Goal: Task Accomplishment & Management: Complete application form

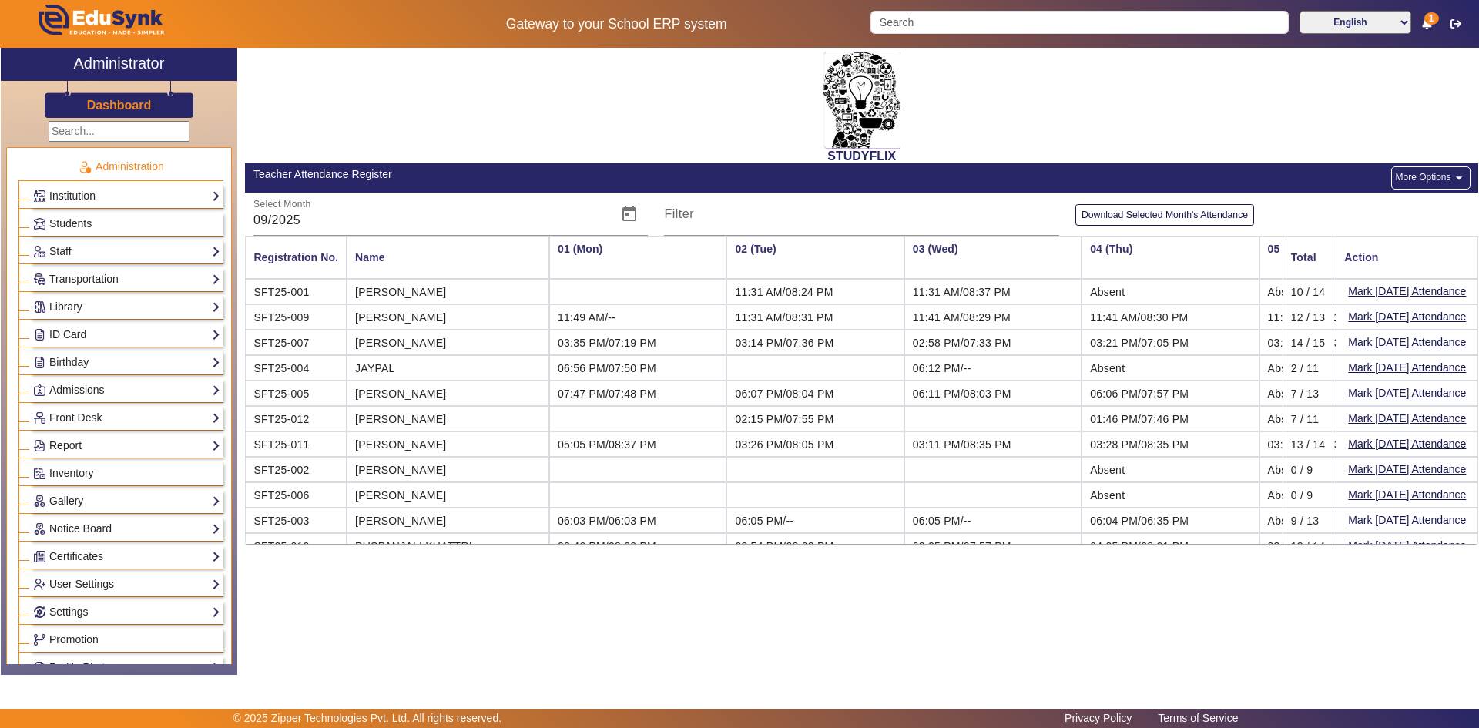
scroll to position [47, 2386]
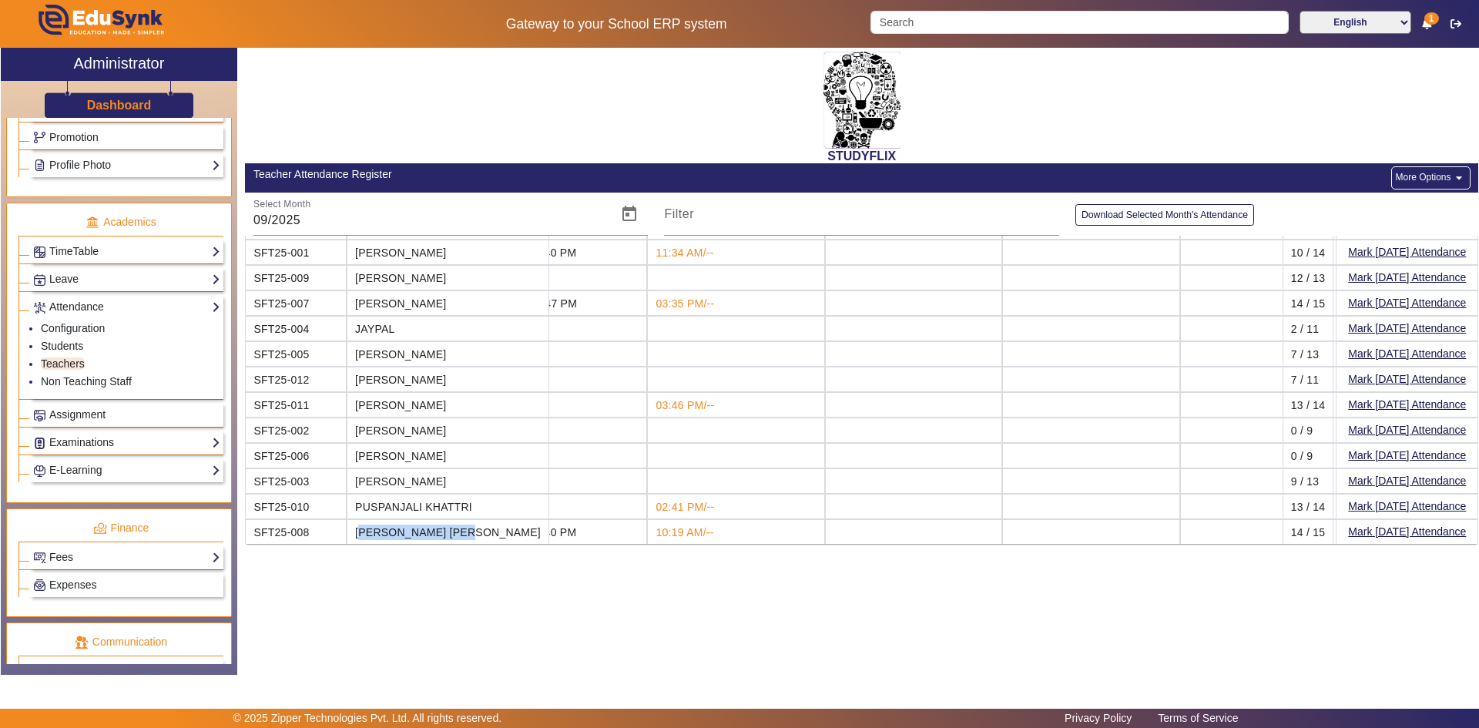
drag, startPoint x: 937, startPoint y: 20, endPoint x: 1240, endPoint y: 140, distance: 325.7
drag, startPoint x: 1240, startPoint y: 140, endPoint x: 1115, endPoint y: 90, distance: 135.2
drag, startPoint x: 1115, startPoint y: 90, endPoint x: 1019, endPoint y: 59, distance: 100.4
drag, startPoint x: 1019, startPoint y: 59, endPoint x: 1014, endPoint y: 16, distance: 43.4
drag, startPoint x: 1014, startPoint y: 16, endPoint x: 1349, endPoint y: 109, distance: 346.8
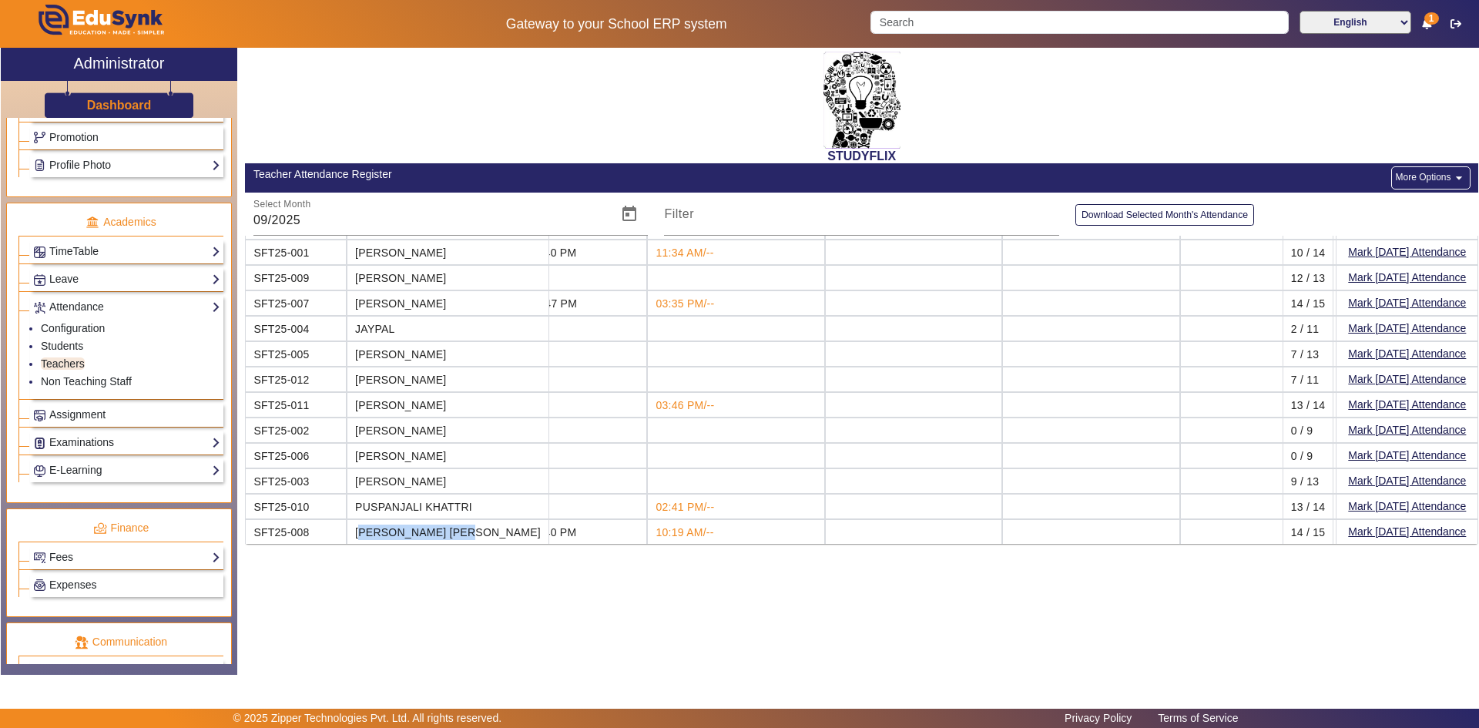
drag, startPoint x: 1349, startPoint y: 109, endPoint x: 470, endPoint y: 127, distance: 879.0
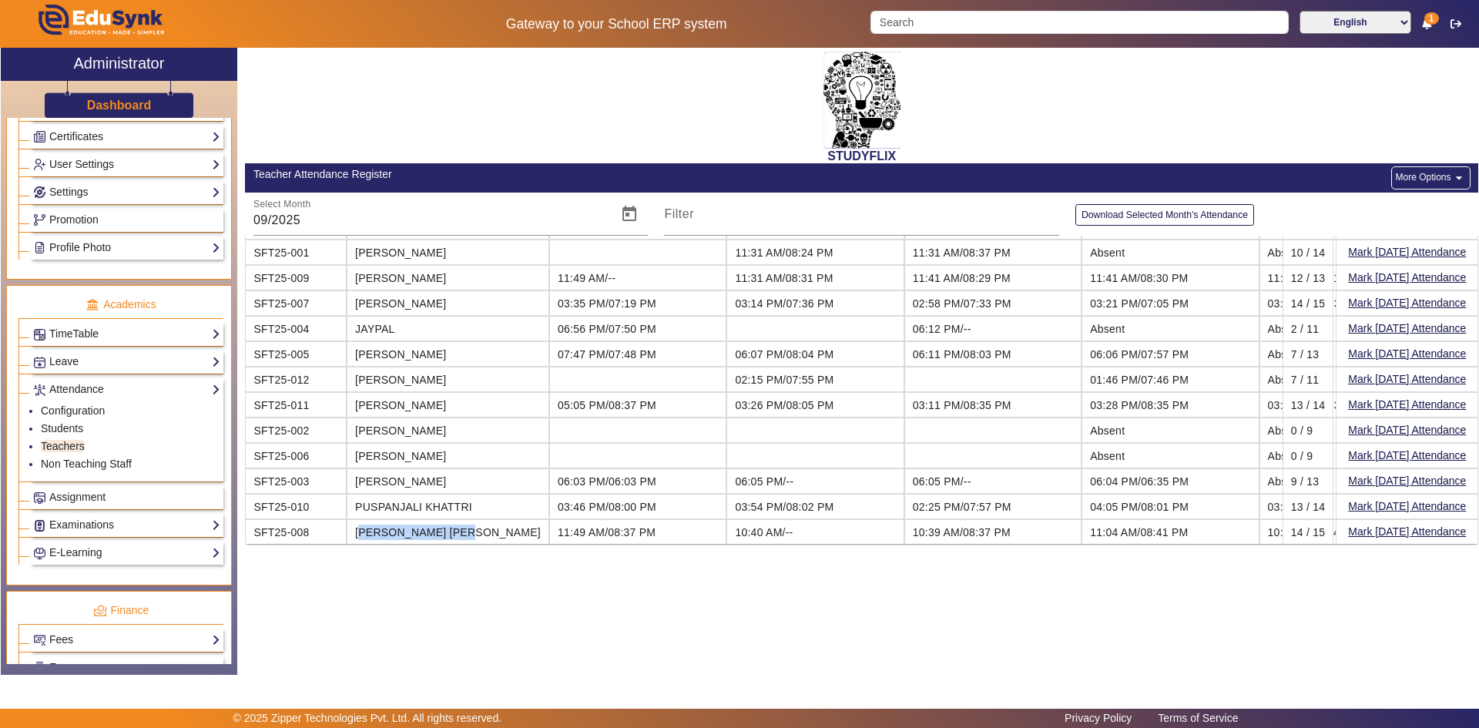
scroll to position [348, 0]
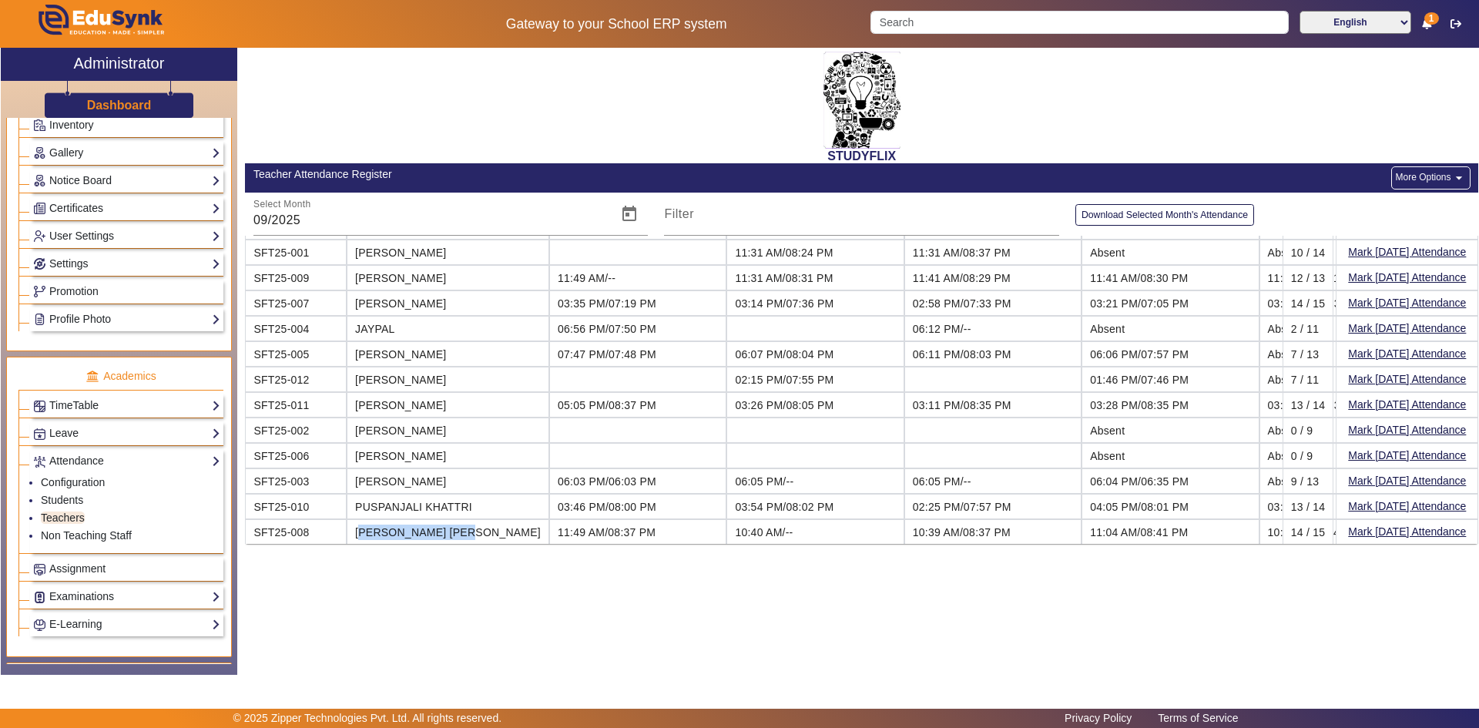
drag, startPoint x: 511, startPoint y: 134, endPoint x: 468, endPoint y: 158, distance: 48.6
click at [468, 158] on h2 "STUDYFLIX" at bounding box center [861, 156] width 1233 height 15
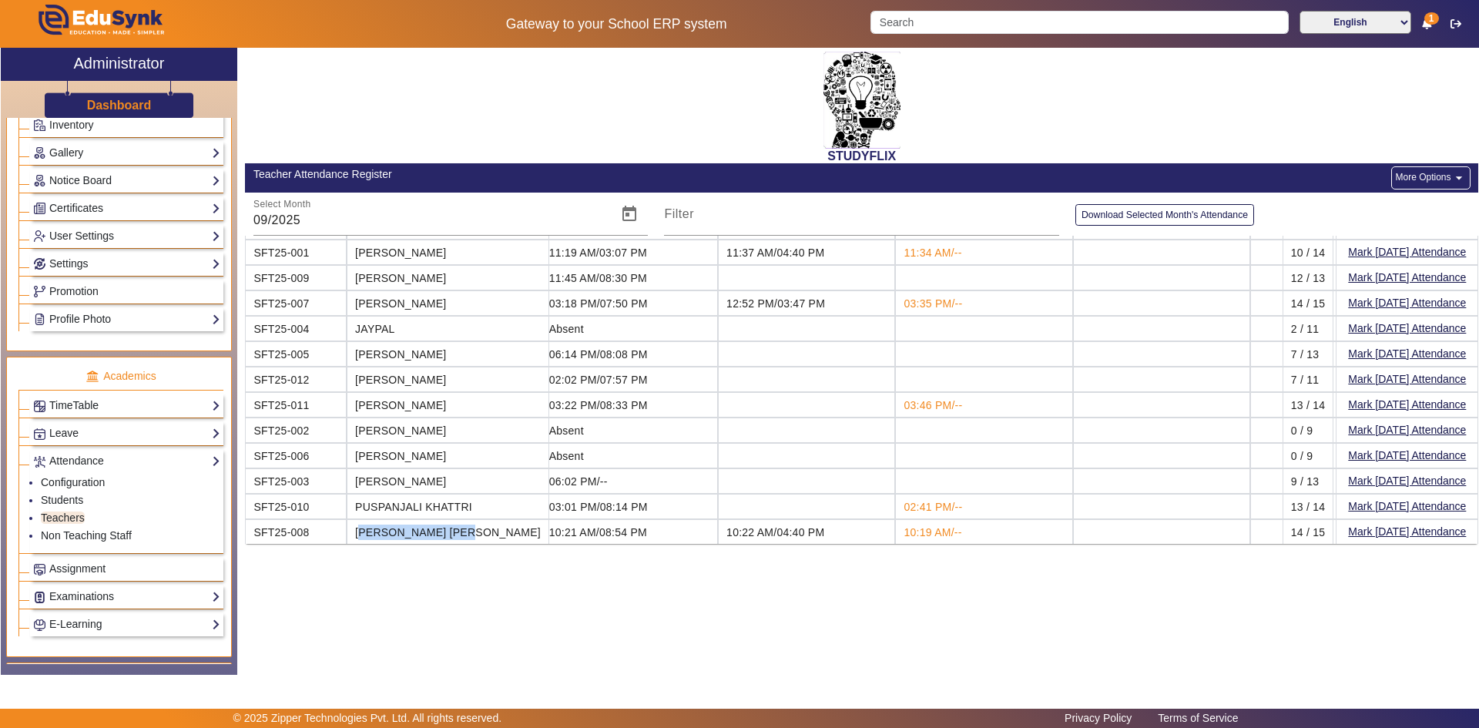
scroll to position [47, 2109]
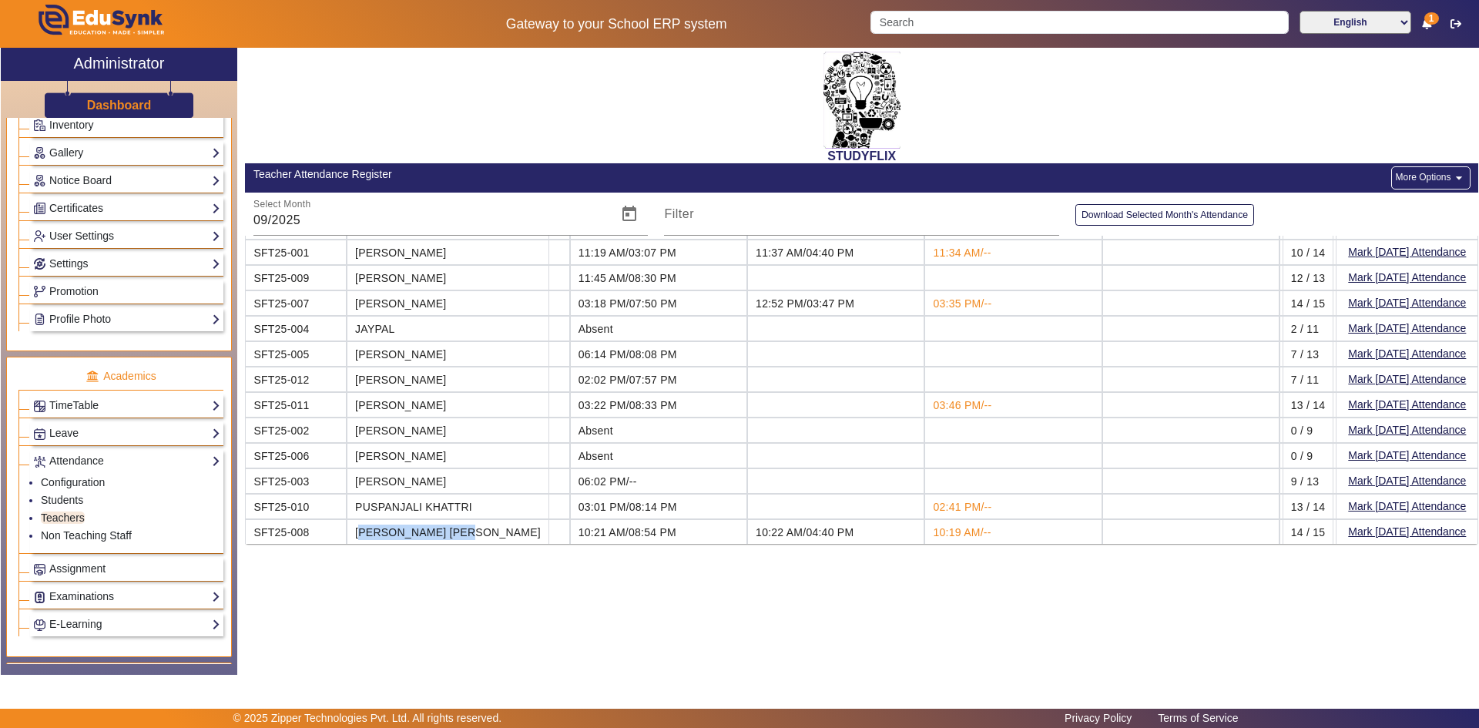
click at [1417, 176] on button "More Options arrow_drop_down" at bounding box center [1430, 177] width 79 height 23
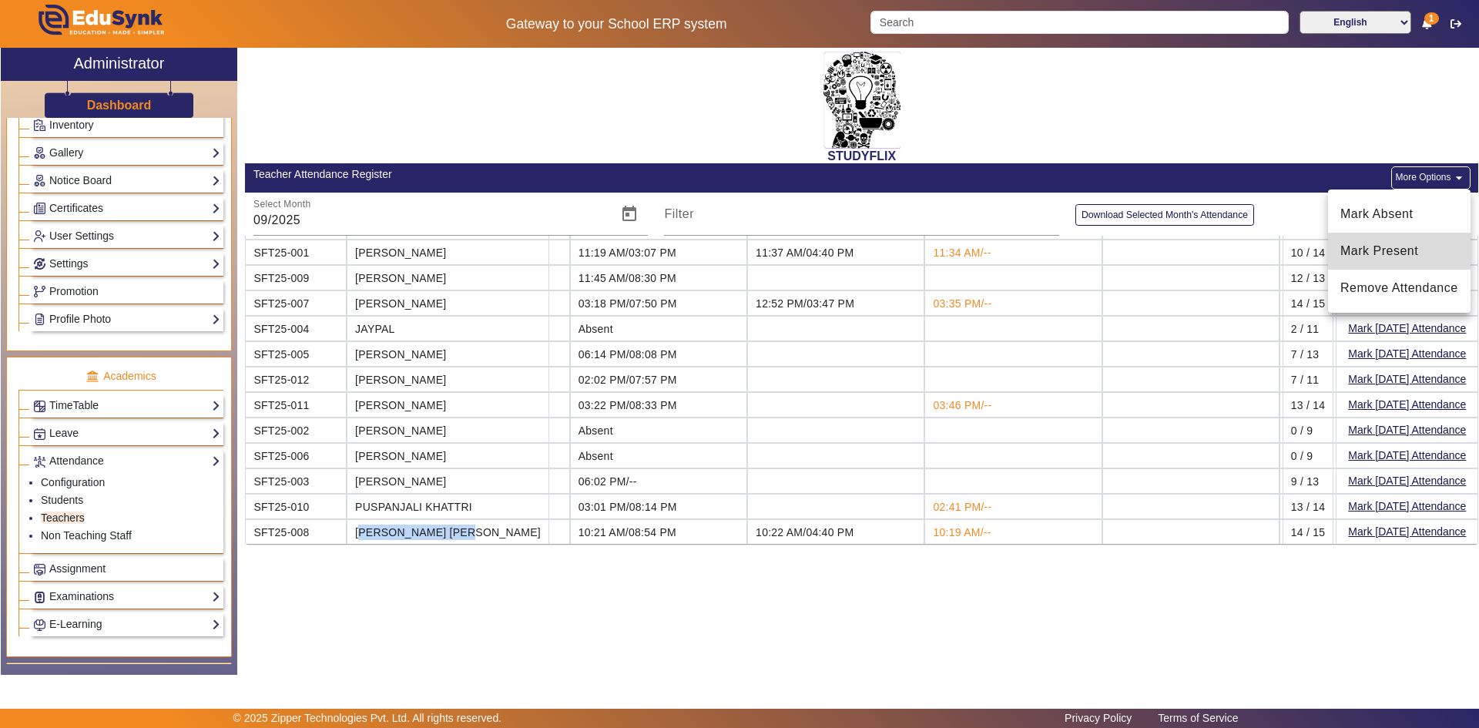
click at [1386, 243] on span "Mark Present" at bounding box center [1399, 251] width 118 height 18
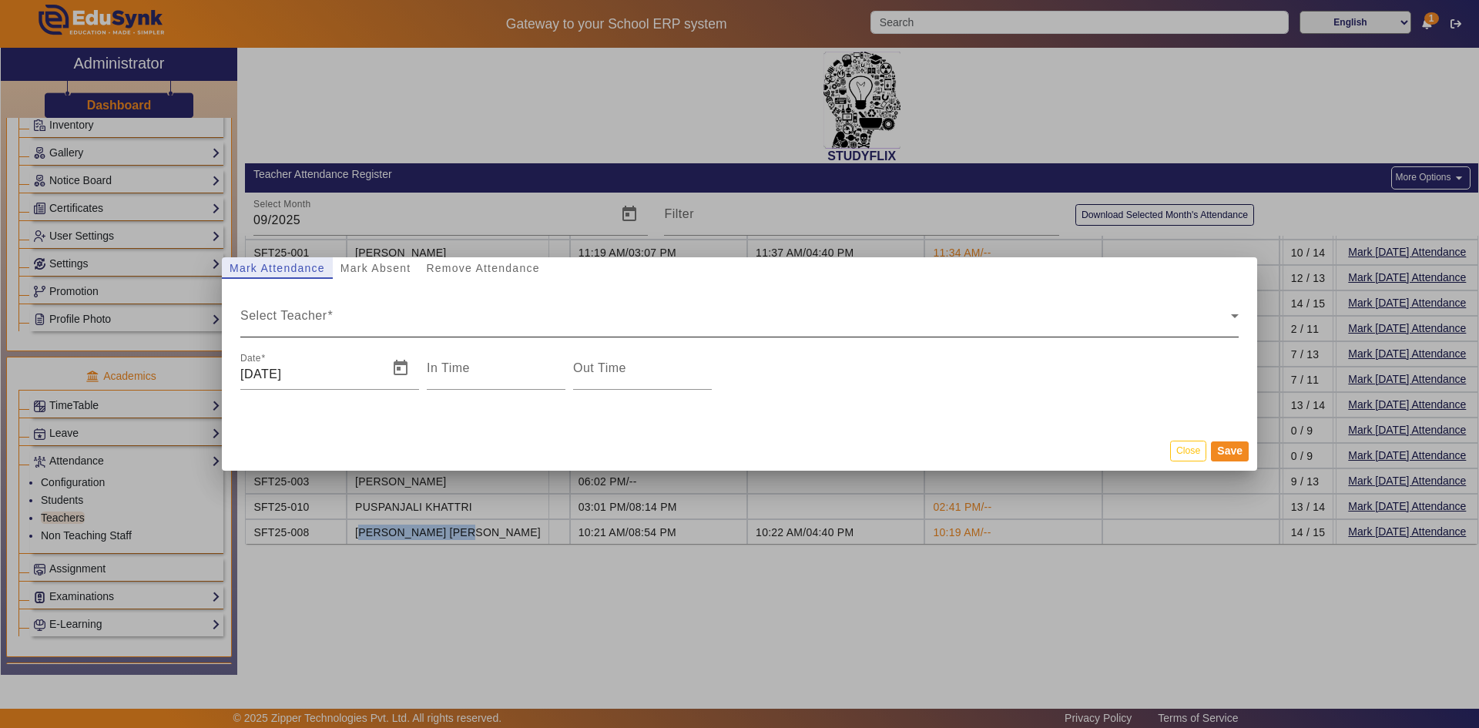
click at [303, 320] on span "Select Teacher" at bounding box center [735, 322] width 991 height 18
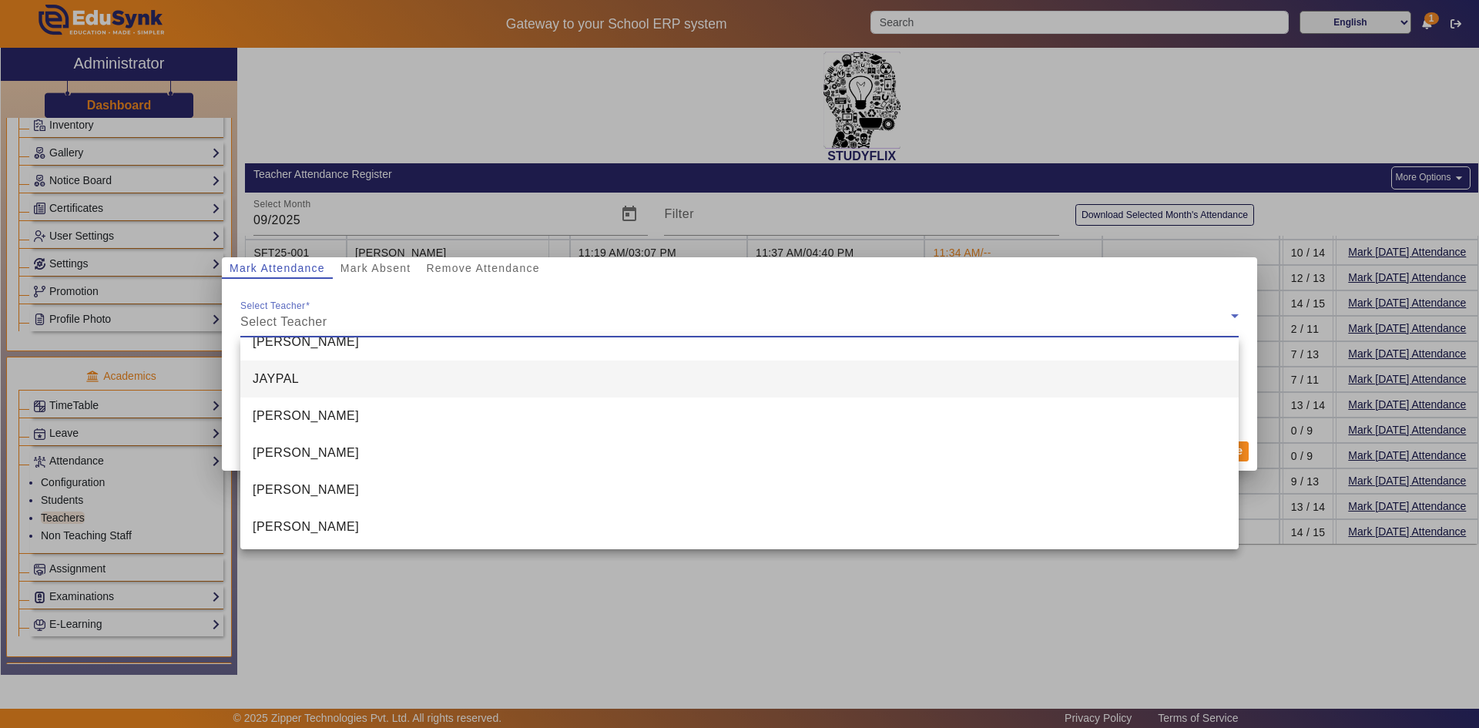
scroll to position [244, 0]
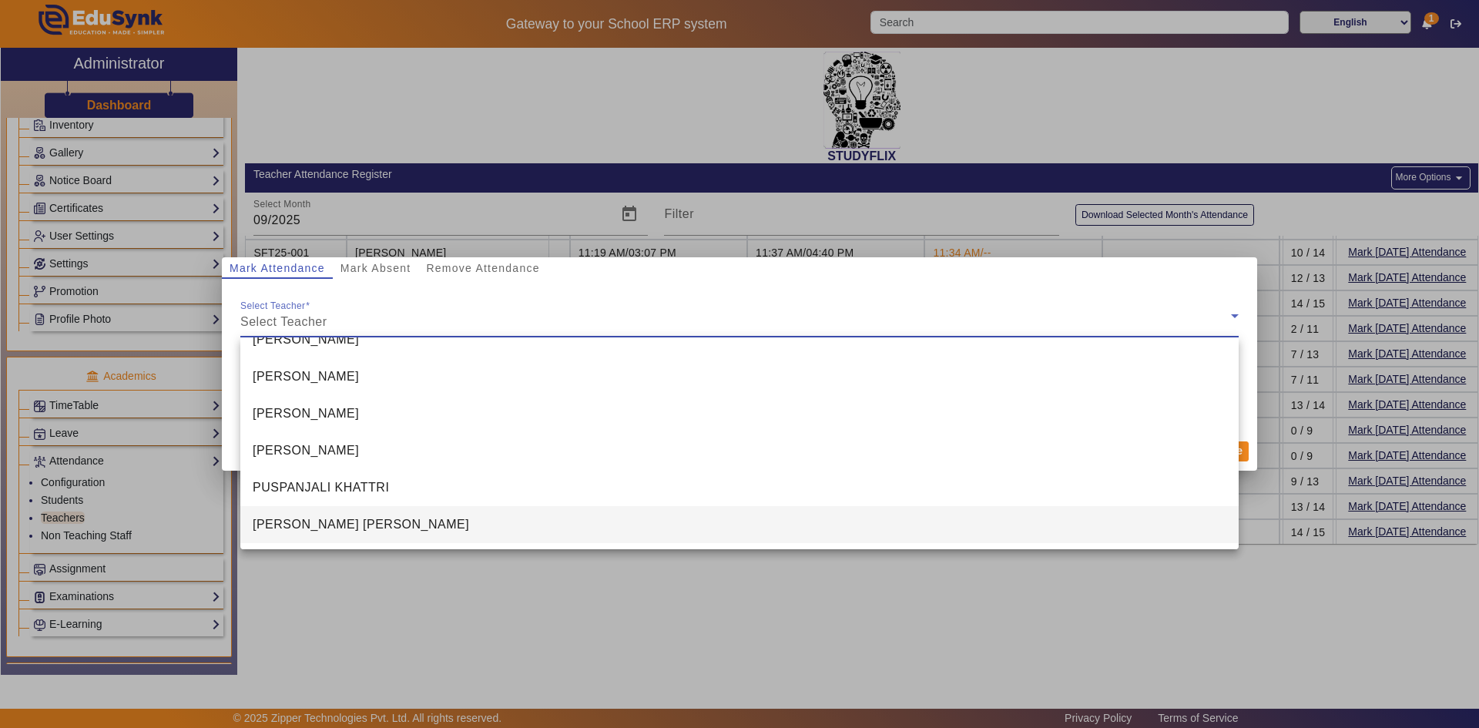
click at [303, 518] on span "[PERSON_NAME] [PERSON_NAME]" at bounding box center [361, 524] width 216 height 18
type input "5:34 pm"
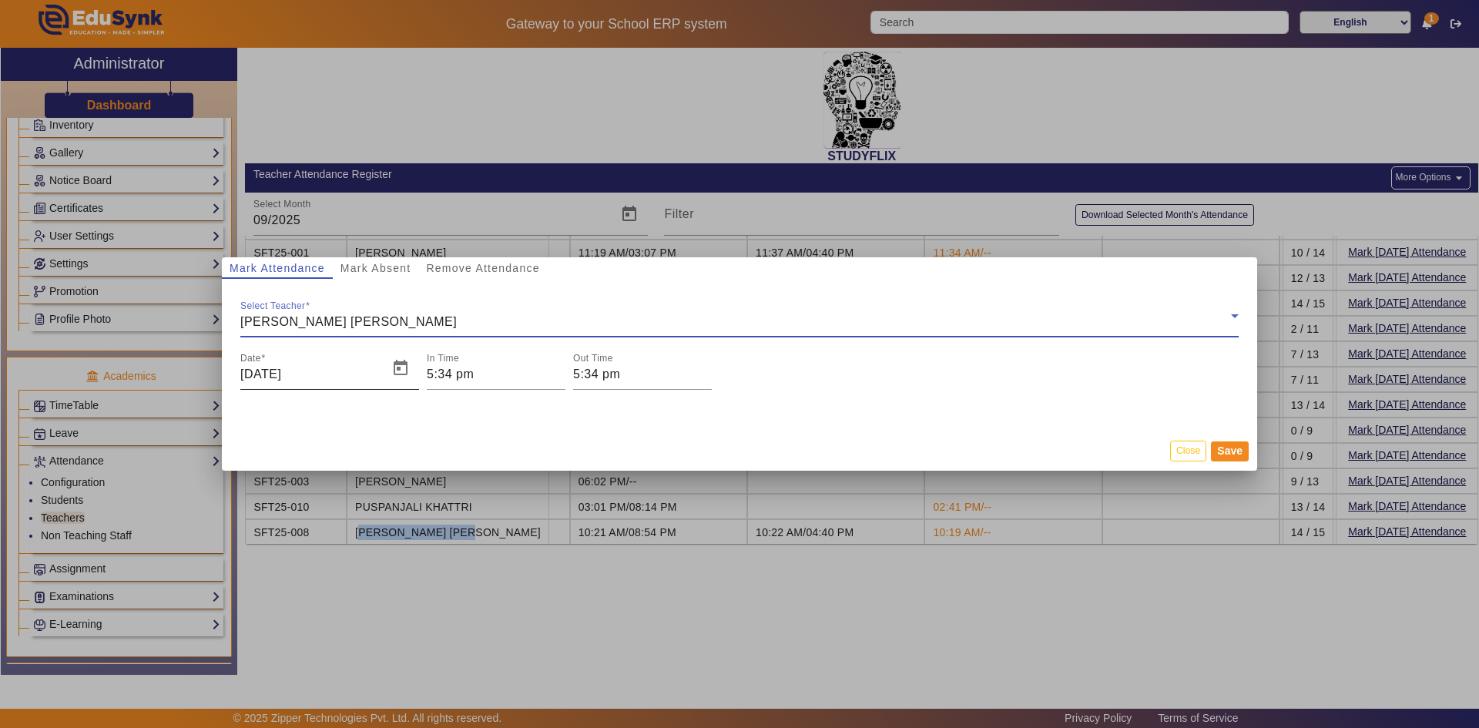
click at [307, 374] on input "[DATE]" at bounding box center [309, 374] width 139 height 18
click at [249, 373] on input "[DATE]" at bounding box center [309, 374] width 139 height 18
drag, startPoint x: 253, startPoint y: 373, endPoint x: 239, endPoint y: 377, distance: 14.4
click at [239, 377] on div "Select Teacher [PERSON_NAME] [PERSON_NAME] Date [DATE] In Time 5:34 pm Out Time…" at bounding box center [739, 347] width 1035 height 136
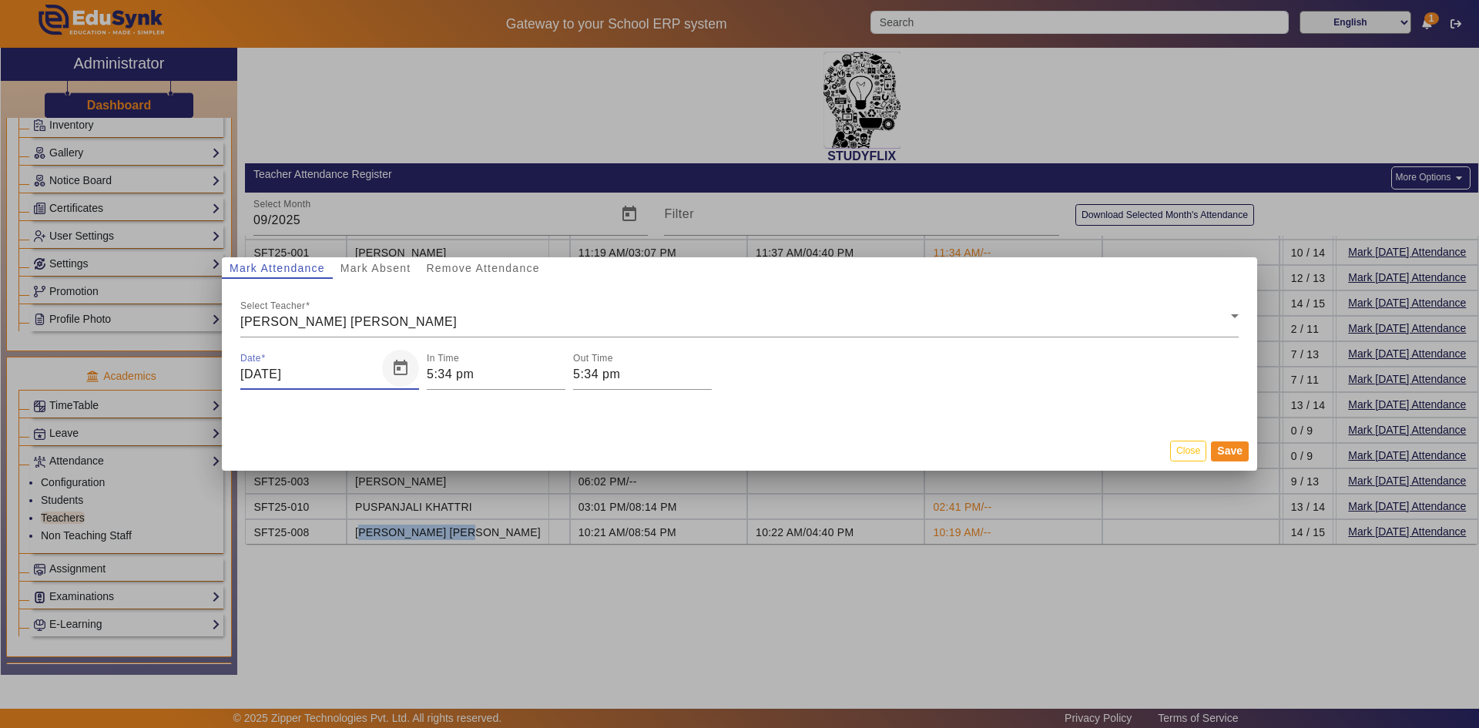
click at [387, 373] on span "Open calendar" at bounding box center [400, 368] width 37 height 37
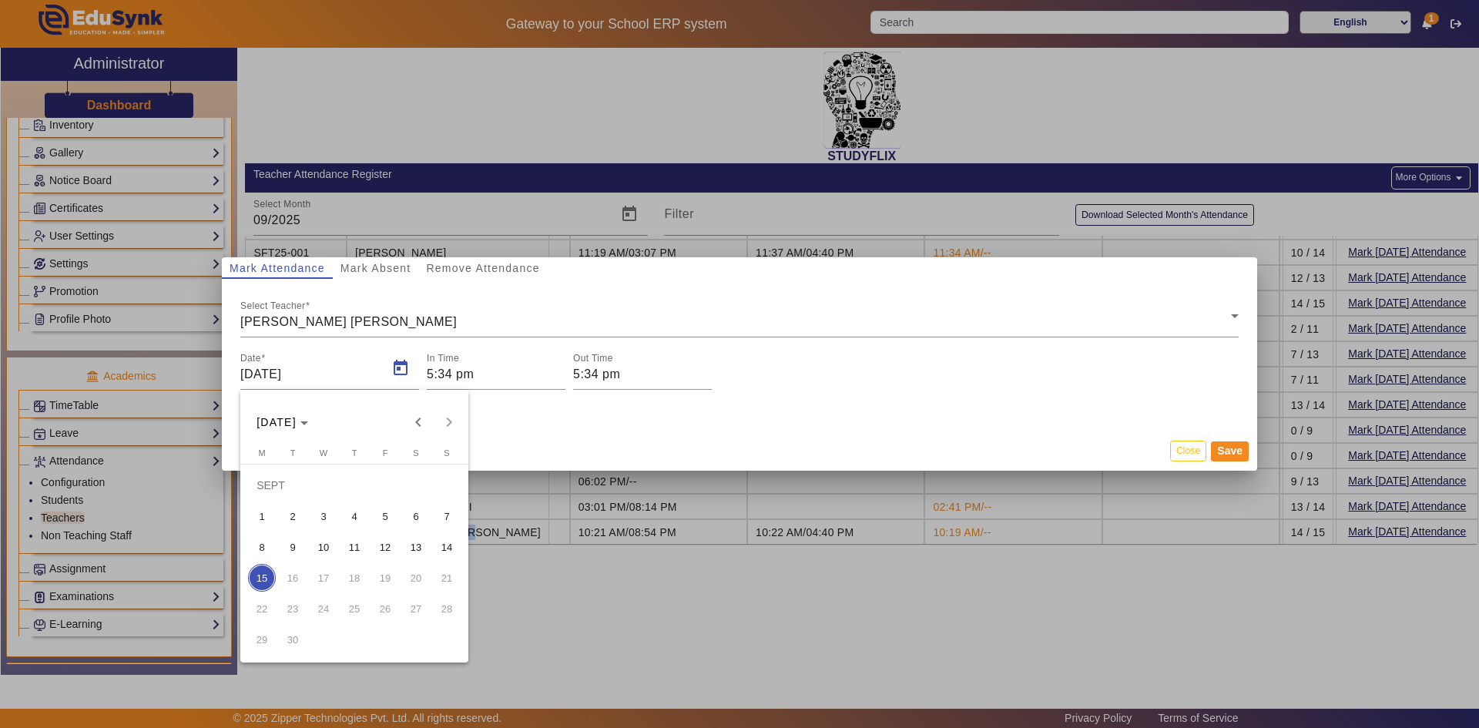
click at [293, 511] on span "2" at bounding box center [293, 516] width 28 height 28
type input "[DATE]"
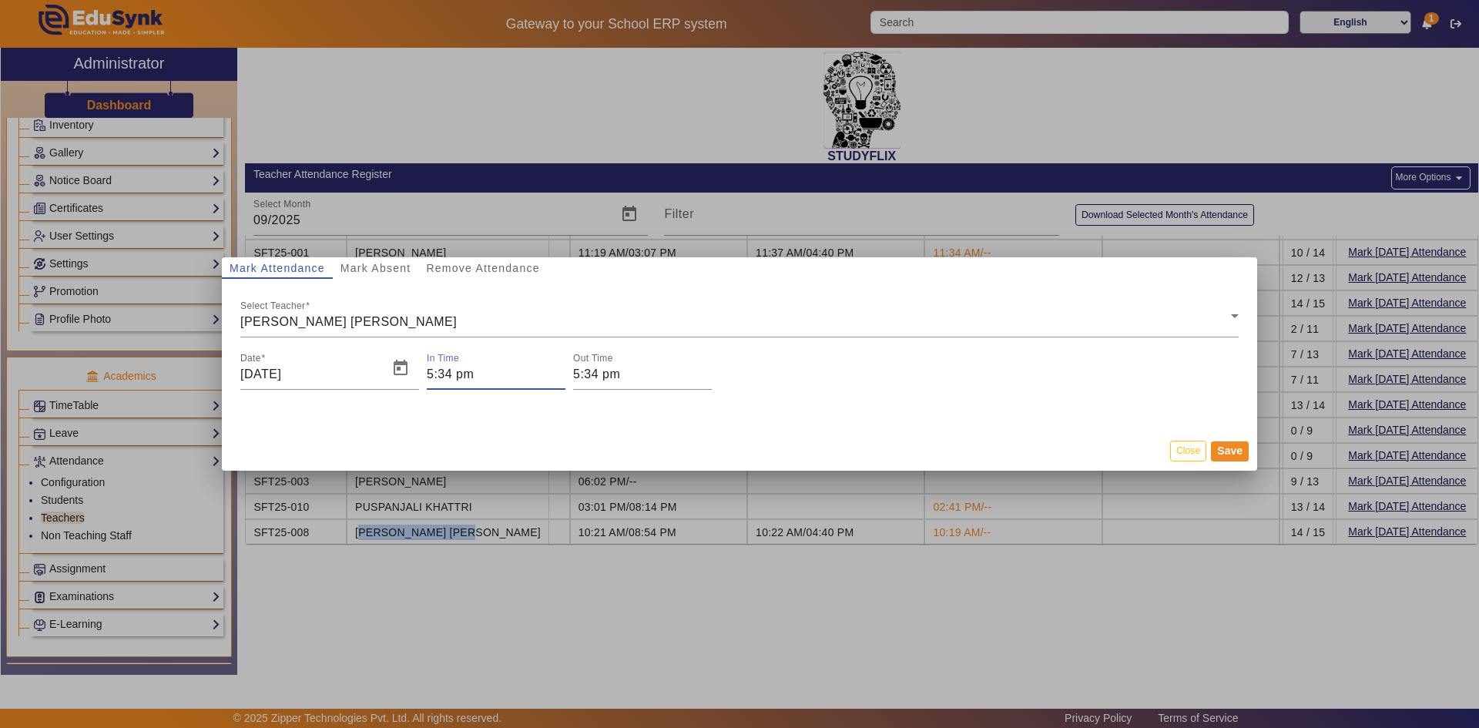
click at [471, 377] on input "5:34 pm" at bounding box center [496, 374] width 139 height 18
drag, startPoint x: 728, startPoint y: 541, endPoint x: 670, endPoint y: 548, distance: 58.3
click at [670, 548] on div at bounding box center [739, 364] width 1479 height 728
drag, startPoint x: 715, startPoint y: 538, endPoint x: 635, endPoint y: 523, distance: 80.7
click at [642, 551] on div at bounding box center [739, 364] width 1479 height 728
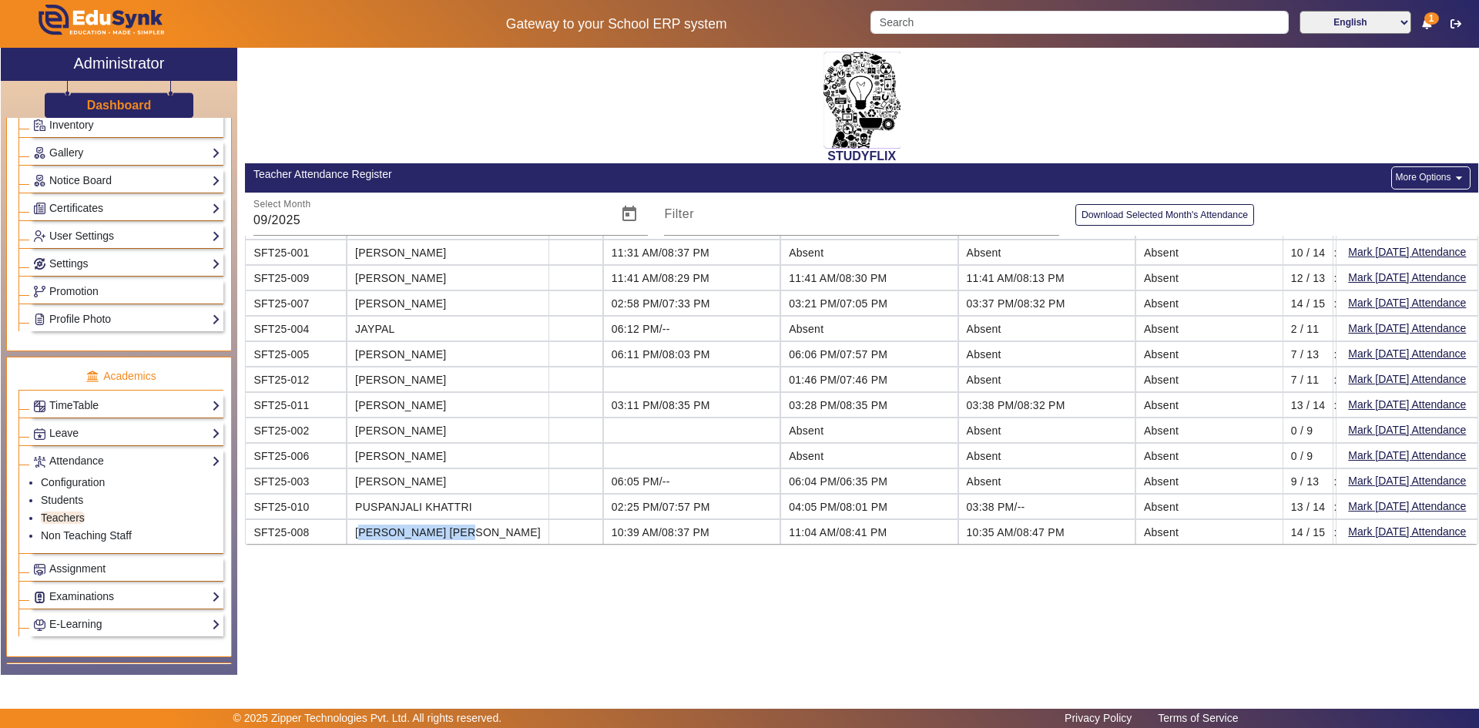
scroll to position [47, 0]
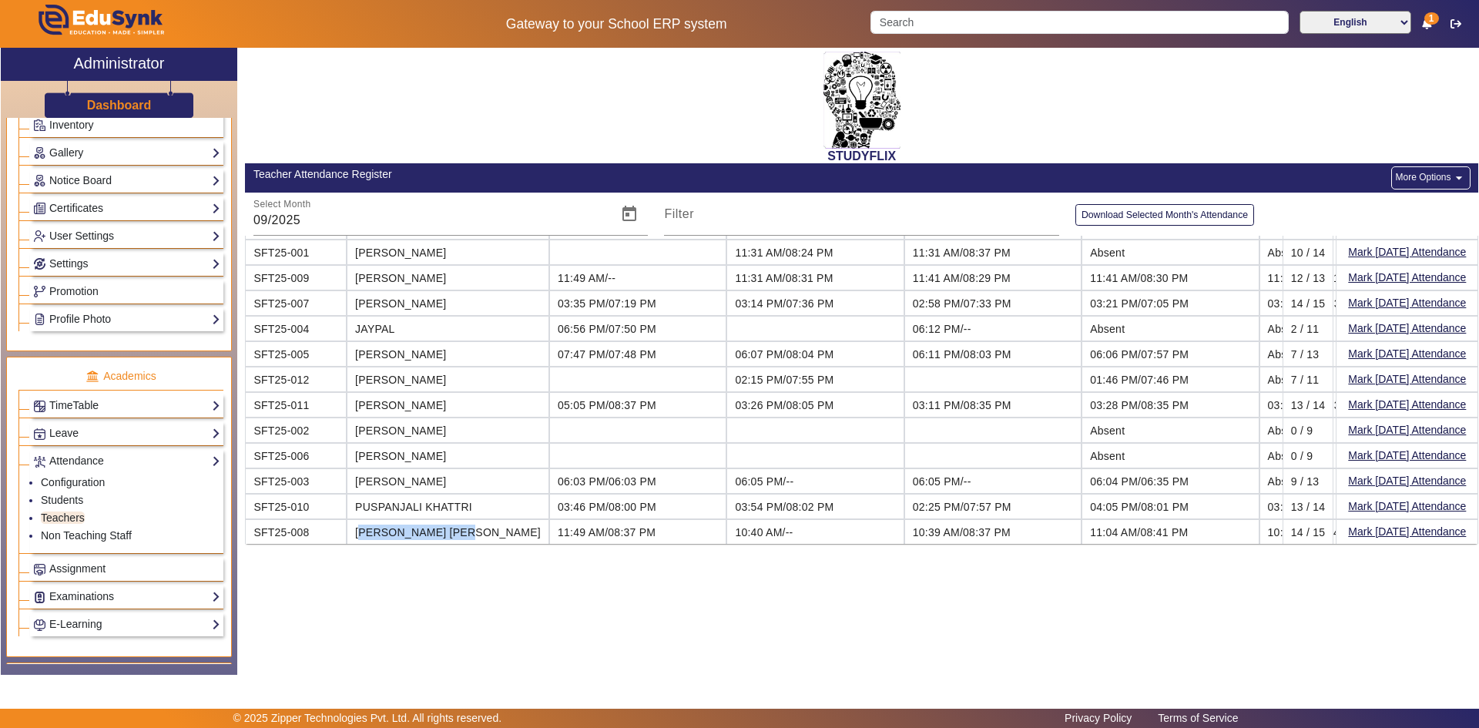
click at [1410, 176] on button "More Options arrow_drop_down" at bounding box center [1430, 177] width 79 height 23
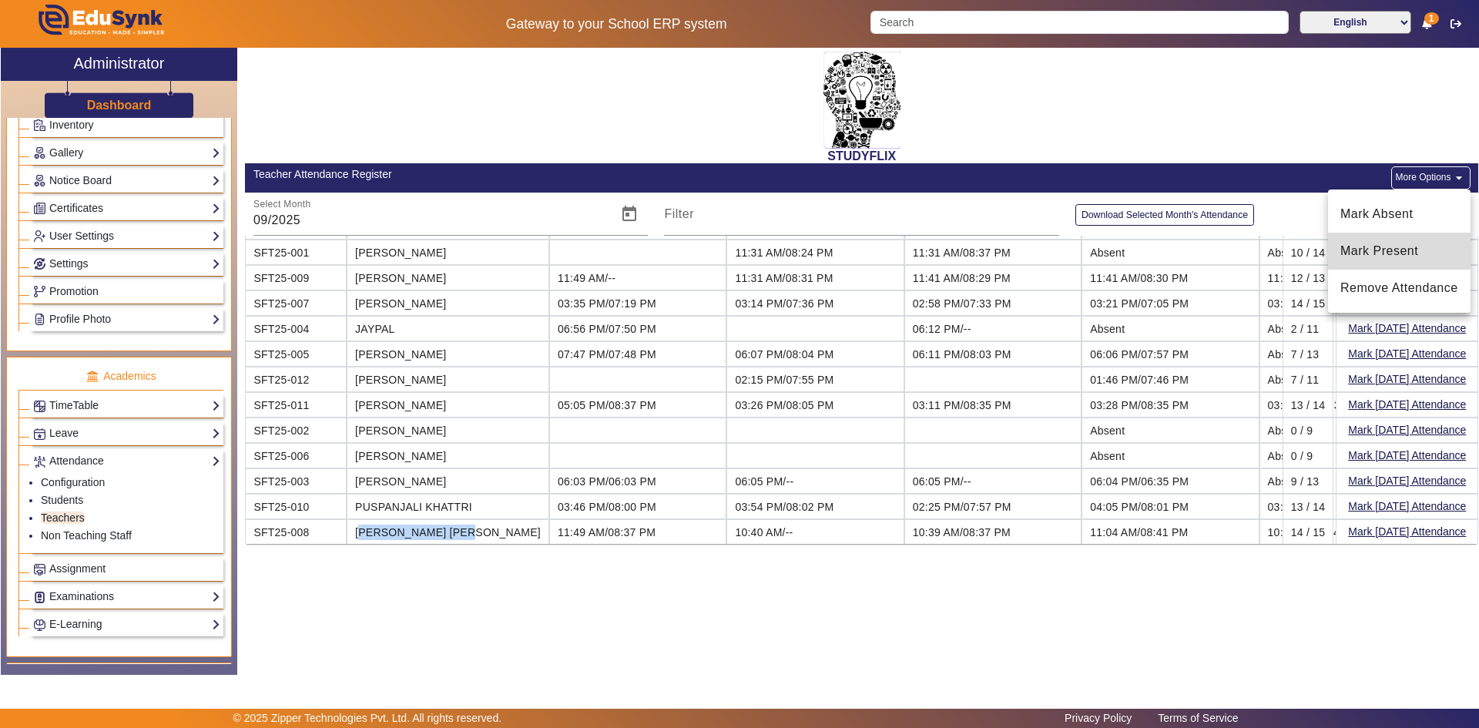
click at [1360, 242] on span "Mark Present" at bounding box center [1399, 251] width 118 height 18
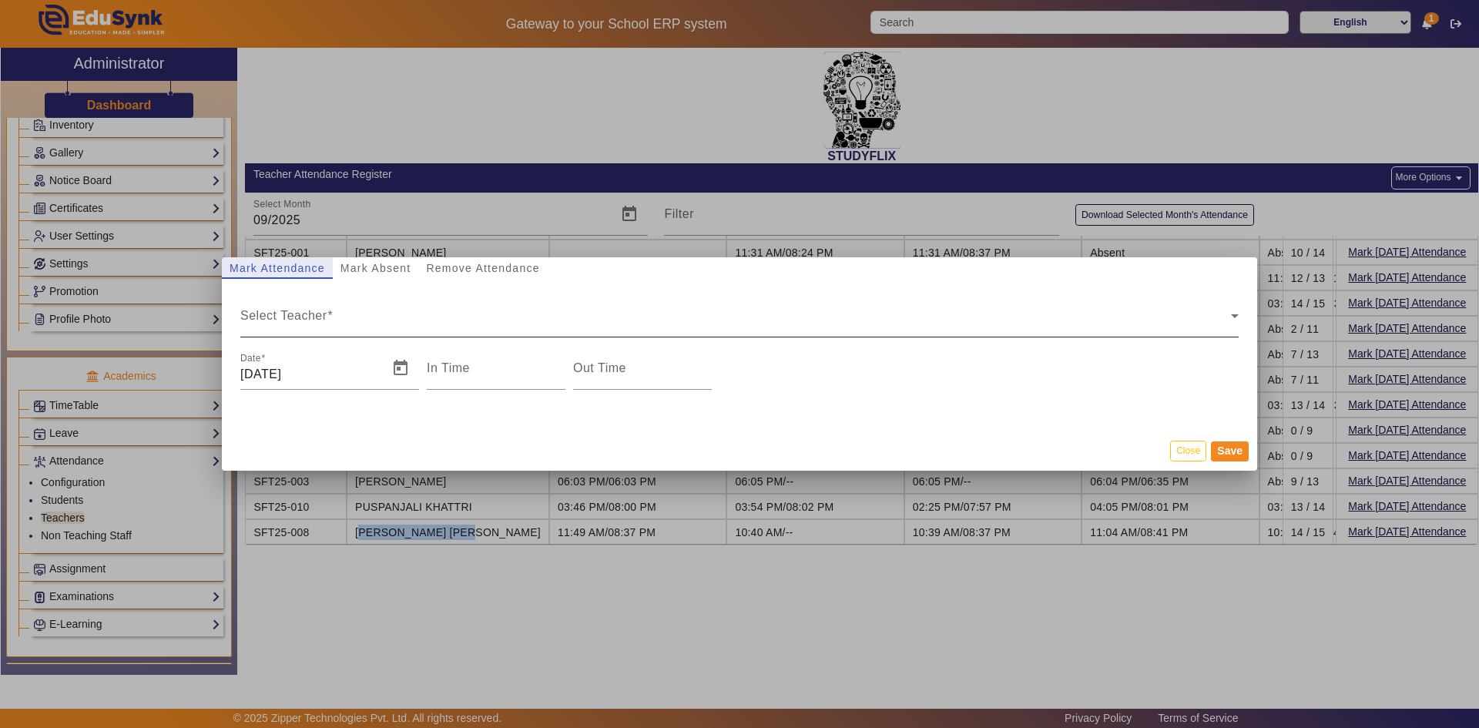
click at [333, 321] on div "Select Teacher" at bounding box center [735, 322] width 991 height 18
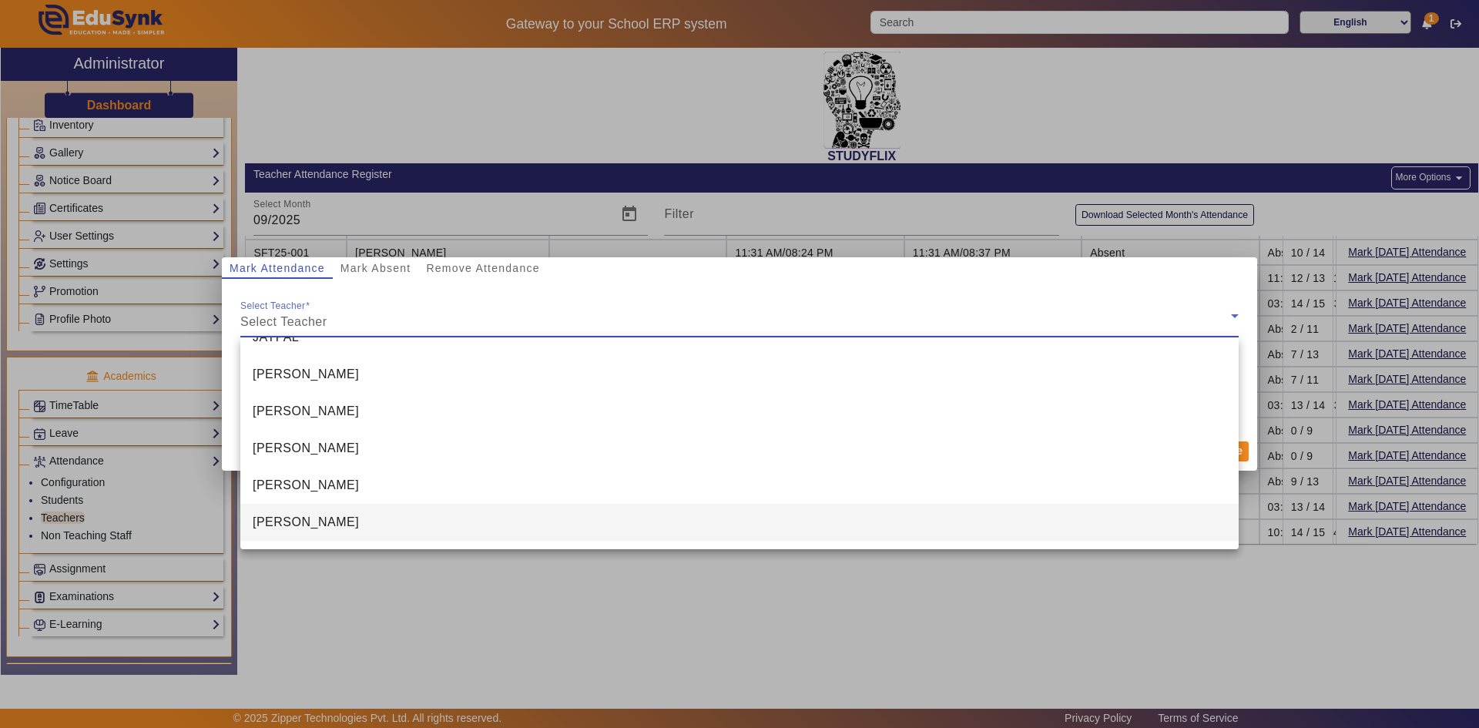
scroll to position [244, 0]
click at [325, 523] on span "[PERSON_NAME] [PERSON_NAME]" at bounding box center [361, 524] width 216 height 18
type input "5:35 pm"
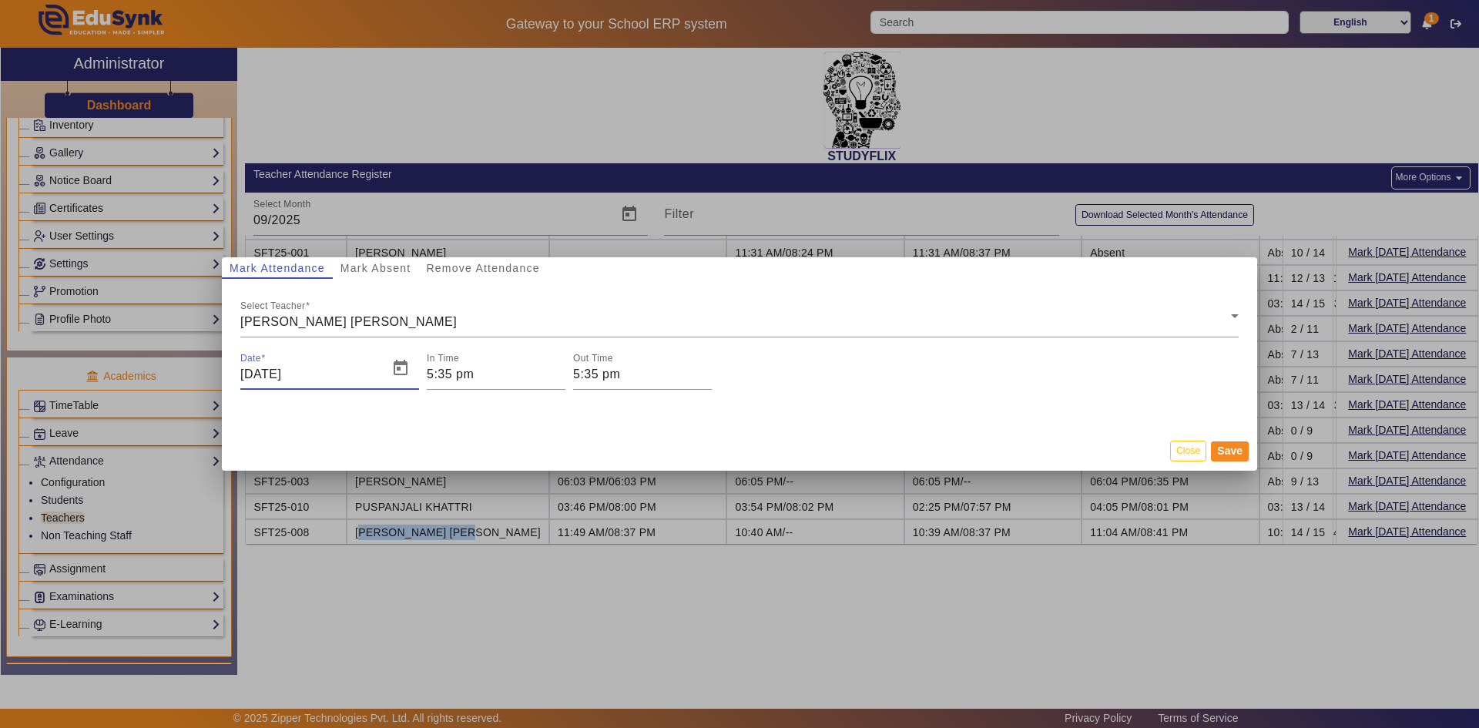
click at [307, 371] on input "[DATE]" at bounding box center [309, 374] width 139 height 18
click at [401, 369] on span "Open calendar" at bounding box center [400, 368] width 37 height 37
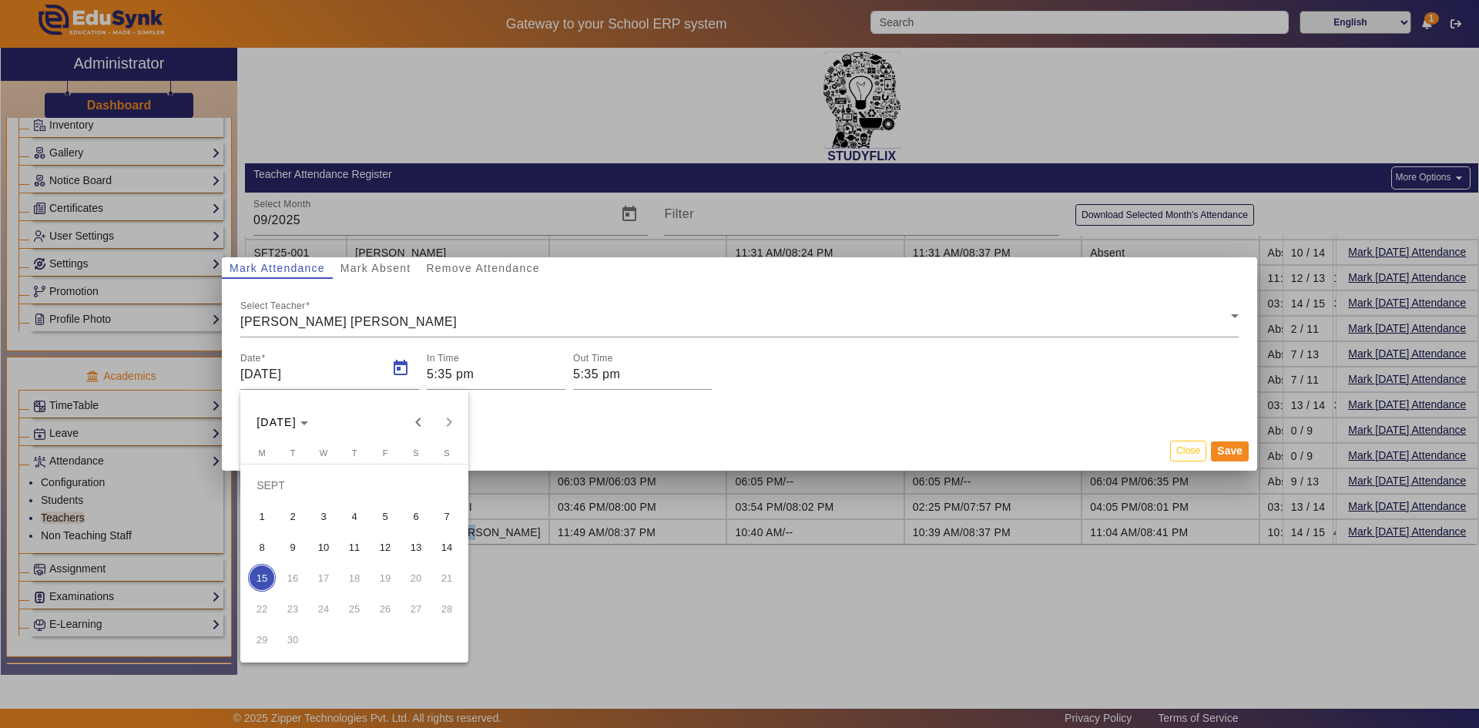
click at [287, 515] on span "2" at bounding box center [293, 516] width 28 height 28
type input "[DATE]"
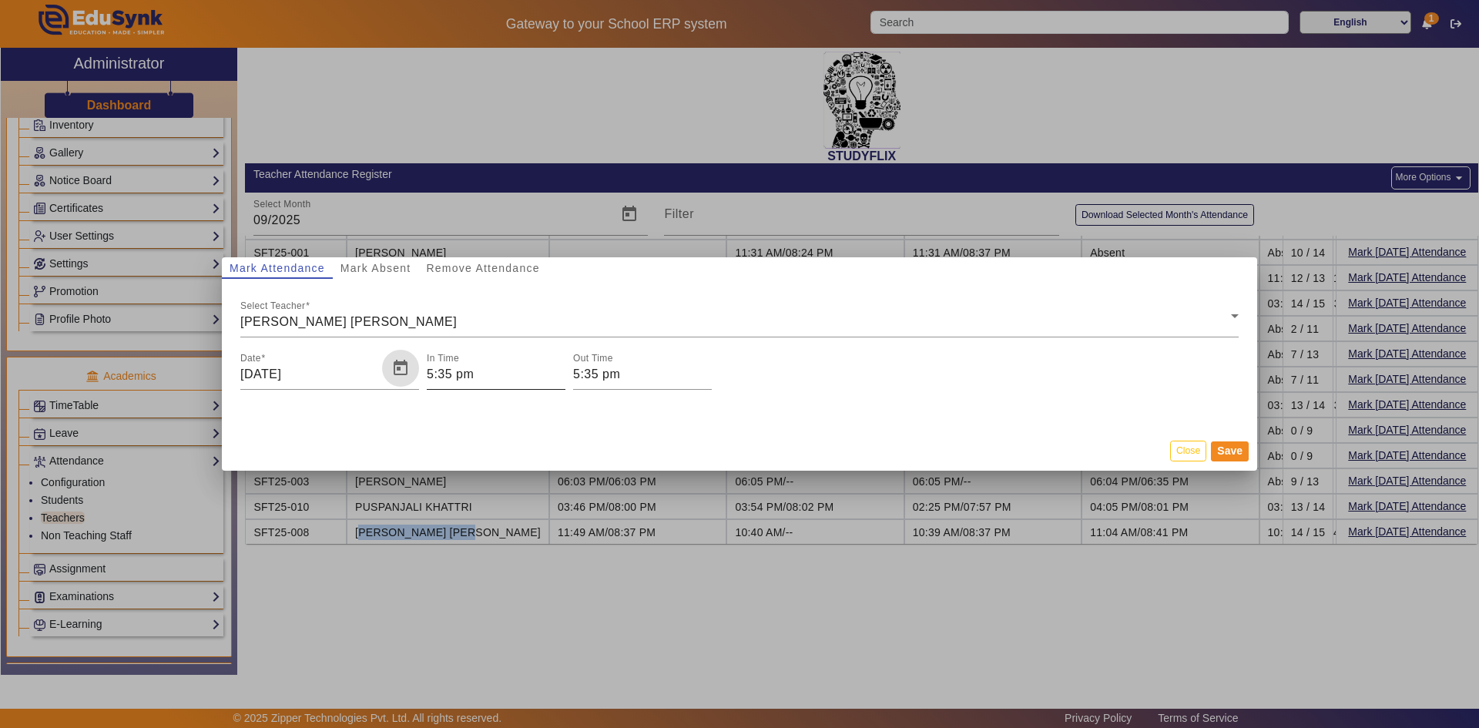
click at [476, 370] on input "5:35 pm" at bounding box center [496, 374] width 139 height 18
click at [437, 376] on div at bounding box center [739, 364] width 1479 height 728
click at [435, 377] on input "5:35 pm" at bounding box center [496, 374] width 139 height 18
click at [490, 399] on icon "Add a hour" at bounding box center [488, 397] width 8 height 8
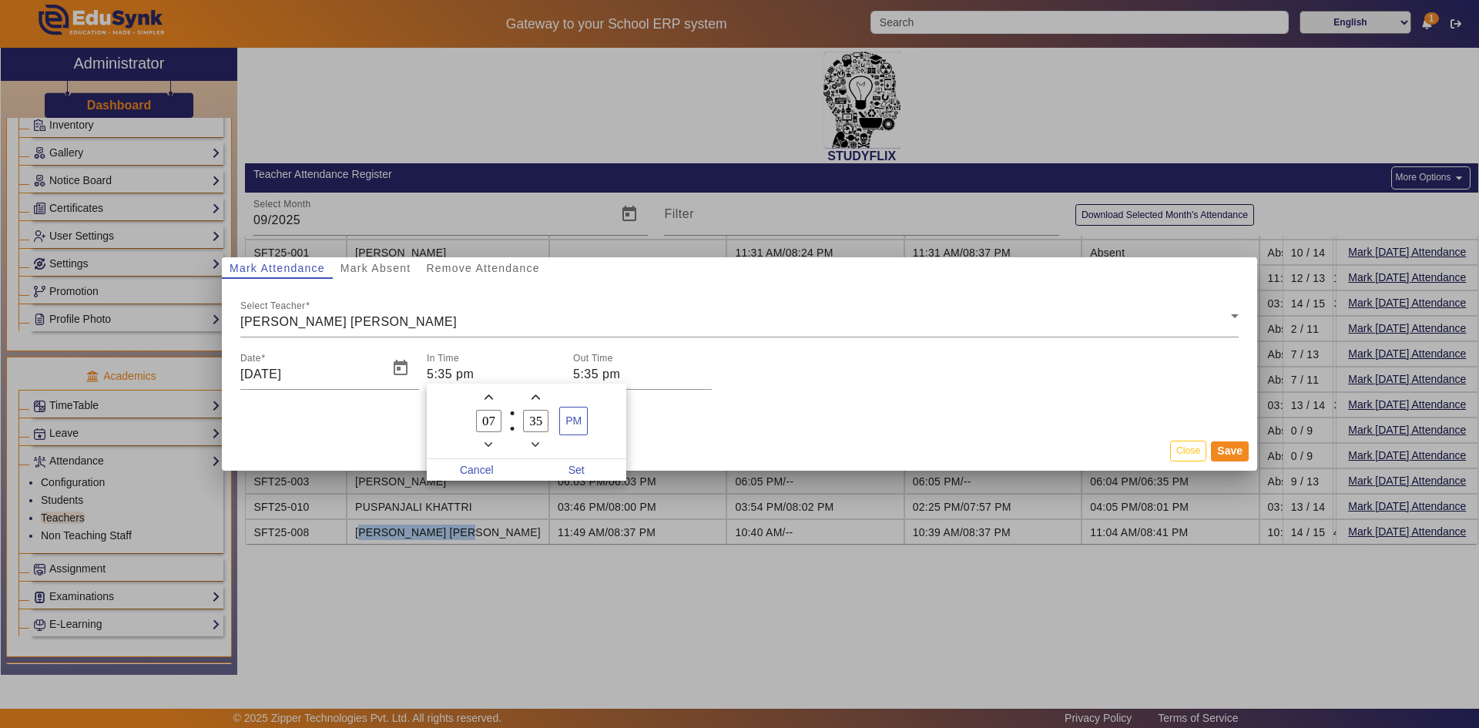
click at [490, 399] on icon "Add a hour" at bounding box center [488, 397] width 8 height 8
type input "10"
click at [571, 468] on span "Set" at bounding box center [577, 470] width 100 height 22
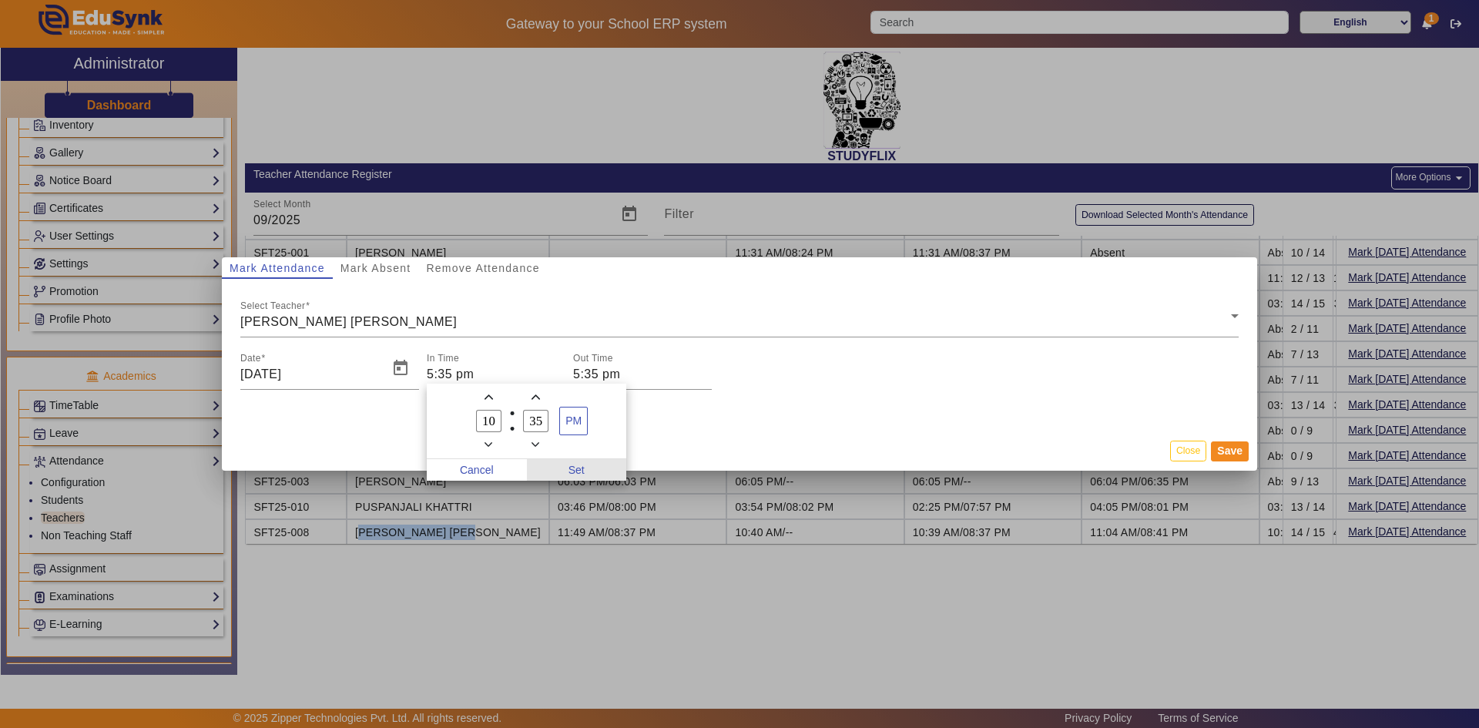
type input "10:35 pm"
click at [594, 376] on input "5:35 pm" at bounding box center [642, 374] width 139 height 18
click at [631, 397] on icon "Add a hour" at bounding box center [635, 397] width 8 height 8
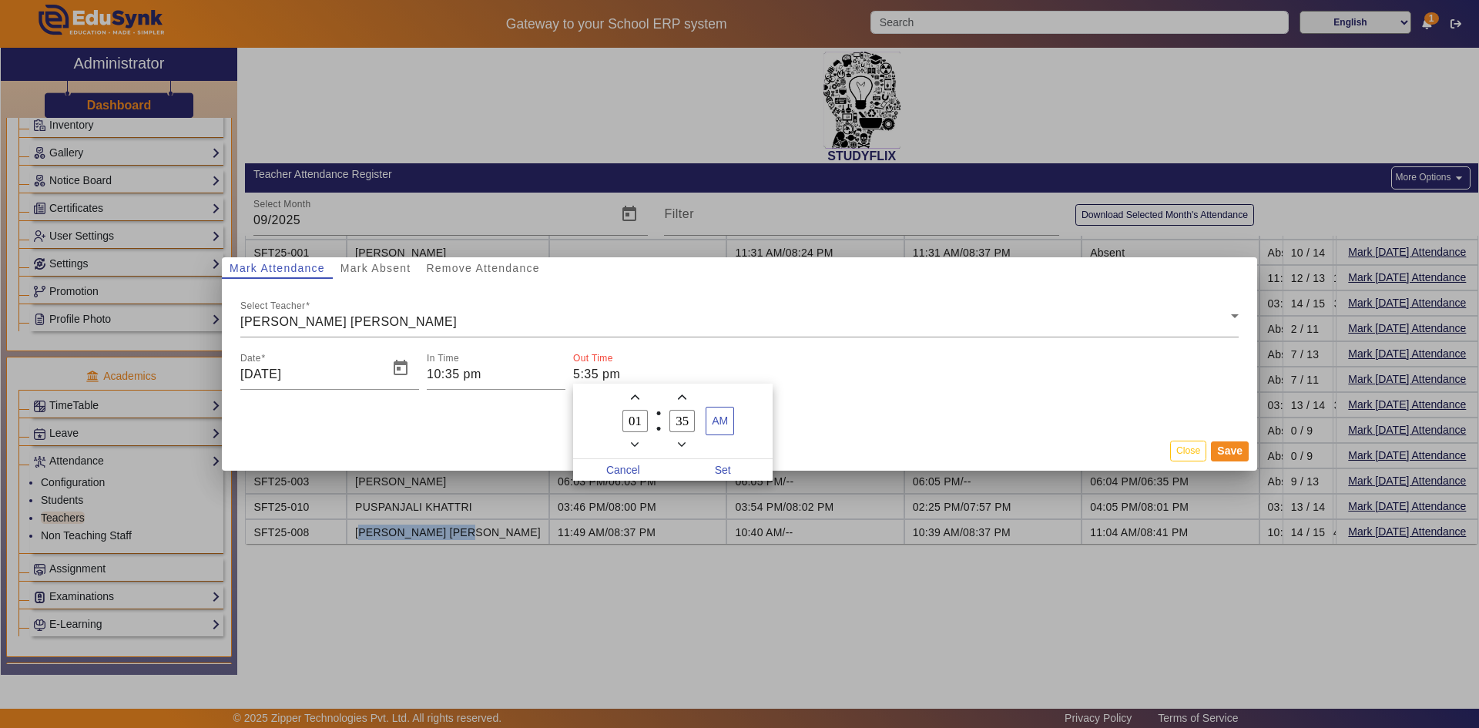
click at [631, 397] on icon "Add a hour" at bounding box center [635, 397] width 8 height 8
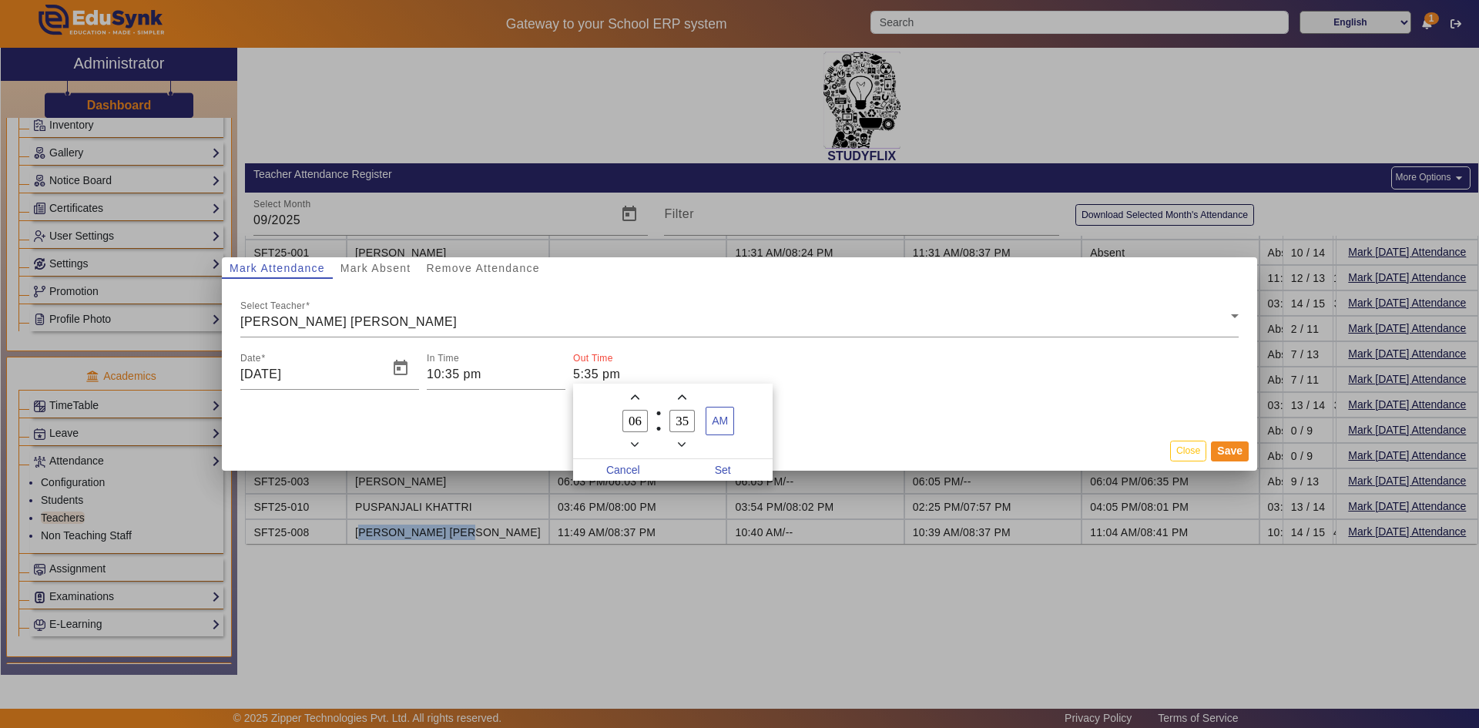
click at [631, 397] on icon "Add a hour" at bounding box center [635, 397] width 8 height 8
type input "08"
click at [713, 424] on span "AM" at bounding box center [719, 420] width 27 height 27
click at [717, 470] on span "Set" at bounding box center [723, 470] width 100 height 22
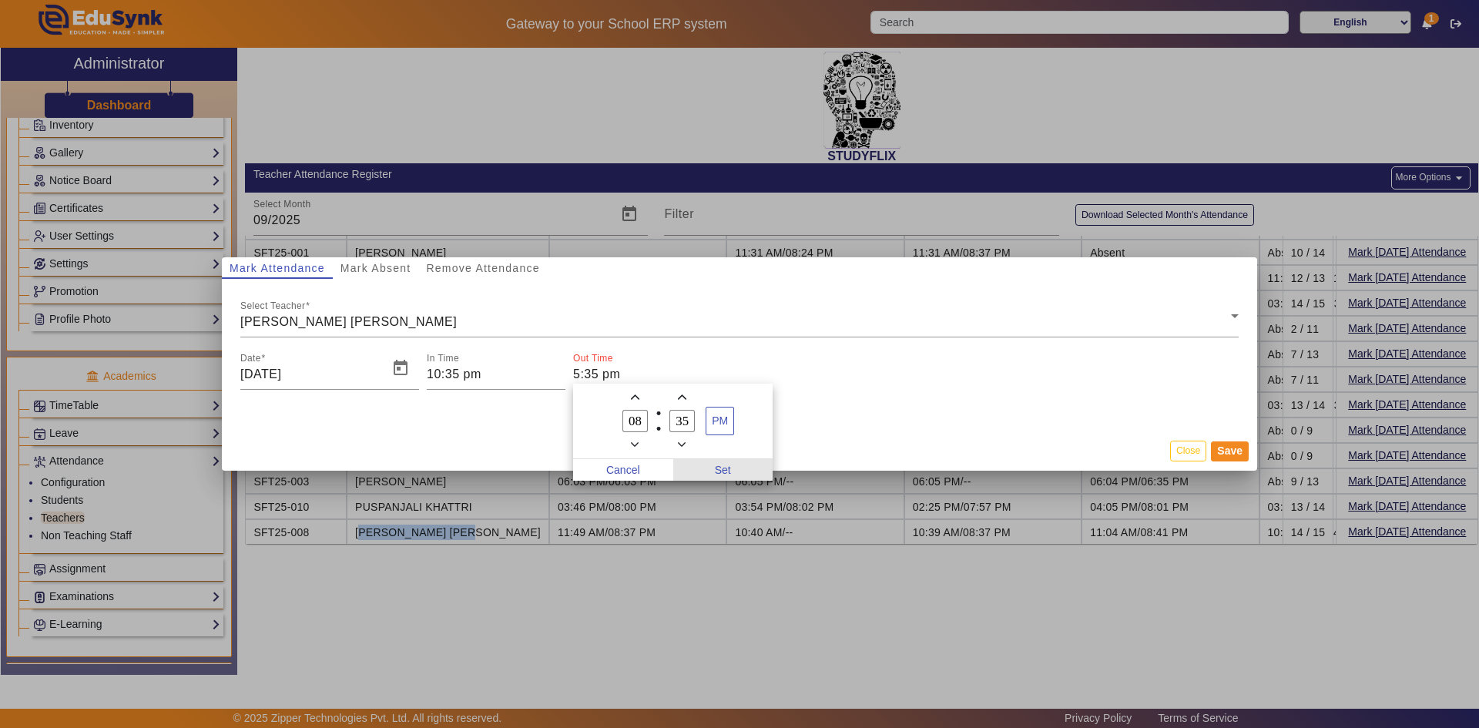
type input "8:35 pm"
click at [1230, 458] on button "Save" at bounding box center [1230, 451] width 38 height 20
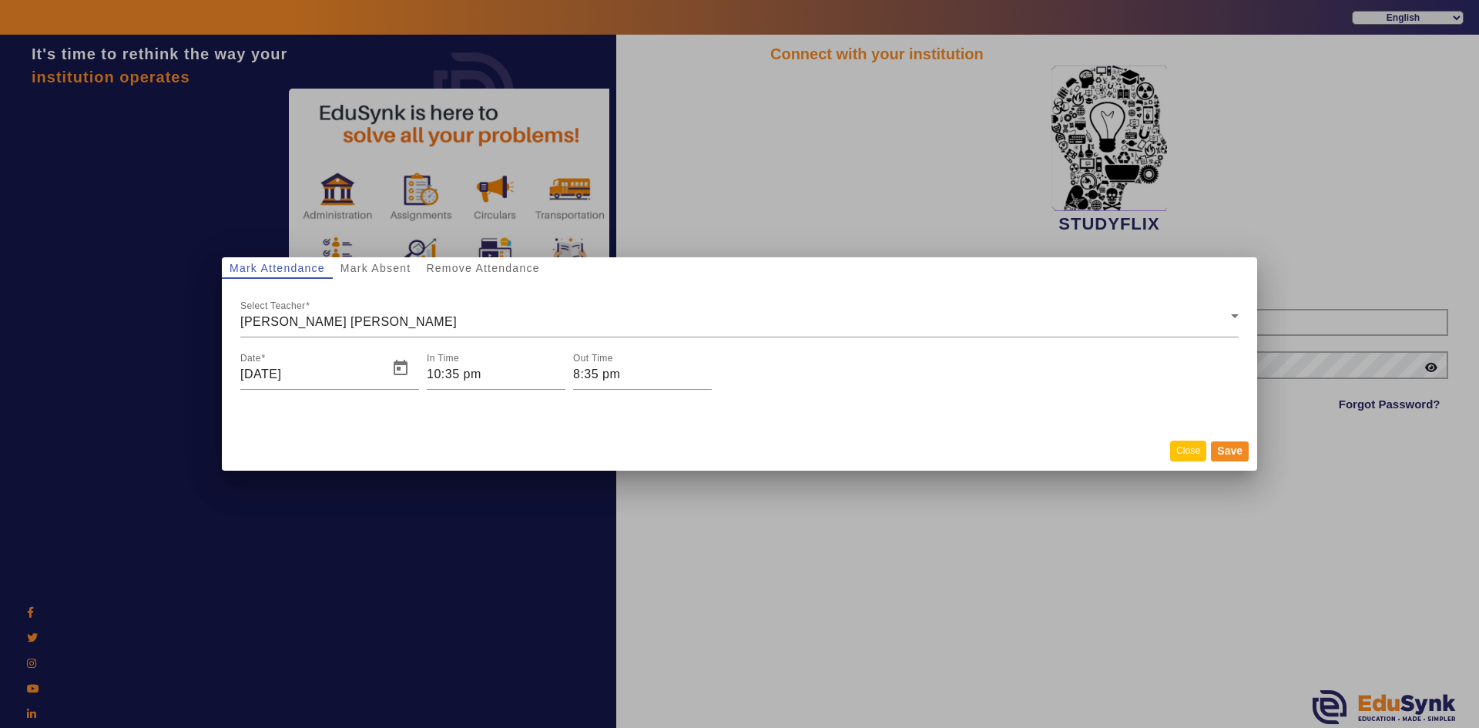
click at [1189, 448] on button "Close" at bounding box center [1188, 451] width 36 height 21
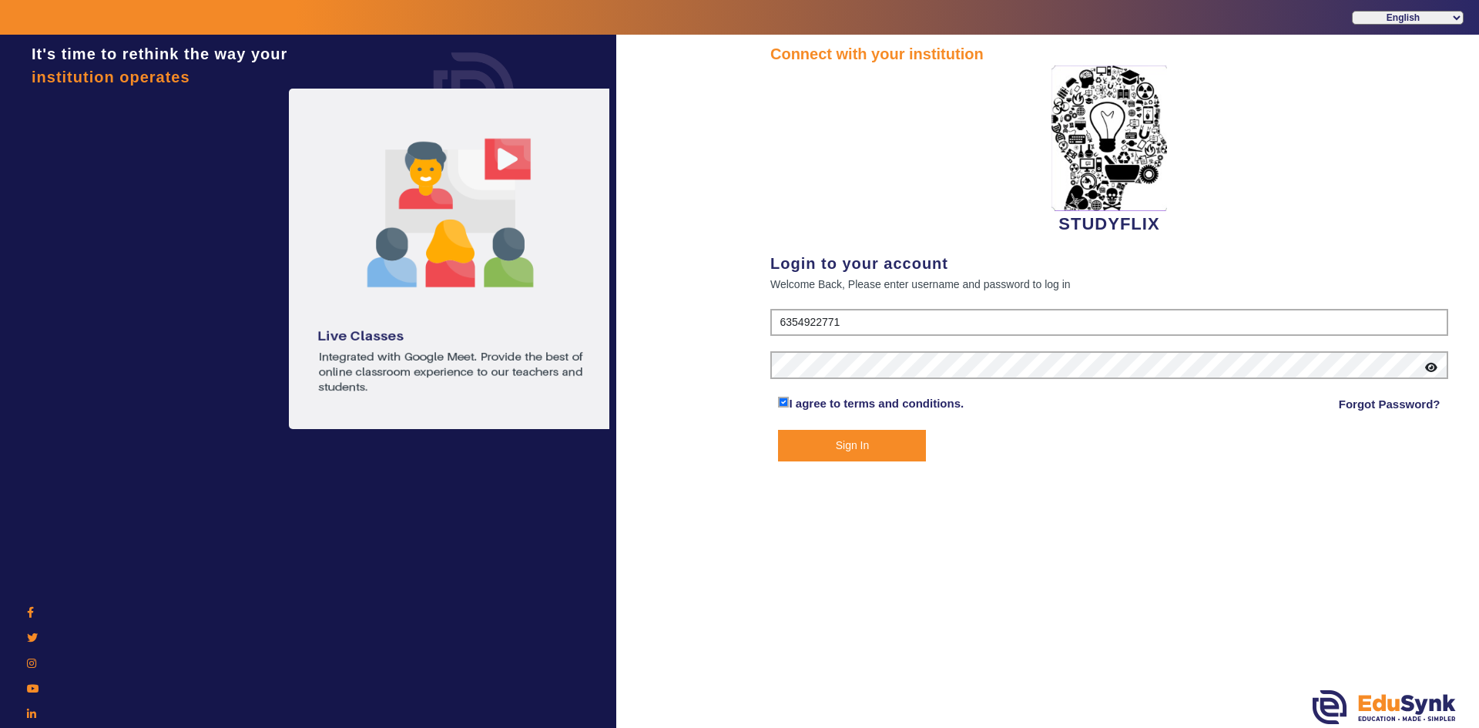
click at [839, 446] on button "Sign In" at bounding box center [852, 446] width 148 height 32
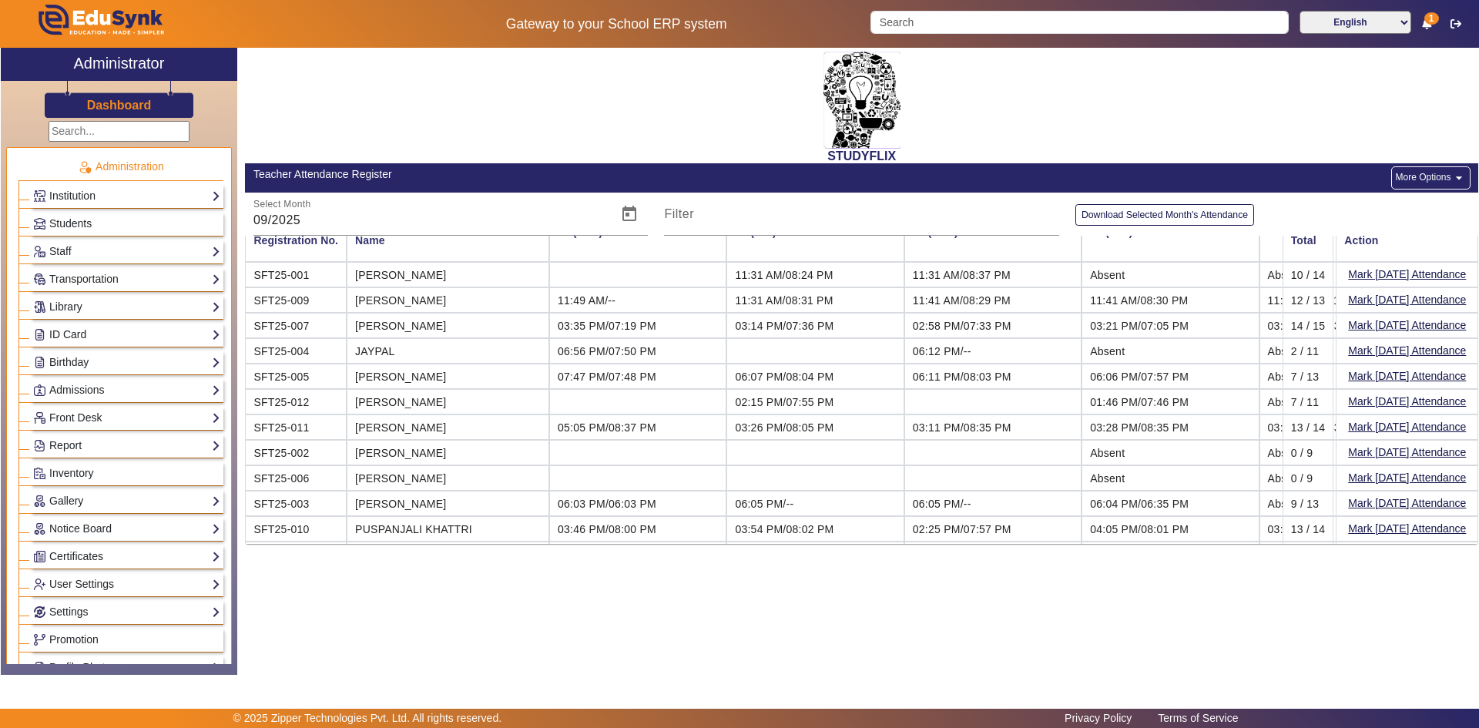
scroll to position [47, 0]
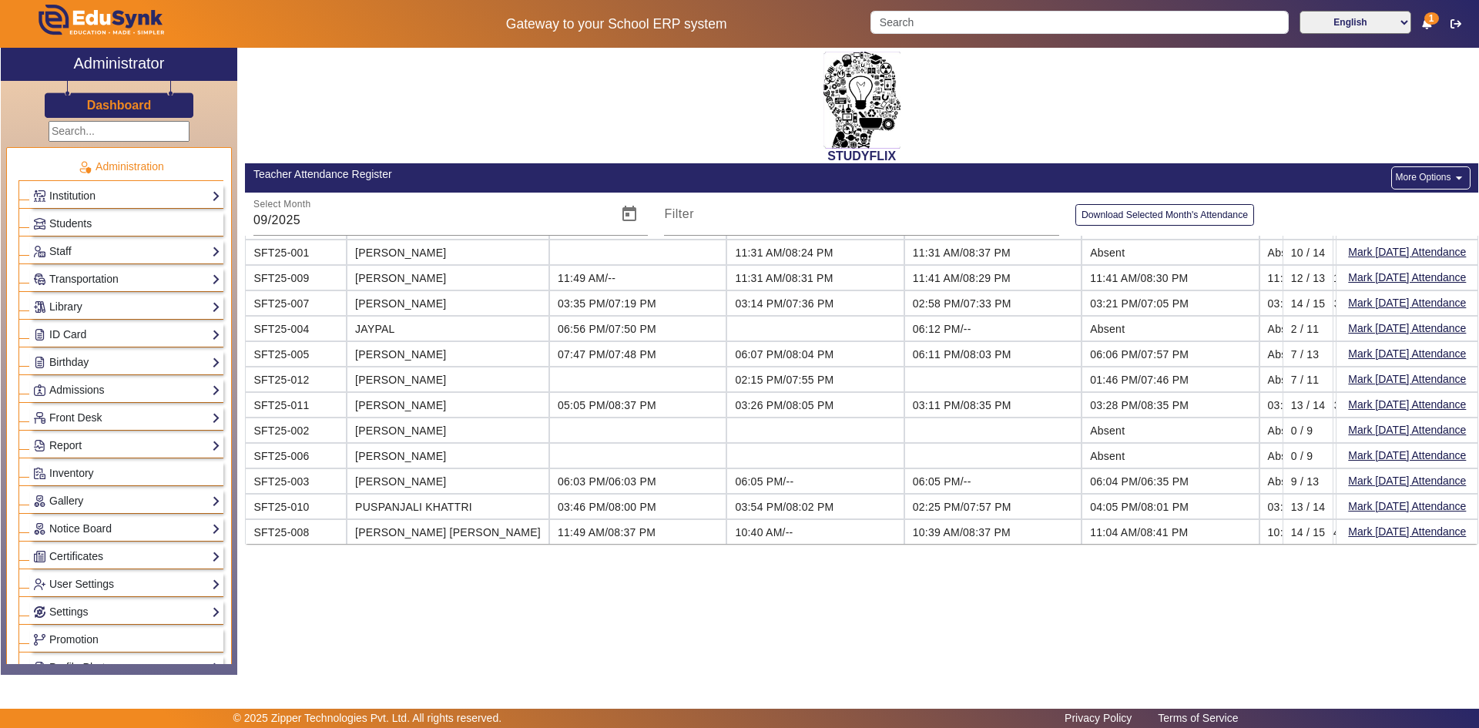
click at [1404, 176] on button "More Options arrow_drop_down" at bounding box center [1430, 177] width 79 height 23
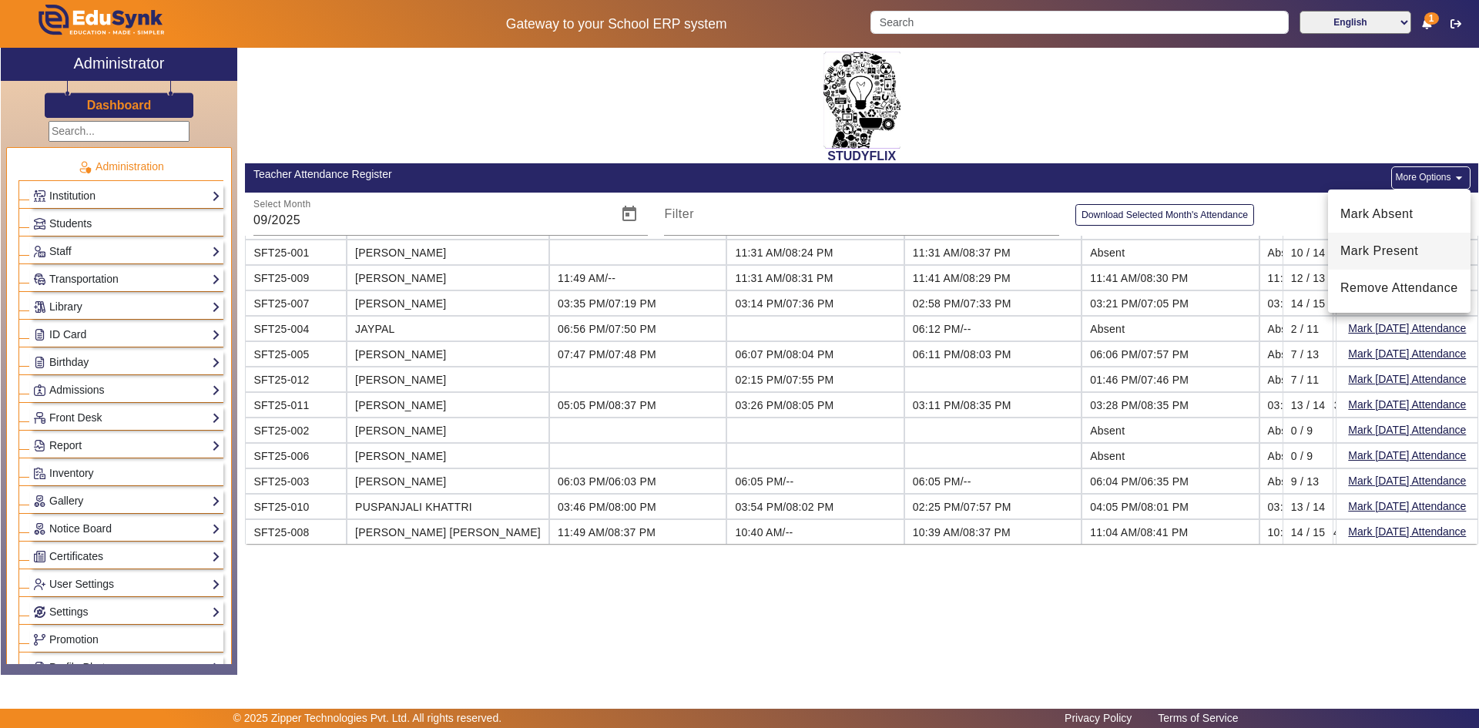
click at [1370, 253] on span "Mark Present" at bounding box center [1399, 251] width 118 height 18
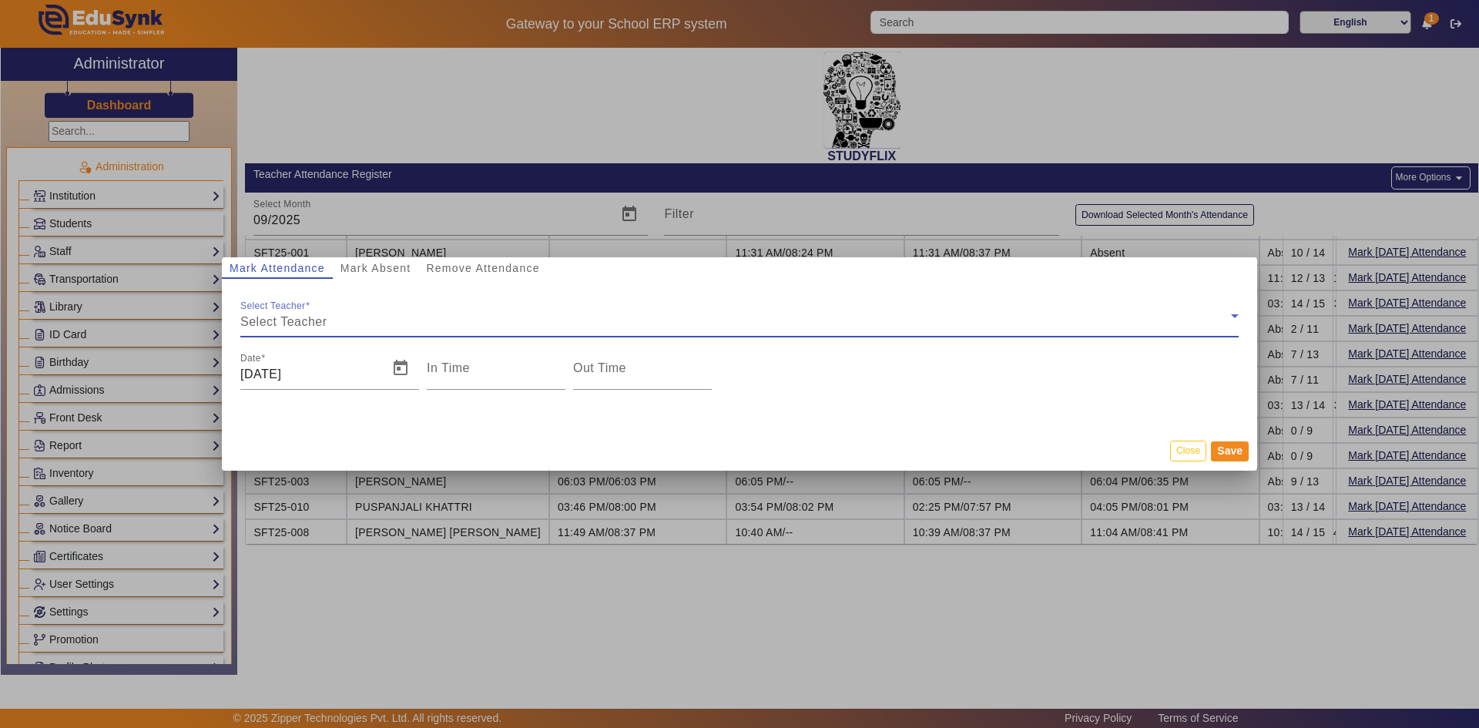
click at [317, 317] on span "Select Teacher" at bounding box center [283, 321] width 87 height 13
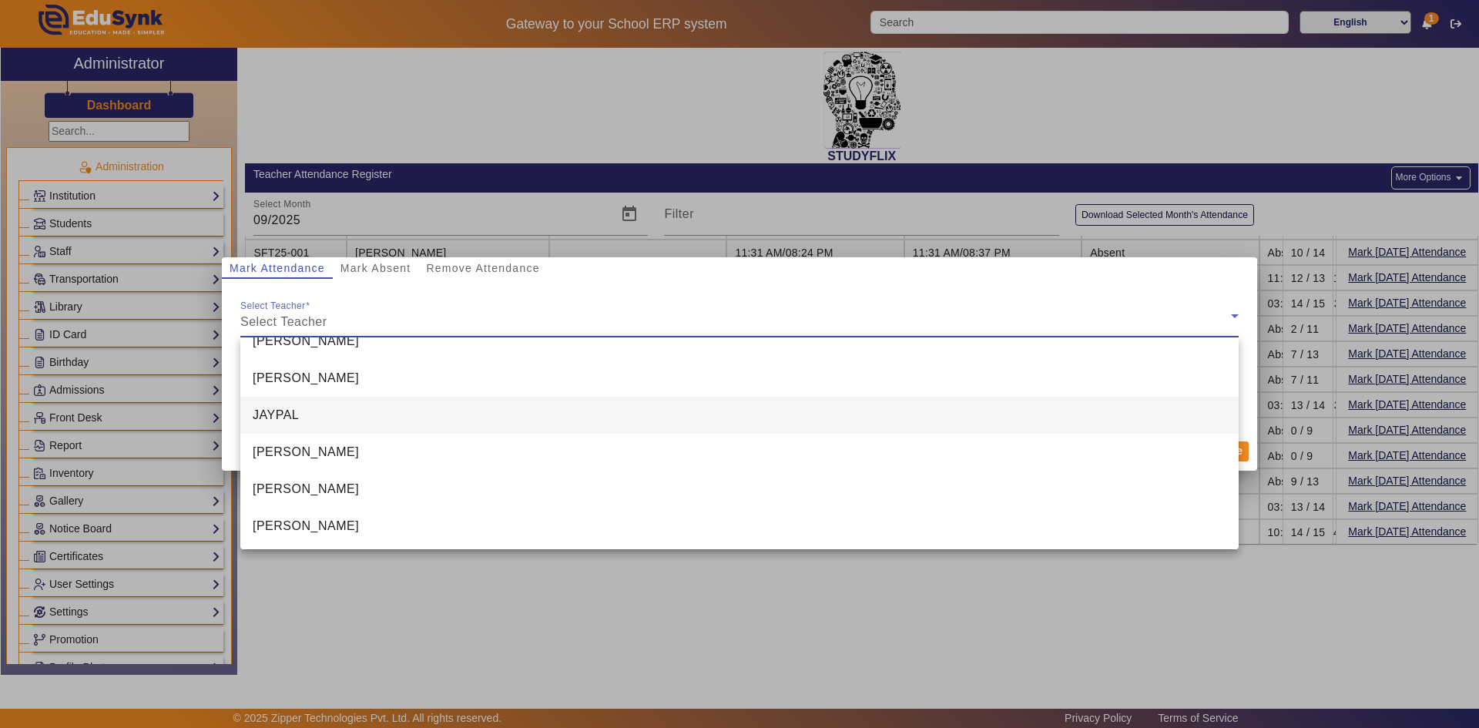
scroll to position [244, 0]
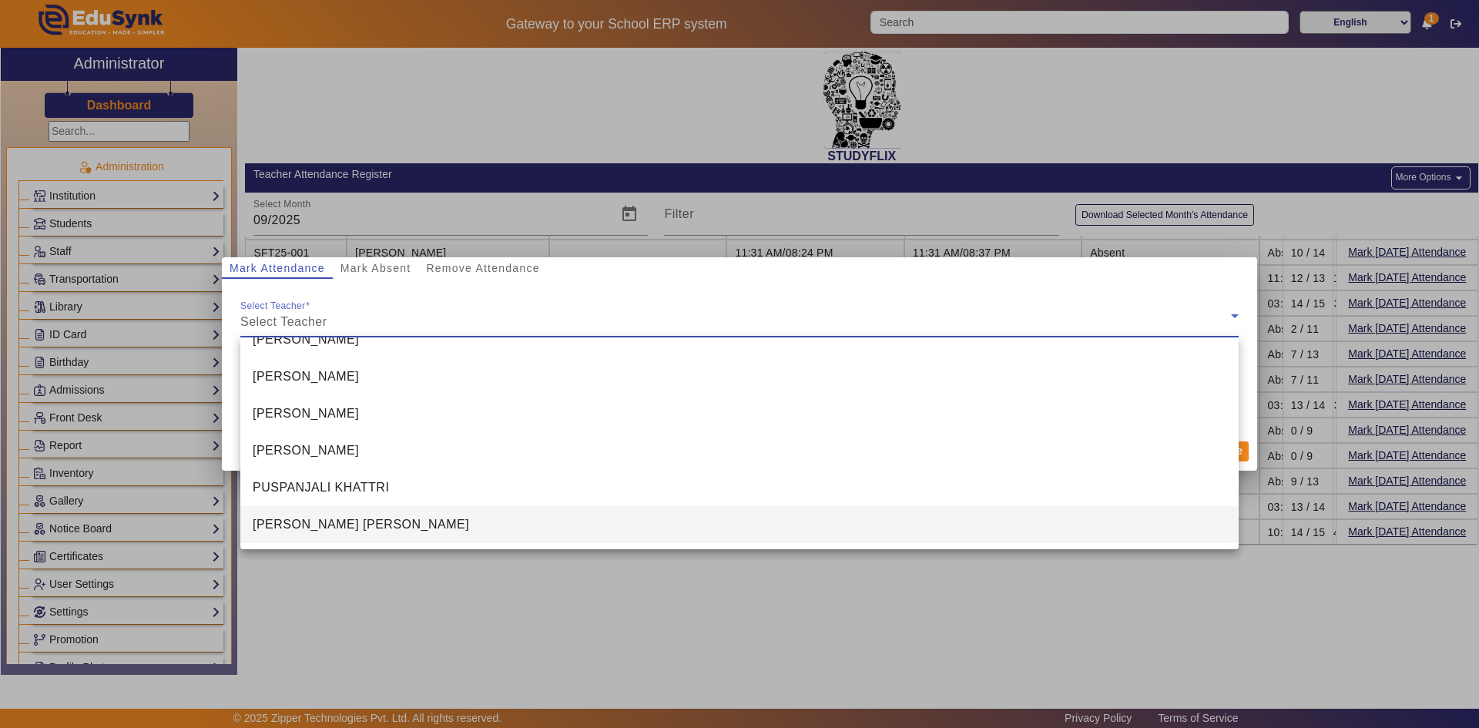
click at [316, 518] on span "[PERSON_NAME] [PERSON_NAME]" at bounding box center [361, 524] width 216 height 18
type input "5:36 pm"
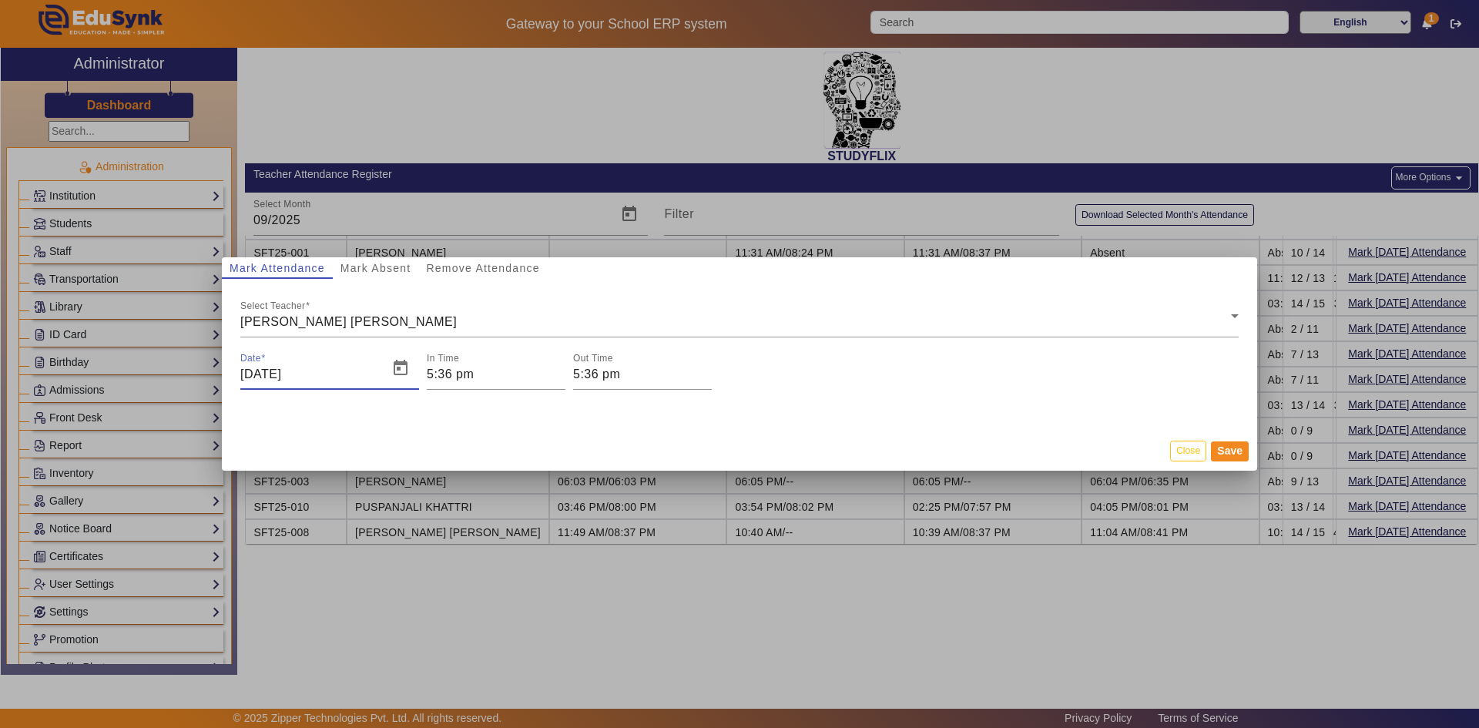
click at [315, 370] on input "[DATE]" at bounding box center [309, 374] width 139 height 18
click at [405, 368] on span "Open calendar" at bounding box center [400, 368] width 37 height 37
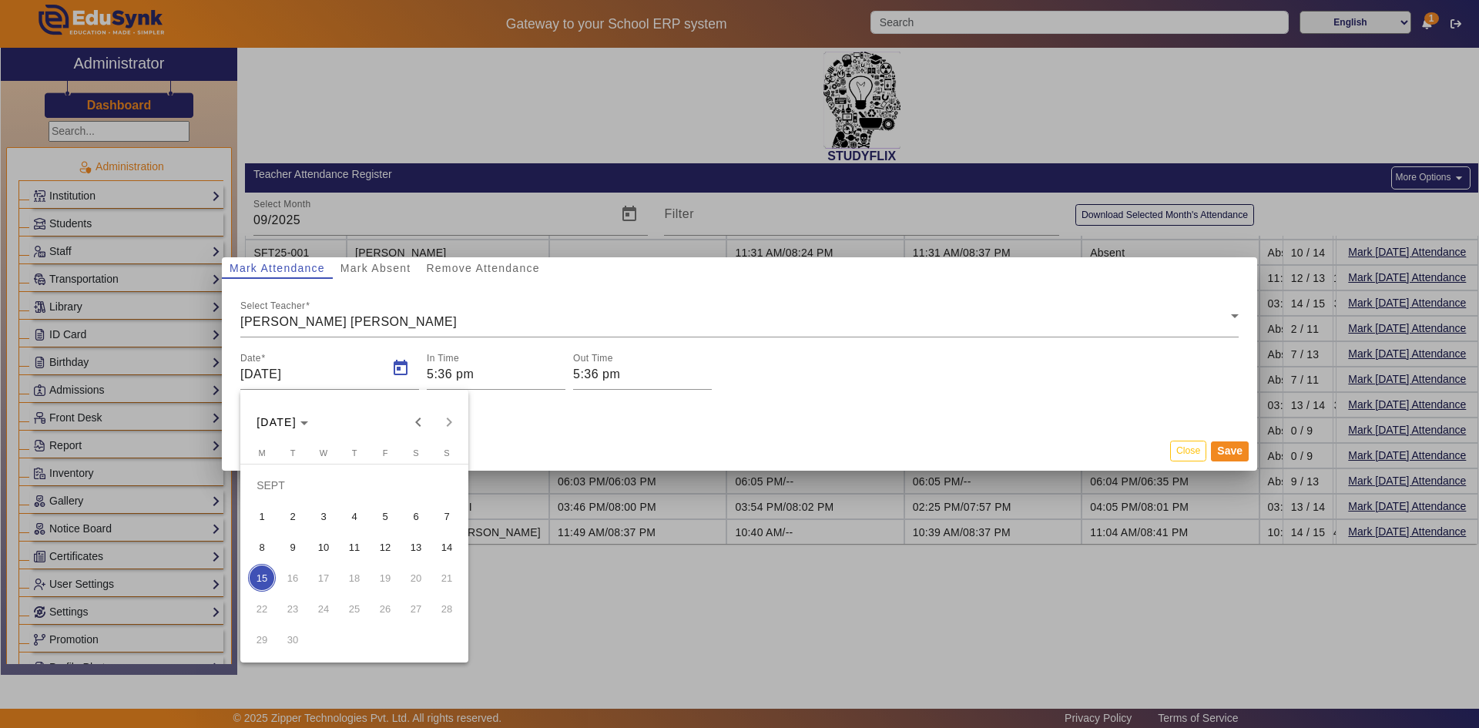
click at [297, 505] on span "2" at bounding box center [293, 516] width 28 height 28
type input "[DATE]"
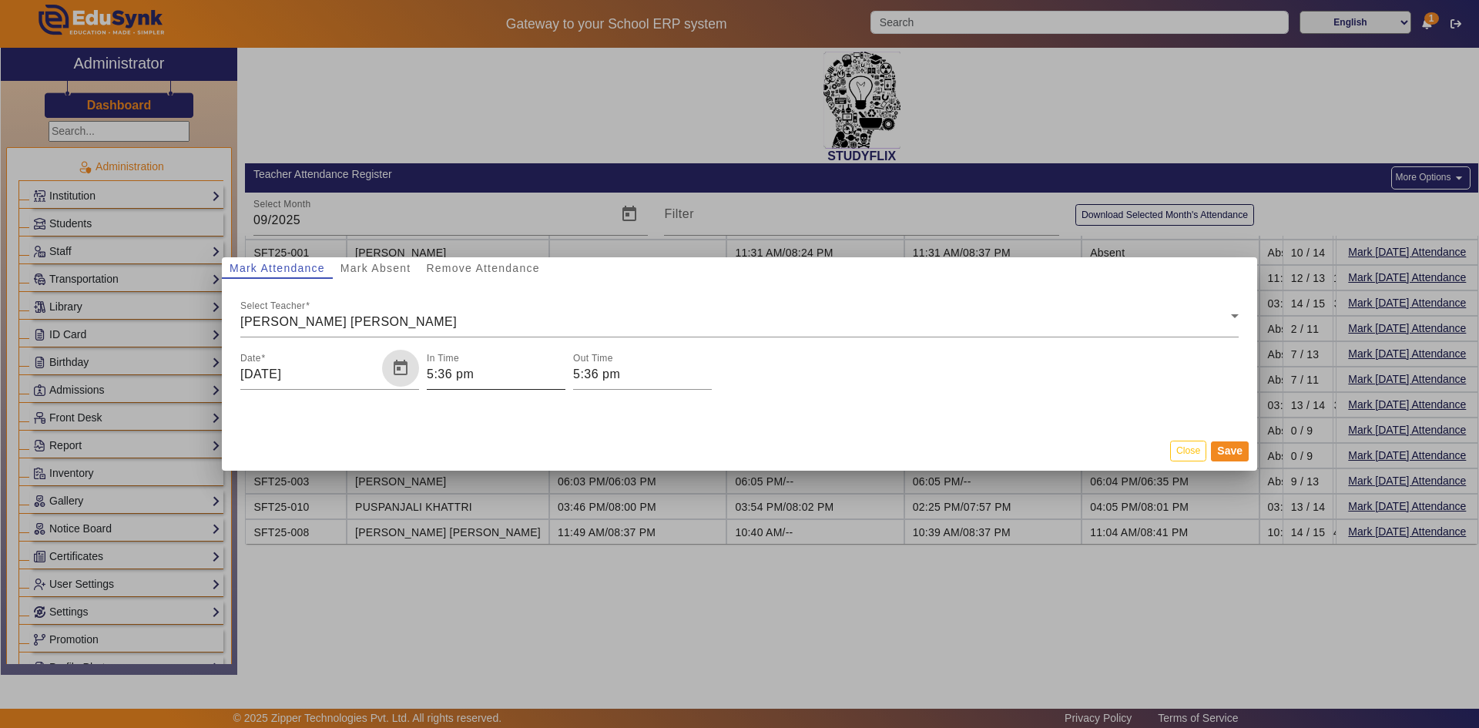
click at [519, 374] on input "5:36 pm" at bounding box center [496, 374] width 139 height 18
click at [492, 397] on icon "Add a hour" at bounding box center [488, 397] width 8 height 8
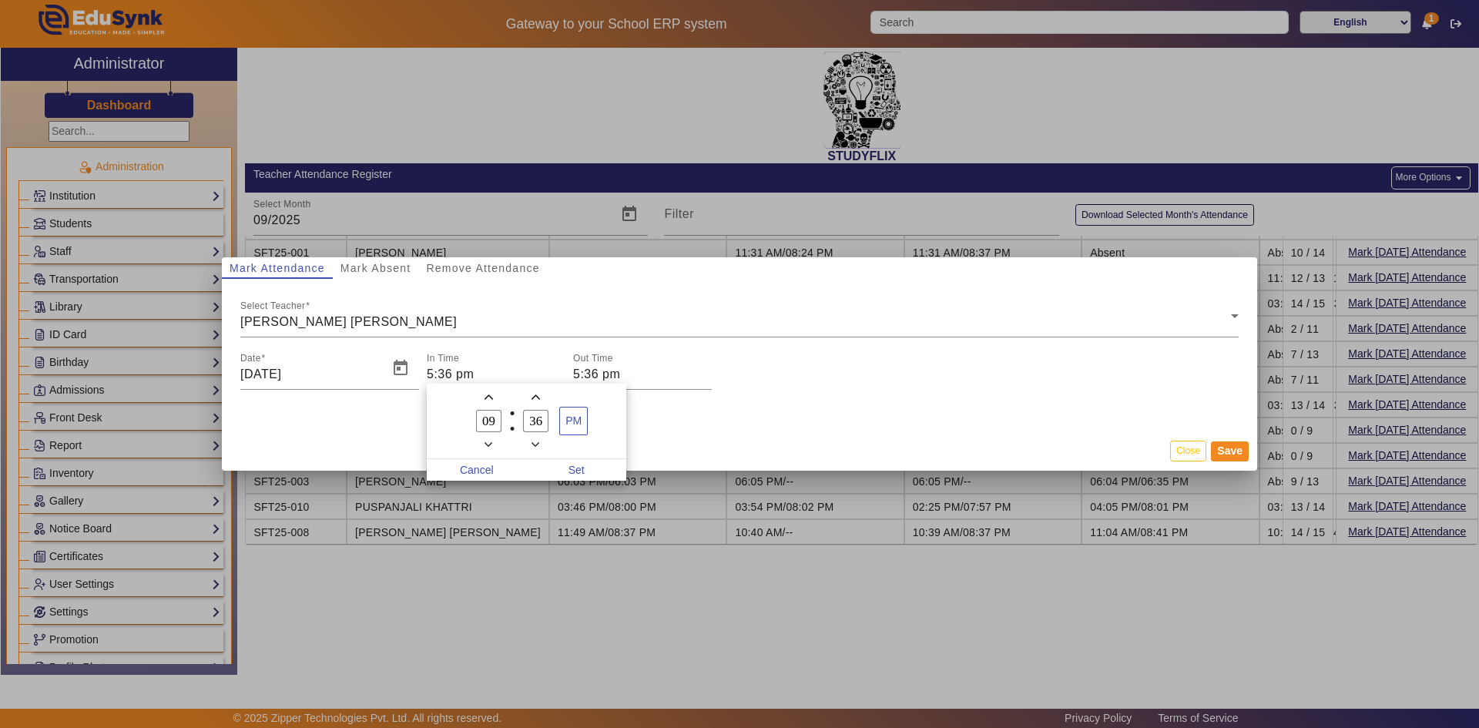
click at [492, 397] on icon "Add a hour" at bounding box center [488, 397] width 8 height 8
click at [491, 441] on icon "Minus a hour" at bounding box center [488, 445] width 8 height 8
type input "10"
click at [575, 429] on span "PM" at bounding box center [573, 420] width 27 height 27
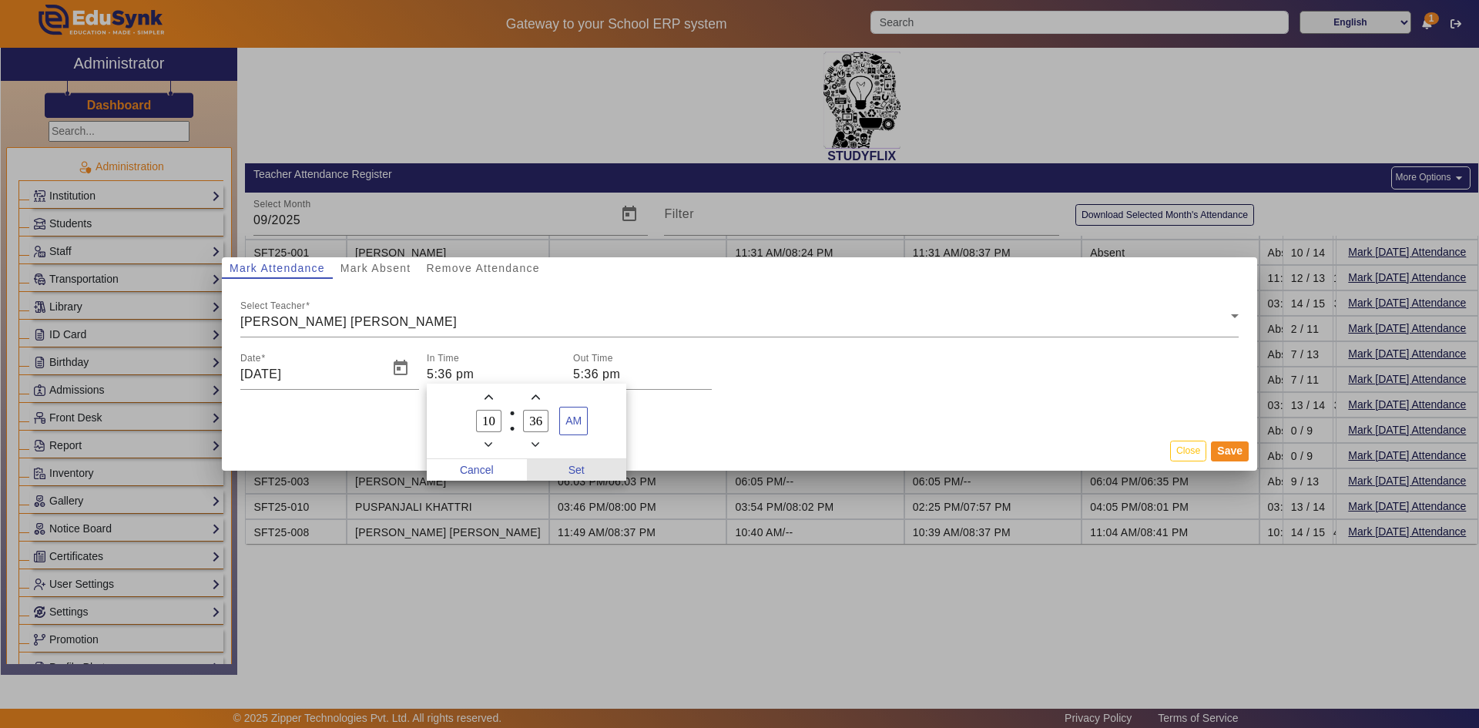
click at [582, 470] on span "Set" at bounding box center [577, 470] width 100 height 22
type input "10:36 am"
click at [595, 377] on input "5:36 pm" at bounding box center [642, 374] width 139 height 18
click at [638, 402] on span "Add a hour" at bounding box center [635, 397] width 16 height 16
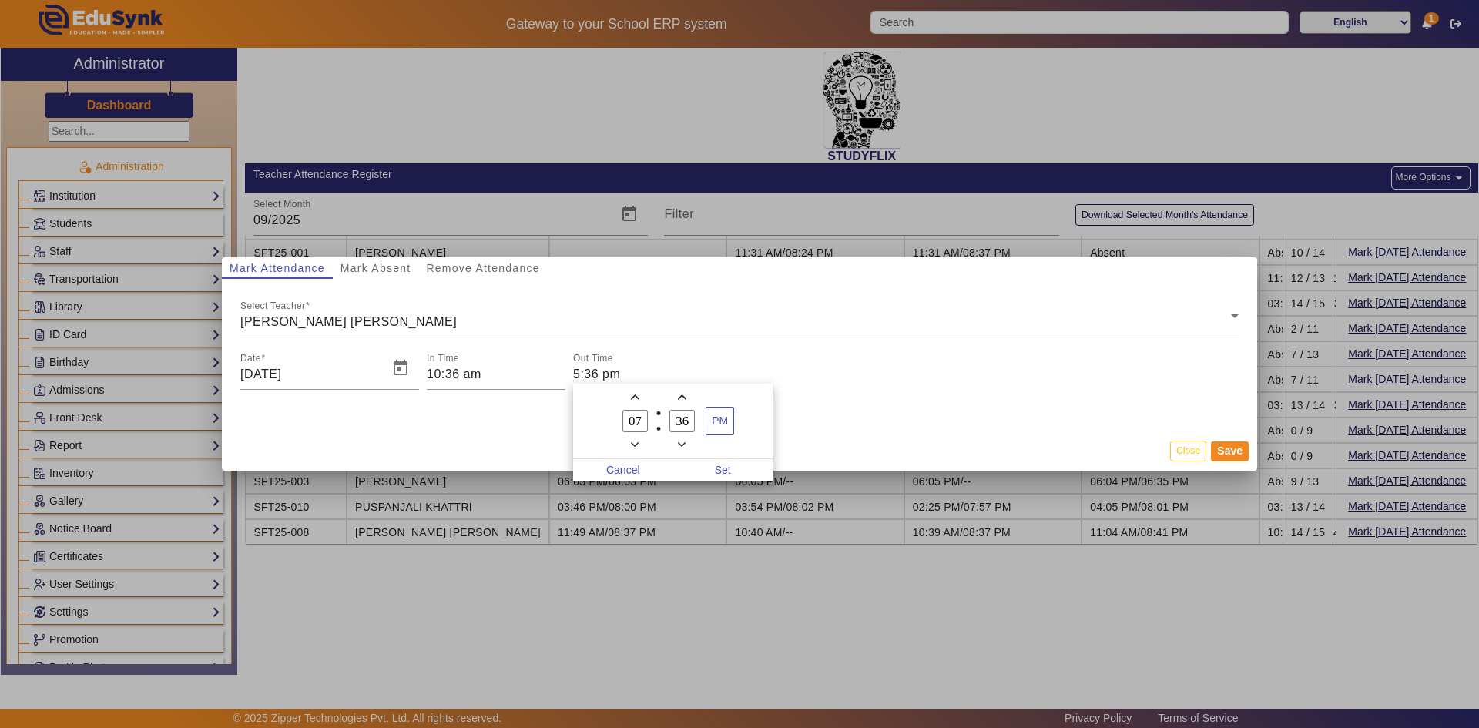
click at [638, 402] on span "Add a hour" at bounding box center [635, 397] width 16 height 16
type input "08"
click at [718, 468] on span "Set" at bounding box center [723, 470] width 100 height 22
type input "8:36 pm"
click at [1235, 454] on button "Save" at bounding box center [1230, 451] width 38 height 20
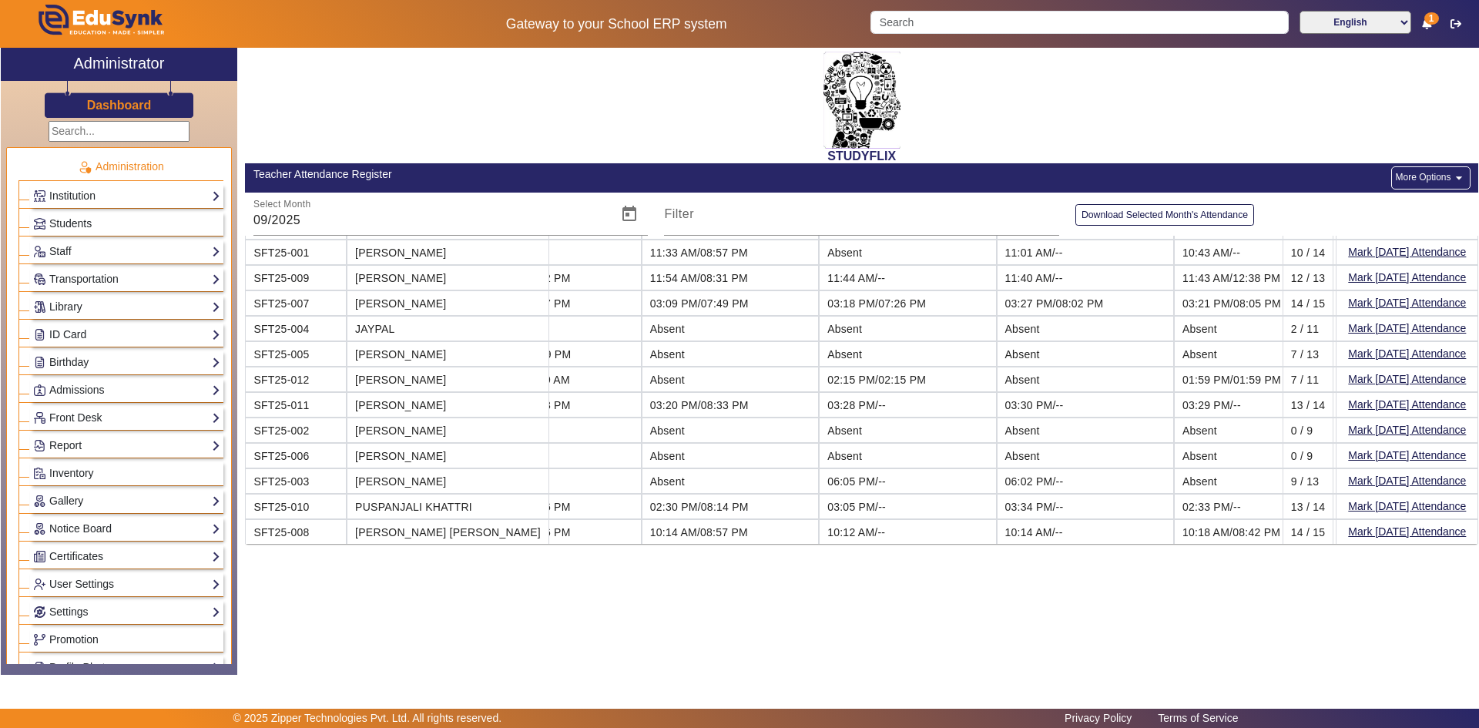
scroll to position [47, 1157]
click at [1406, 178] on button "More Options arrow_drop_down" at bounding box center [1430, 177] width 79 height 23
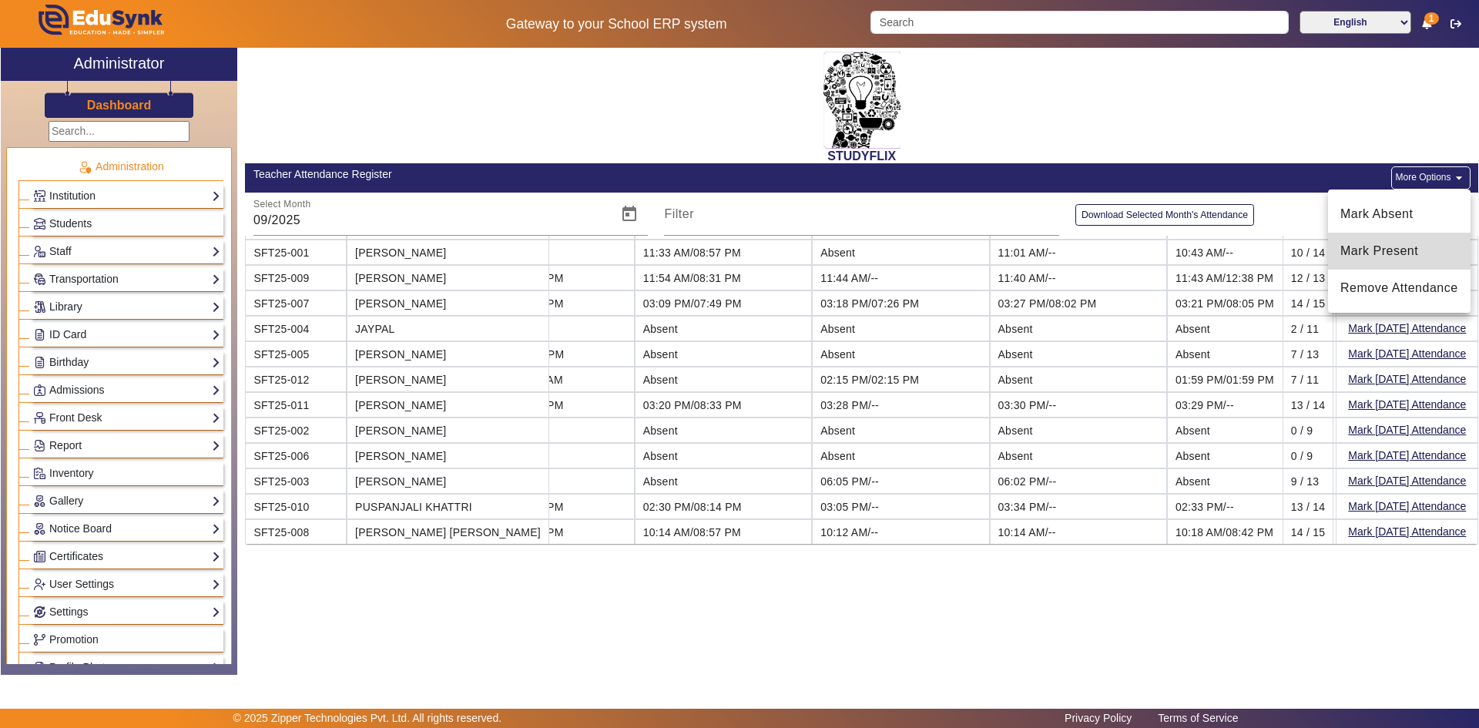
click at [1361, 250] on span "Mark Present" at bounding box center [1399, 251] width 118 height 18
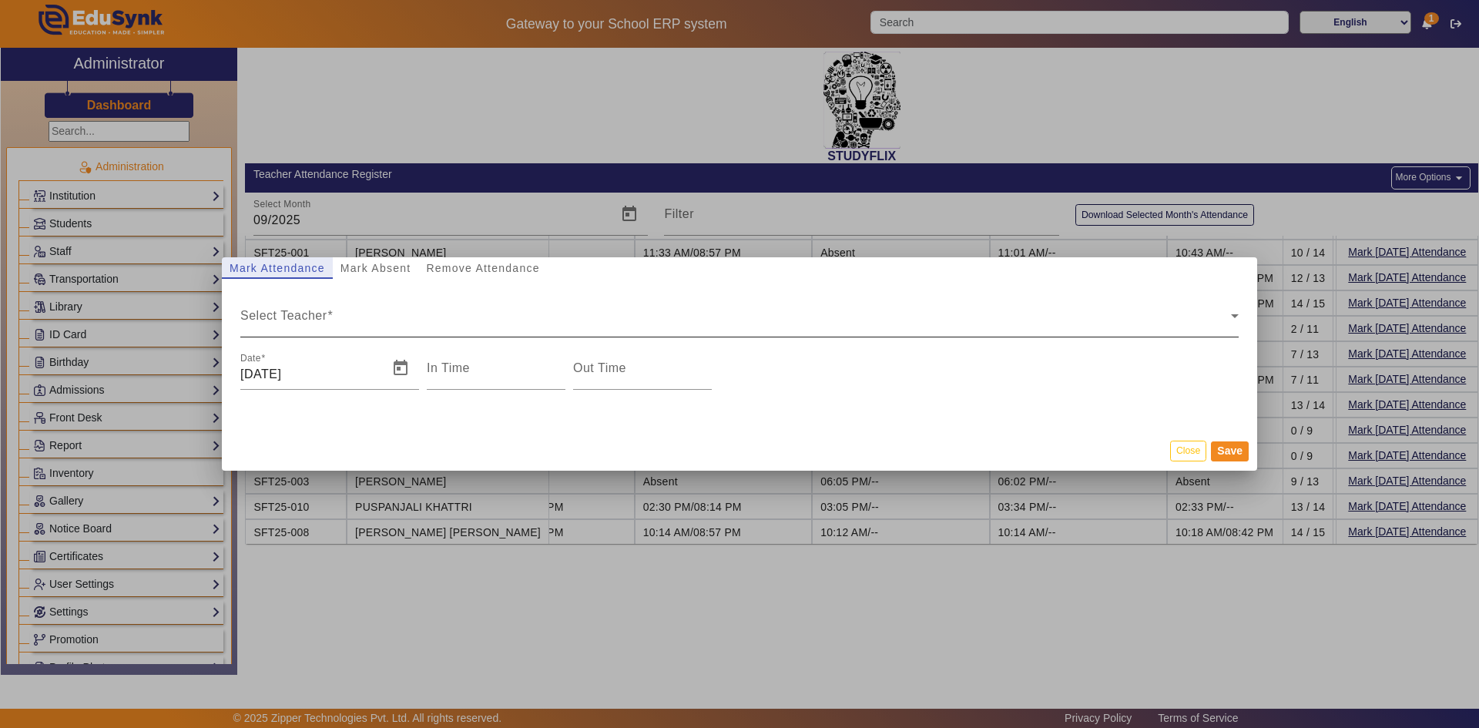
click at [381, 320] on div "Select Teacher" at bounding box center [735, 322] width 991 height 18
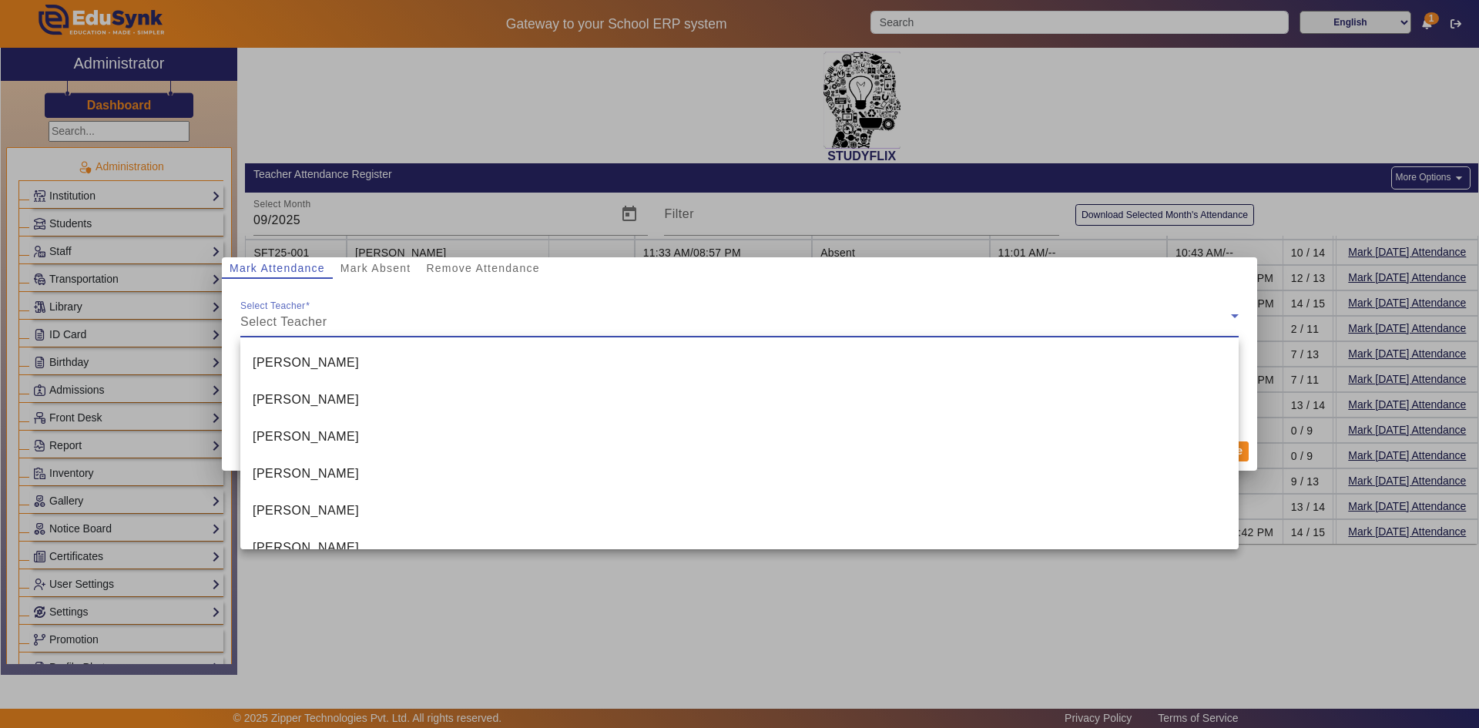
scroll to position [244, 0]
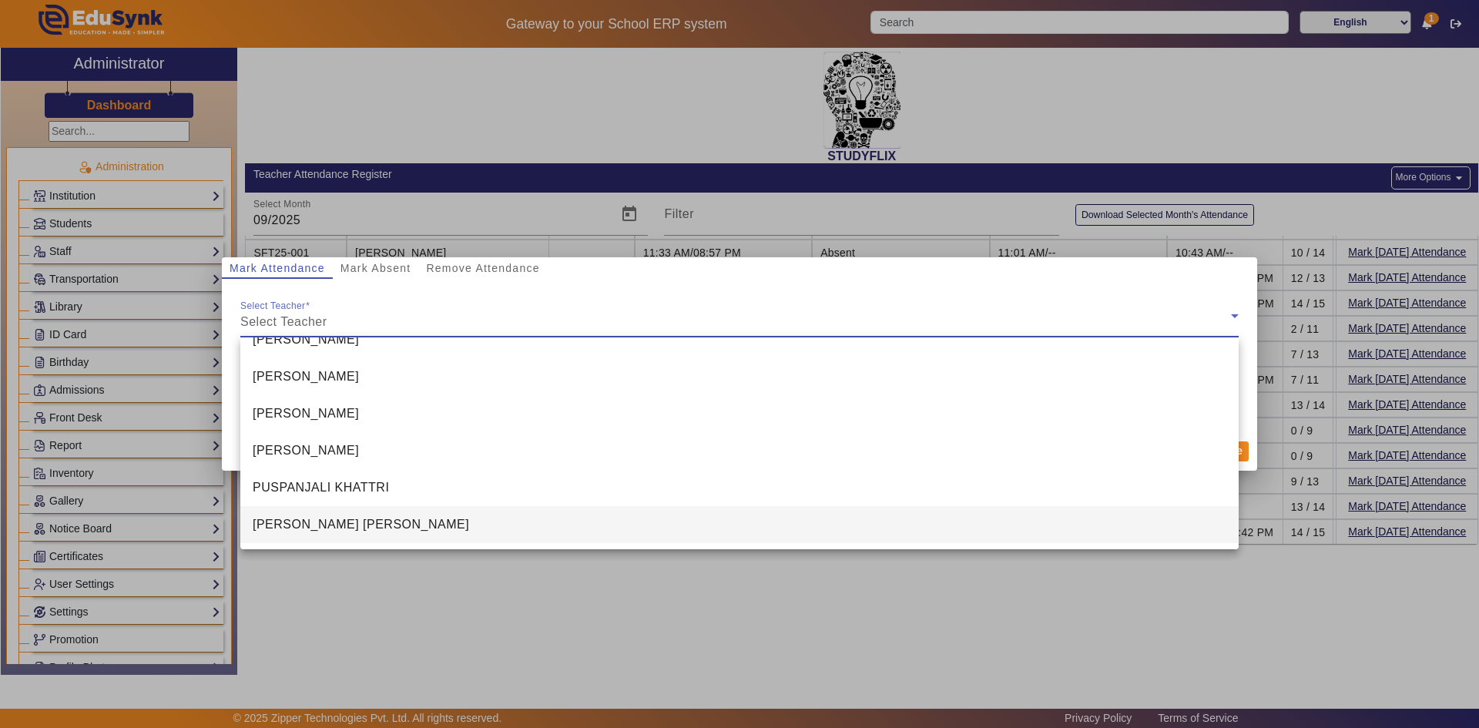
click at [289, 517] on span "[PERSON_NAME] [PERSON_NAME]" at bounding box center [361, 524] width 216 height 18
type input "5:37 pm"
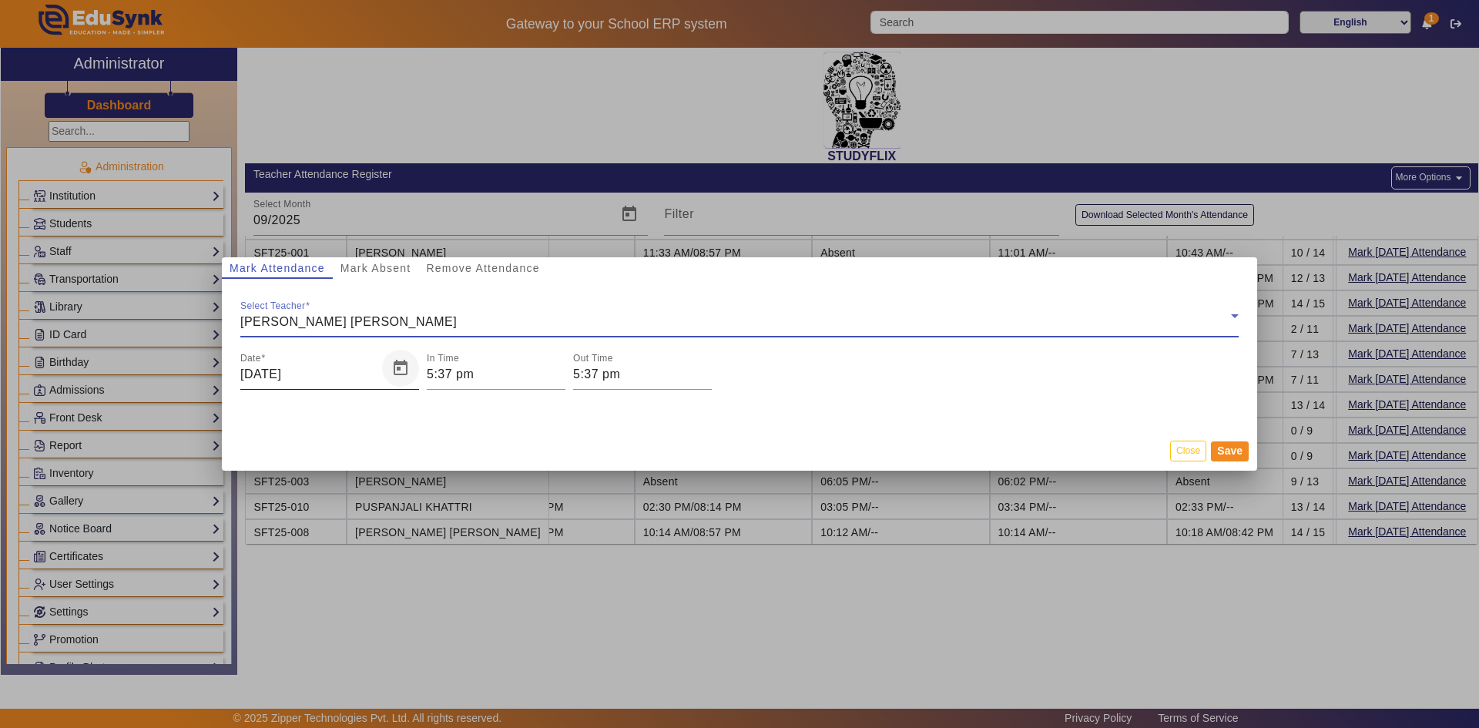
click at [396, 367] on span "Open calendar" at bounding box center [400, 368] width 37 height 37
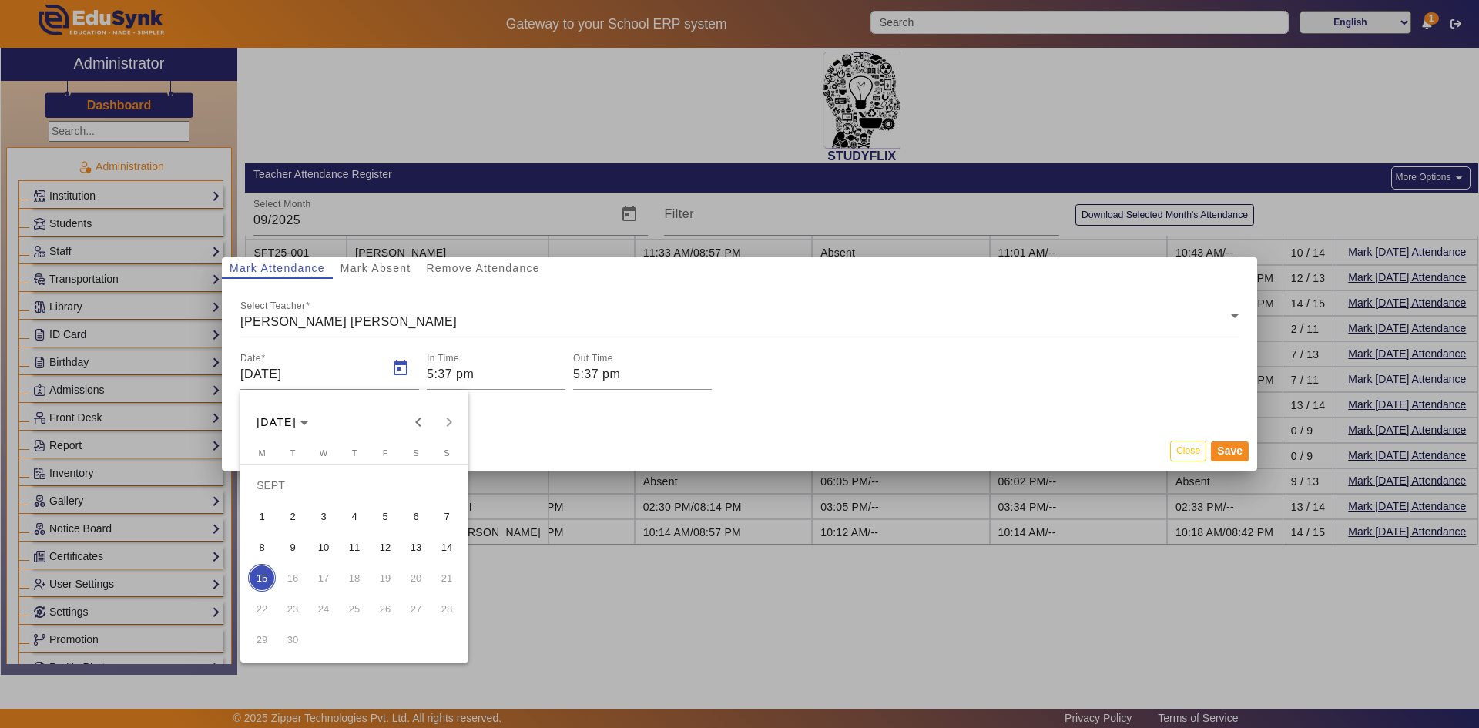
click at [298, 541] on span "9" at bounding box center [293, 547] width 28 height 28
type input "[DATE]"
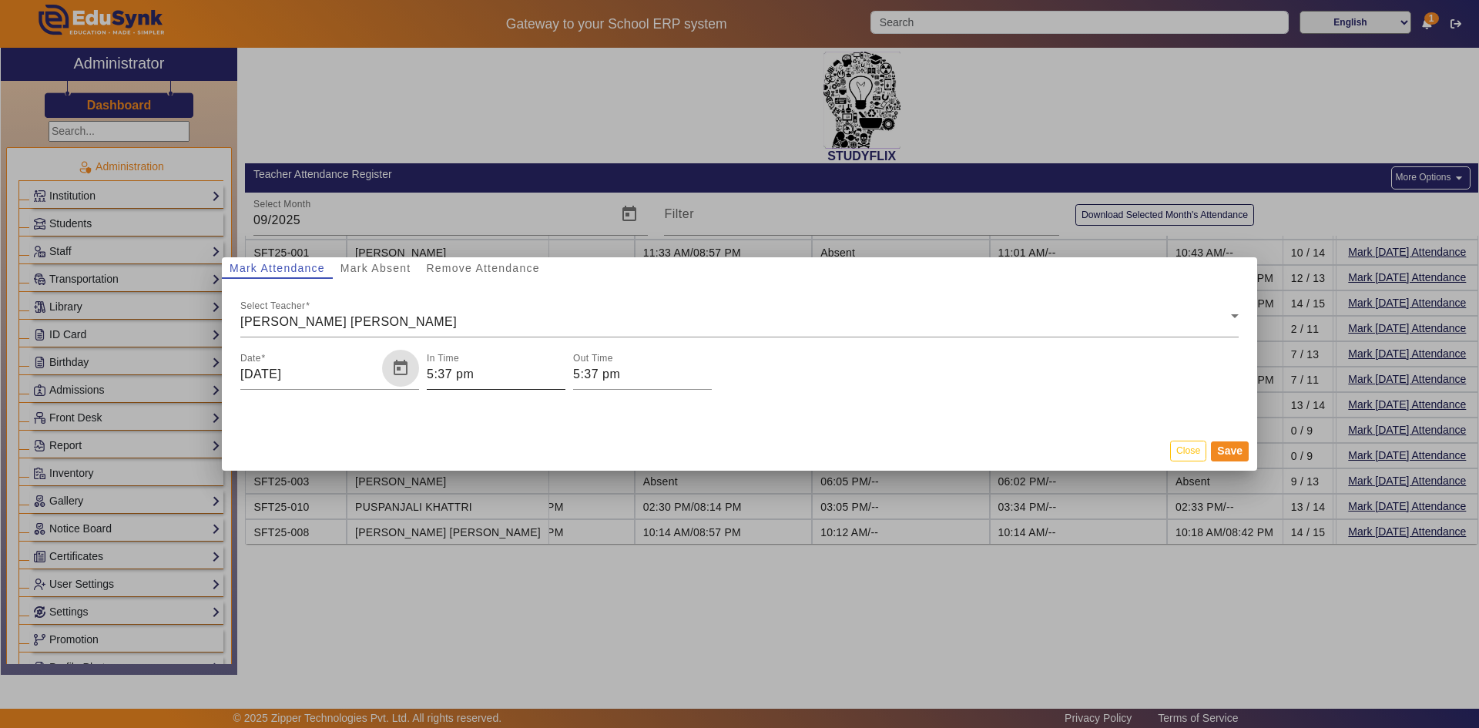
click at [469, 381] on input "5:37 pm" at bounding box center [496, 374] width 139 height 18
click at [487, 401] on icon "Add a hour" at bounding box center [488, 397] width 8 height 8
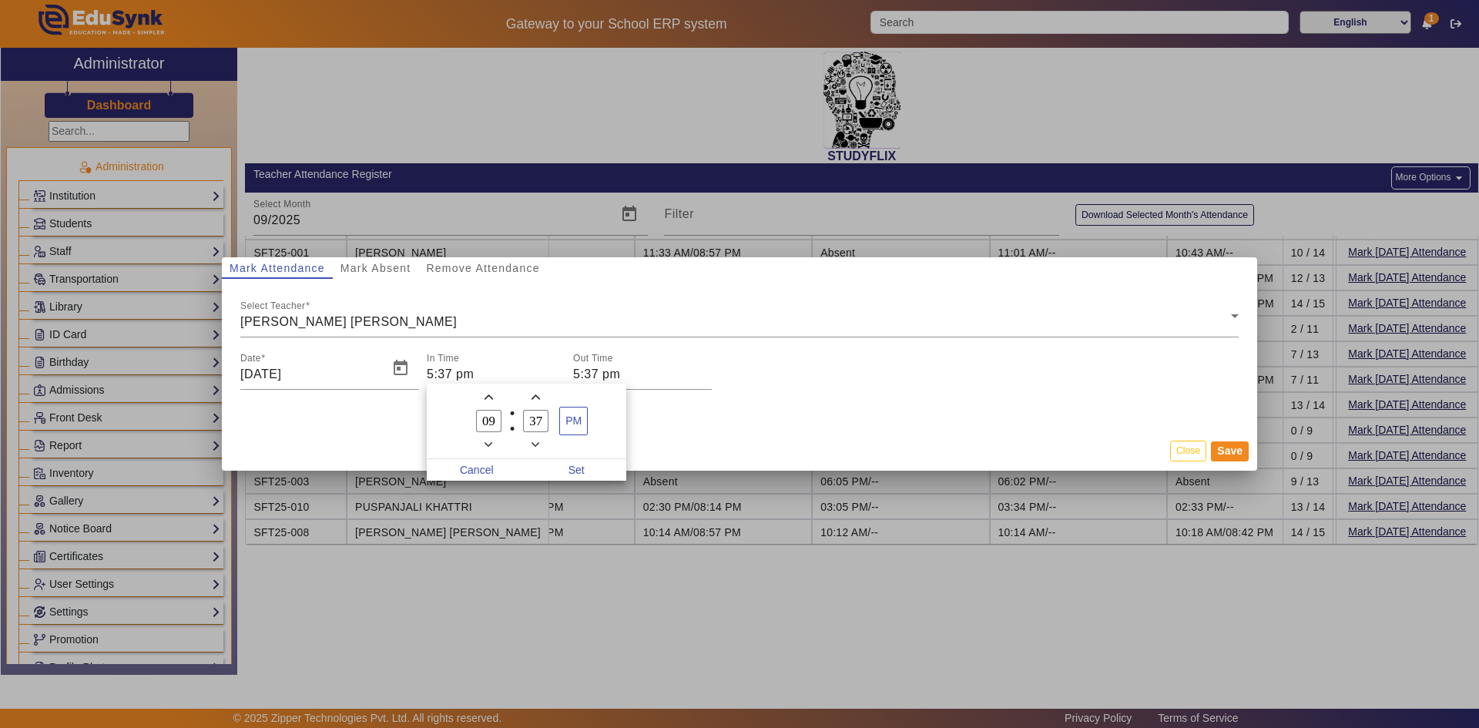
click at [487, 401] on icon "Add a hour" at bounding box center [488, 397] width 8 height 8
type input "10"
click at [535, 397] on icon "Add a minute" at bounding box center [535, 397] width 8 height 8
click at [532, 444] on icon "Minus a minute" at bounding box center [535, 445] width 8 height 8
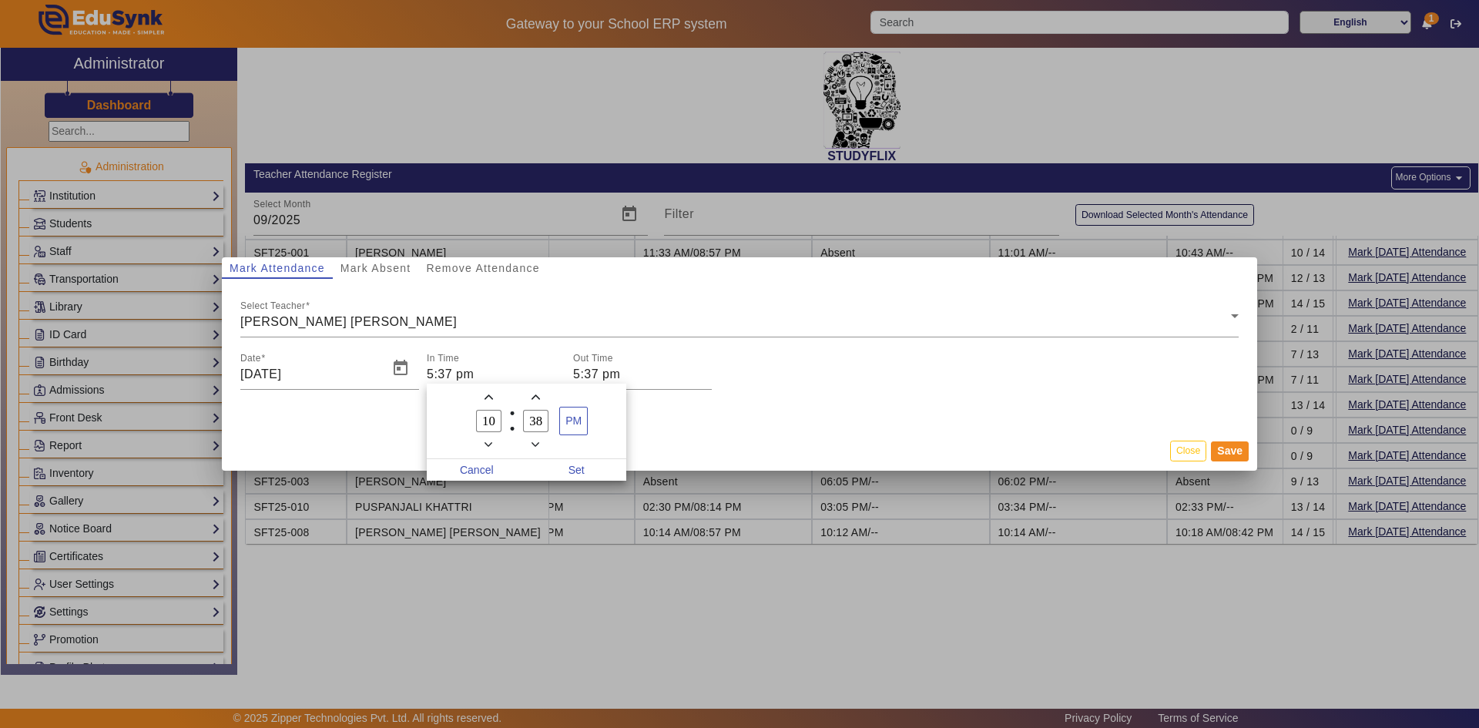
click at [532, 444] on icon "Minus a minute" at bounding box center [535, 445] width 8 height 8
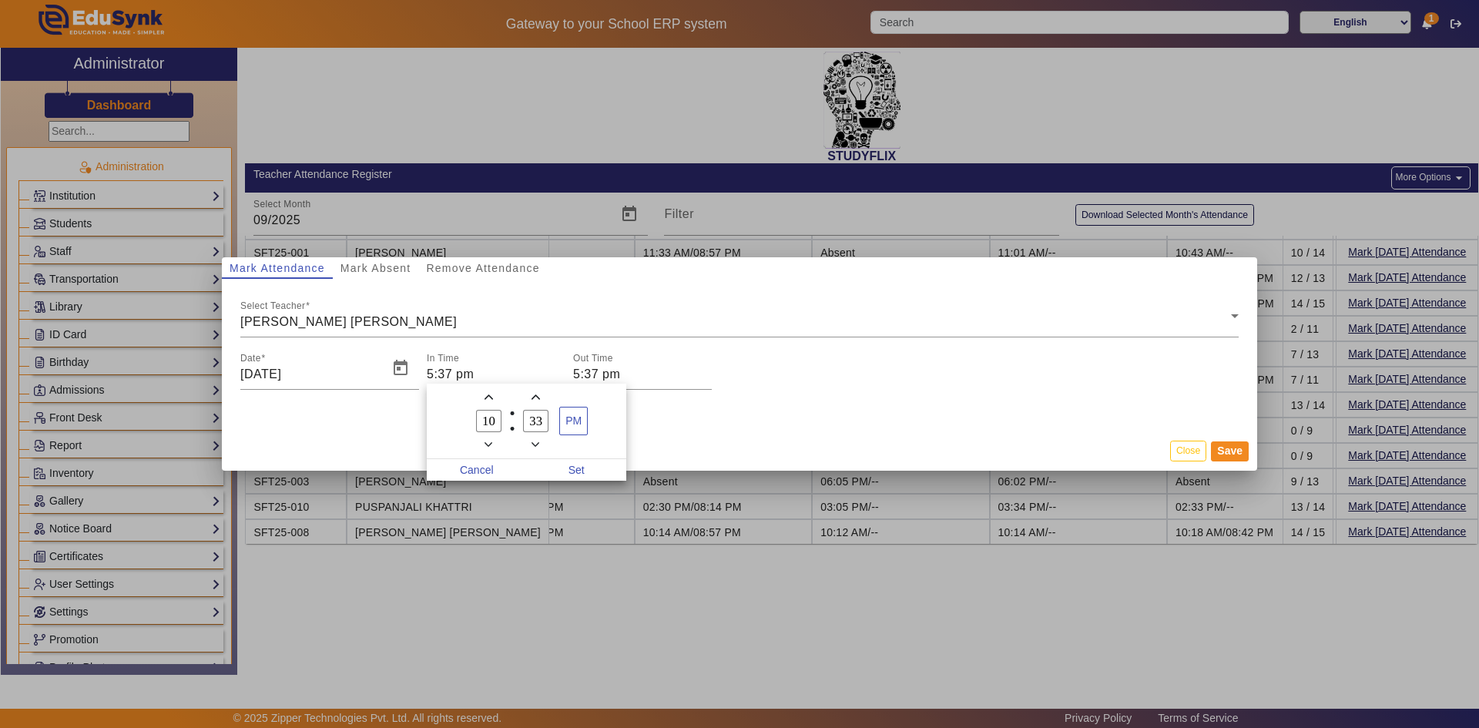
click at [532, 444] on icon "Minus a minute" at bounding box center [535, 445] width 8 height 8
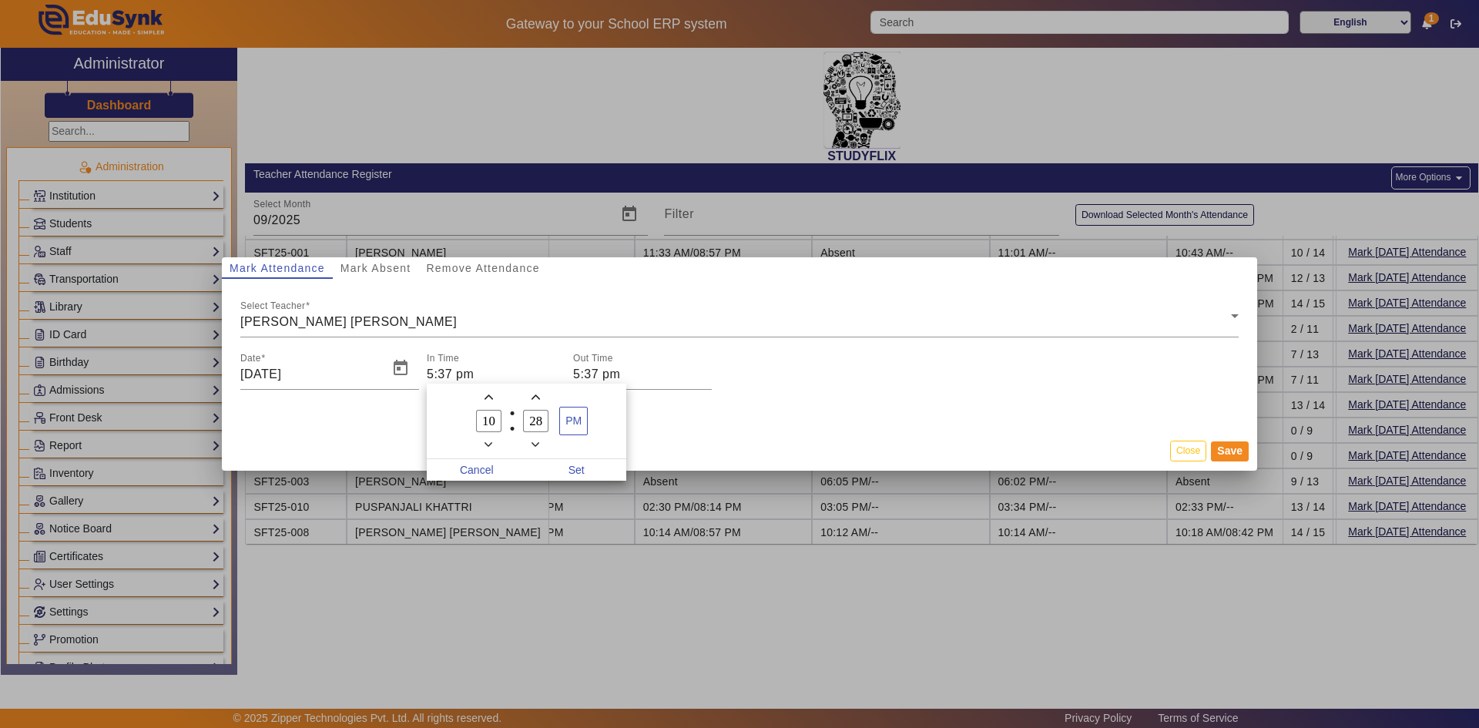
click at [532, 444] on icon "Minus a minute" at bounding box center [535, 445] width 8 height 8
click at [529, 444] on span "Minus a minute" at bounding box center [536, 444] width 16 height 16
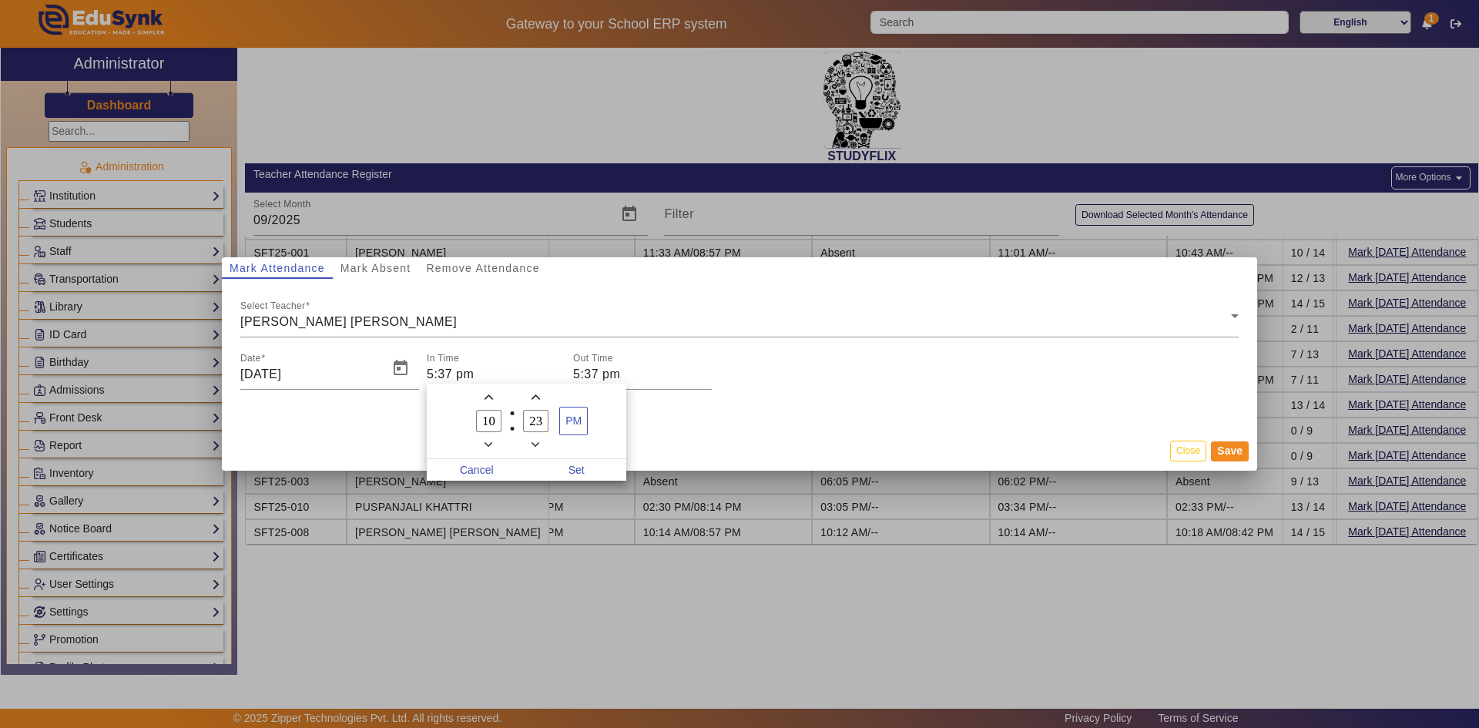
click at [529, 444] on span "Minus a minute" at bounding box center [536, 444] width 16 height 16
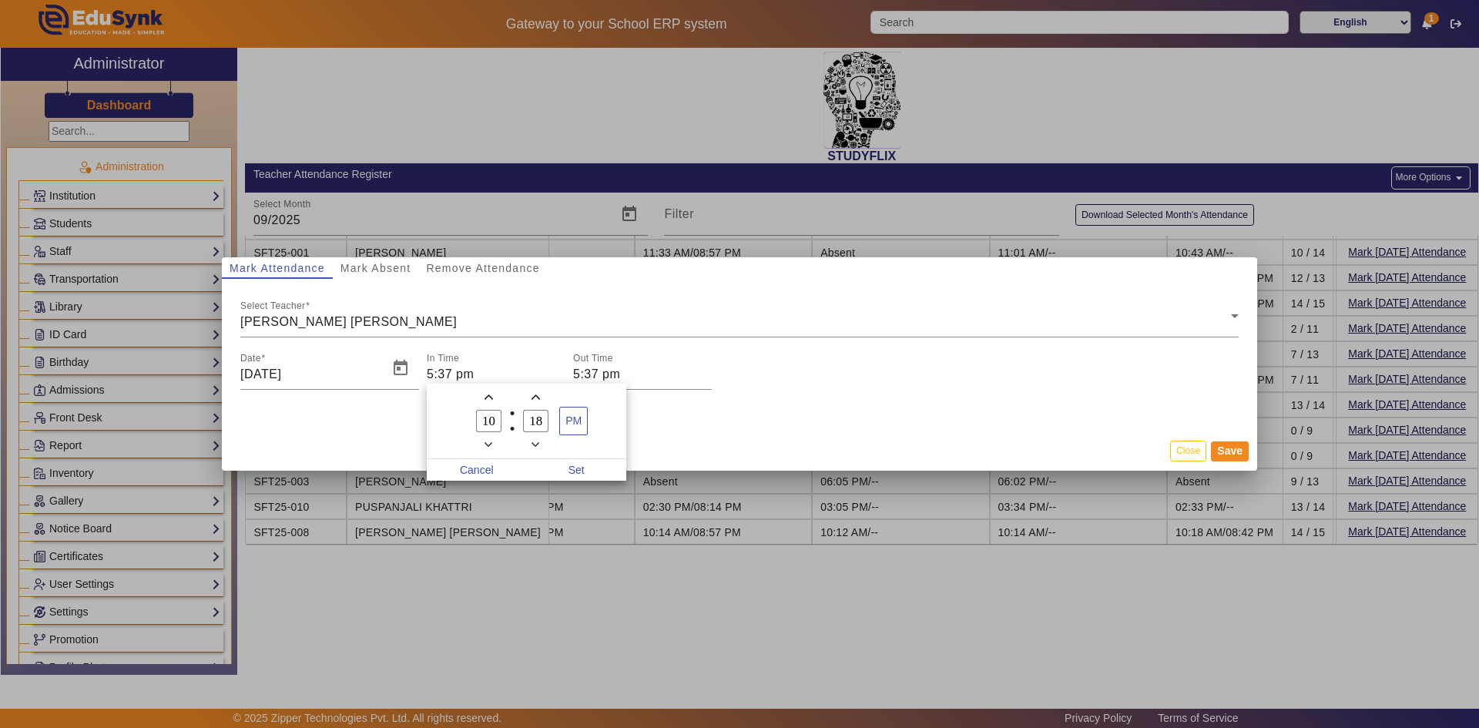
click at [529, 444] on span "Minus a minute" at bounding box center [536, 444] width 16 height 16
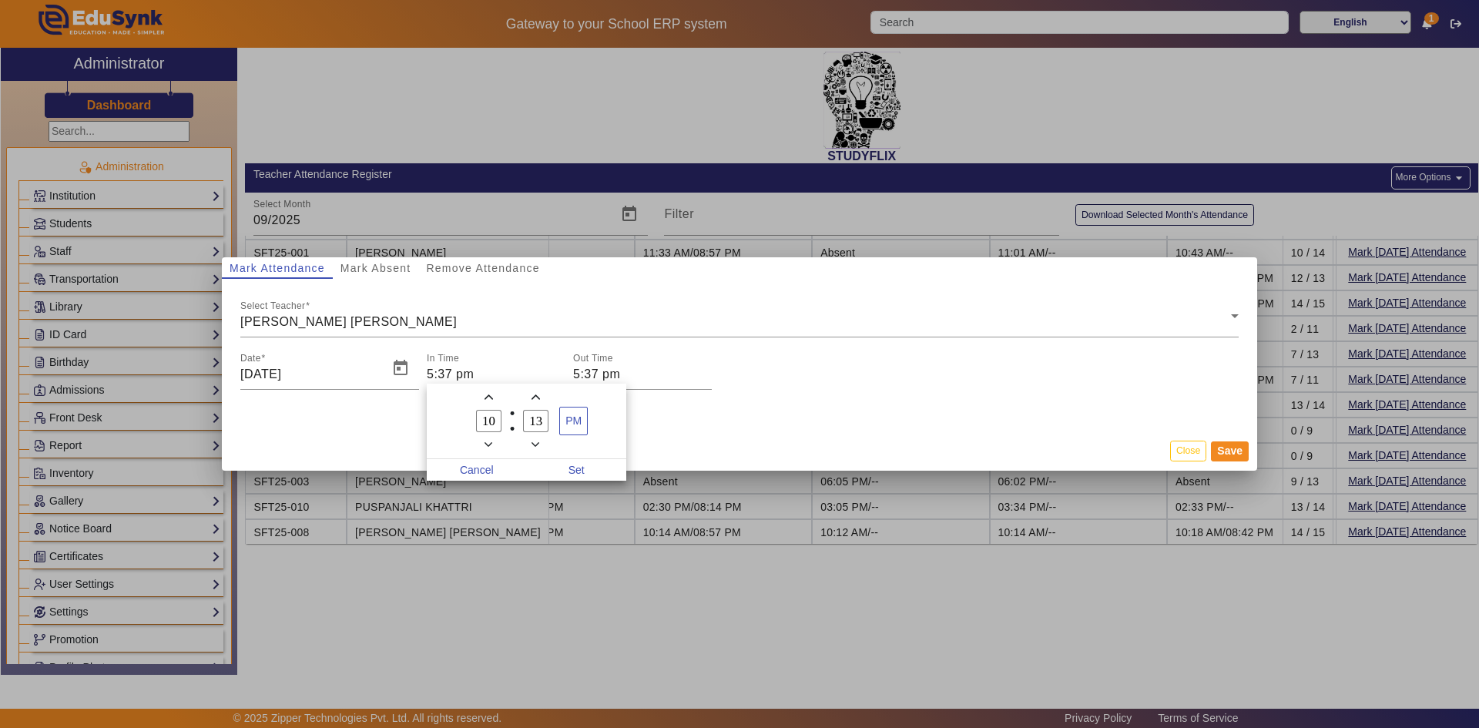
click at [529, 444] on span "Minus a minute" at bounding box center [536, 444] width 16 height 16
type input "11"
click at [570, 424] on span "PM" at bounding box center [573, 420] width 27 height 27
click at [568, 468] on span "Set" at bounding box center [577, 470] width 100 height 22
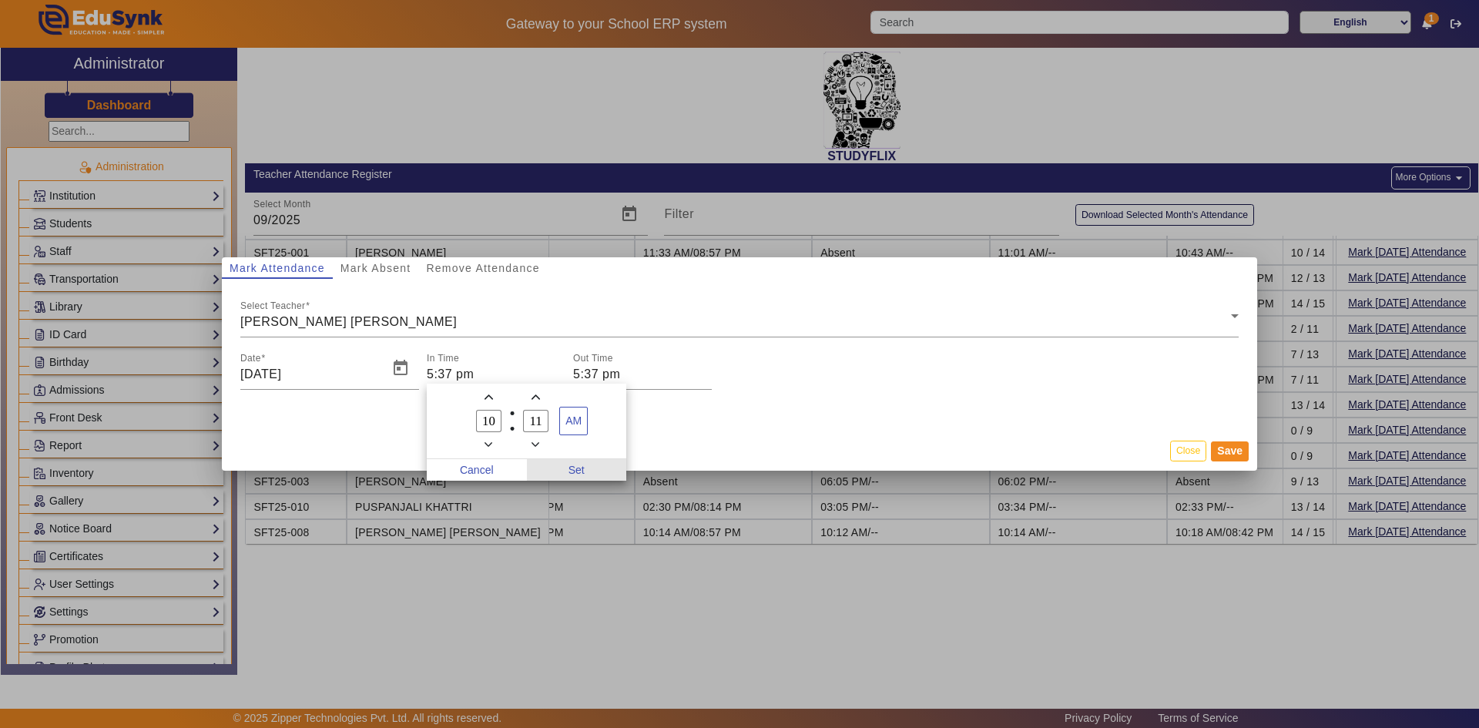
type input "10:11 am"
click at [595, 371] on input "5:37 pm" at bounding box center [642, 374] width 139 height 18
click at [634, 397] on icon "Add a hour" at bounding box center [635, 397] width 8 height 8
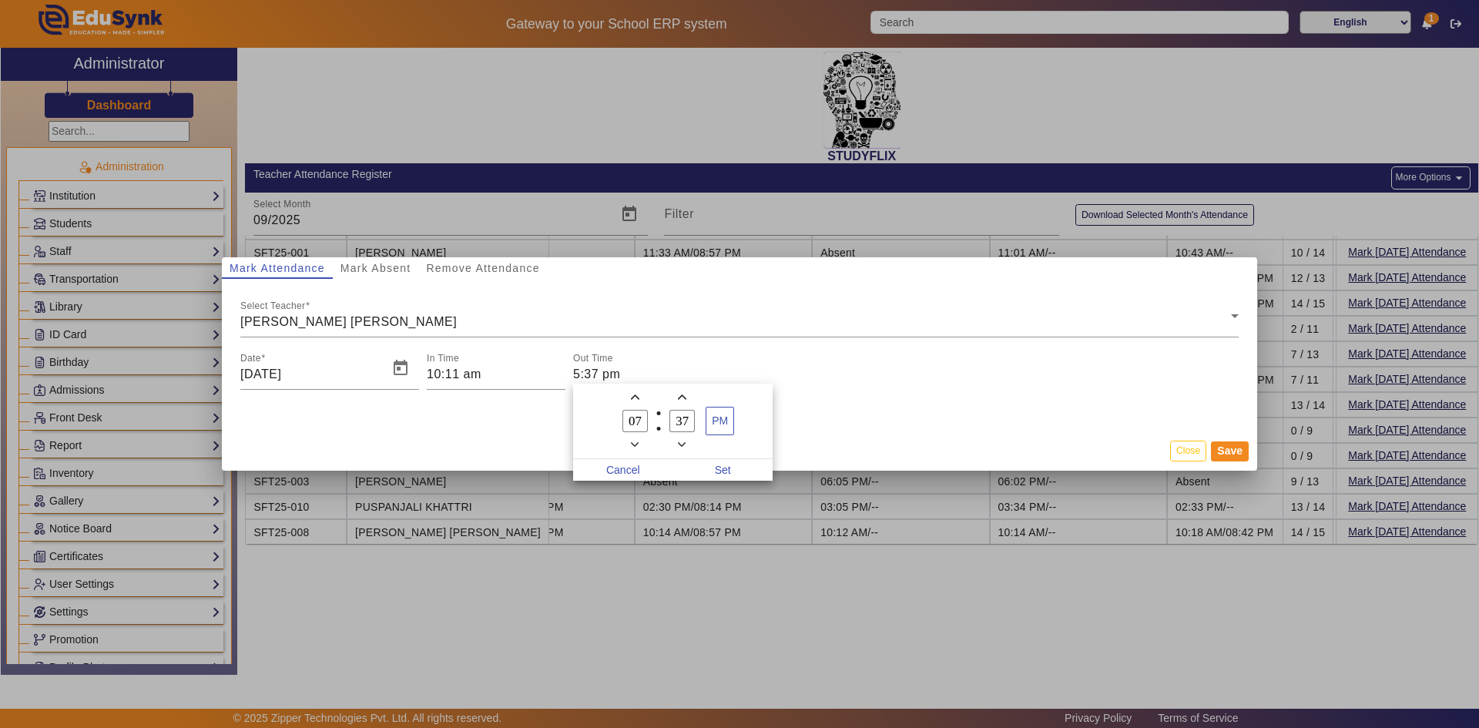
type input "08"
click at [707, 464] on span "Set" at bounding box center [723, 470] width 100 height 22
type input "8:37 pm"
click at [1239, 458] on button "Save" at bounding box center [1230, 451] width 38 height 20
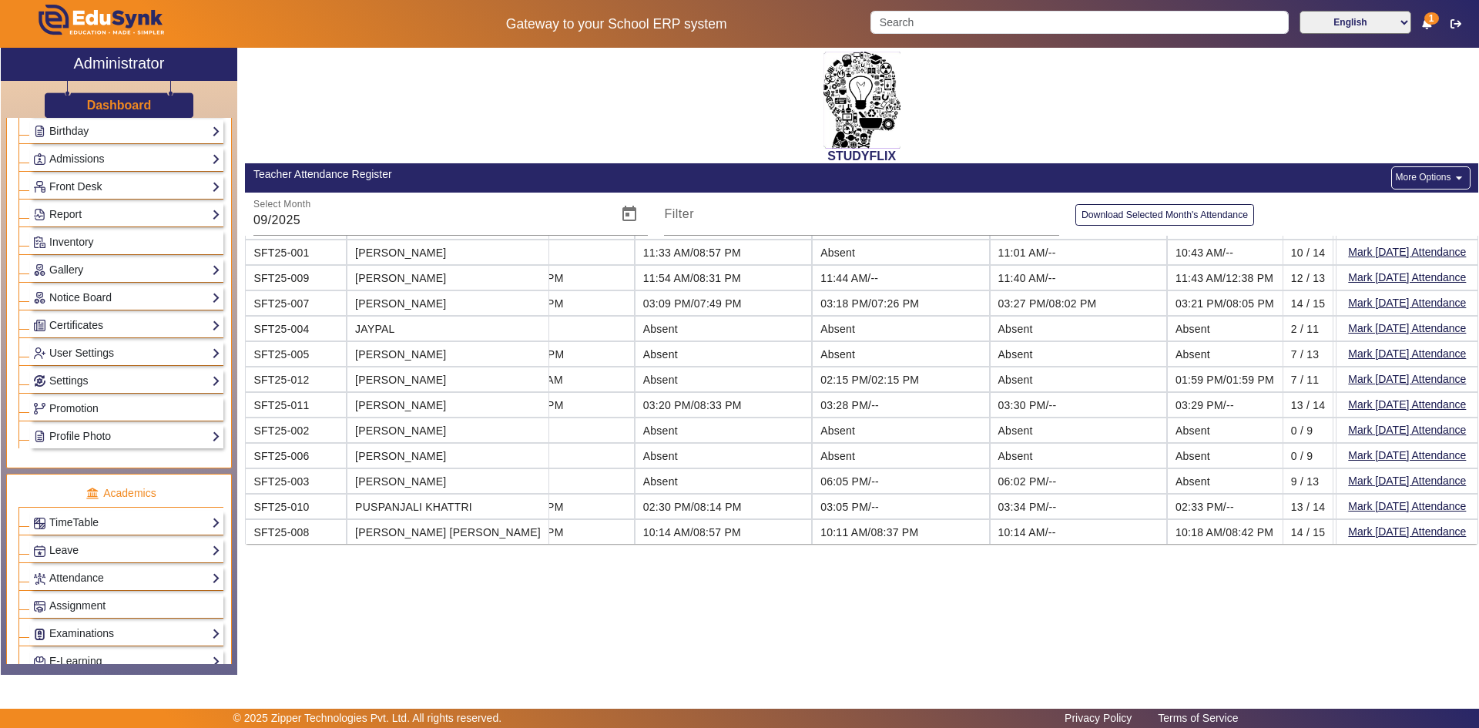
scroll to position [308, 0]
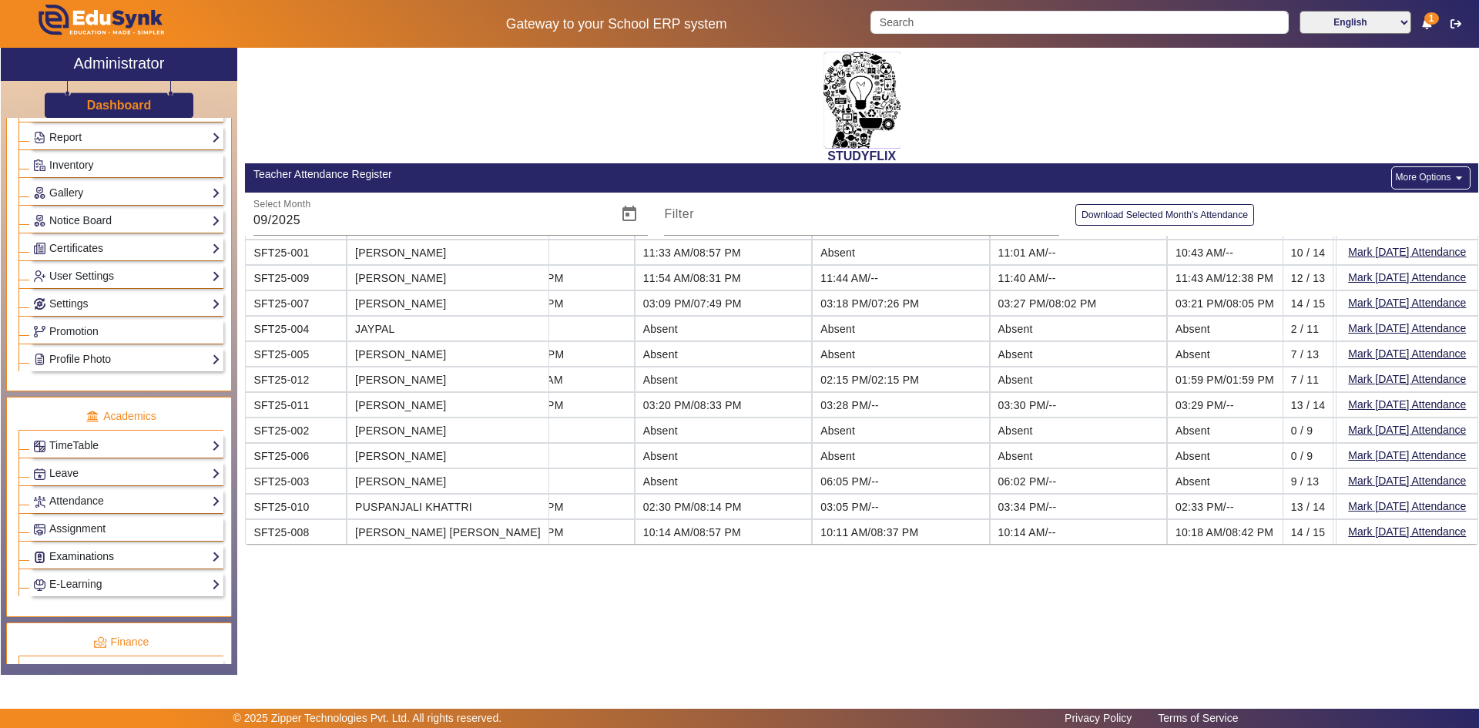
click at [78, 559] on link "Examinations" at bounding box center [126, 557] width 187 height 18
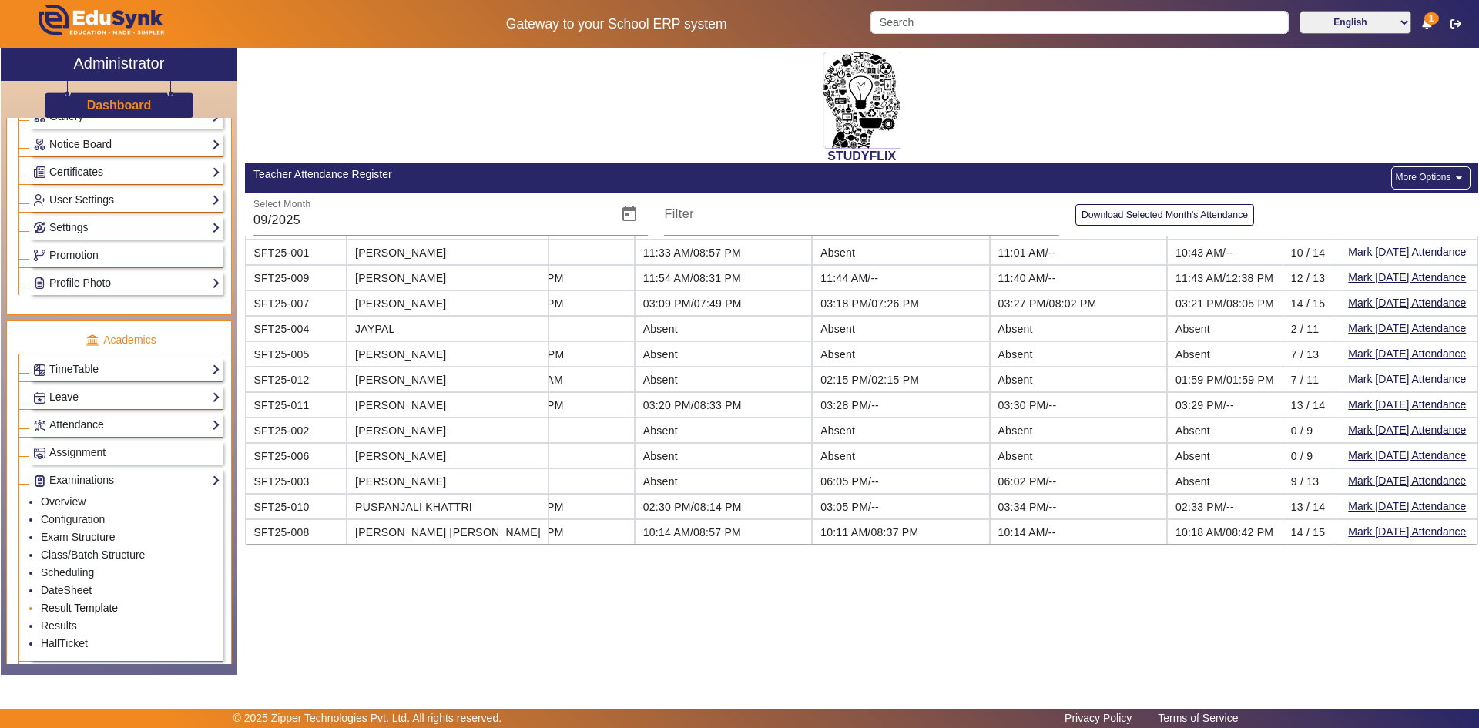
scroll to position [385, 0]
click at [52, 620] on link "Results" at bounding box center [59, 625] width 36 height 12
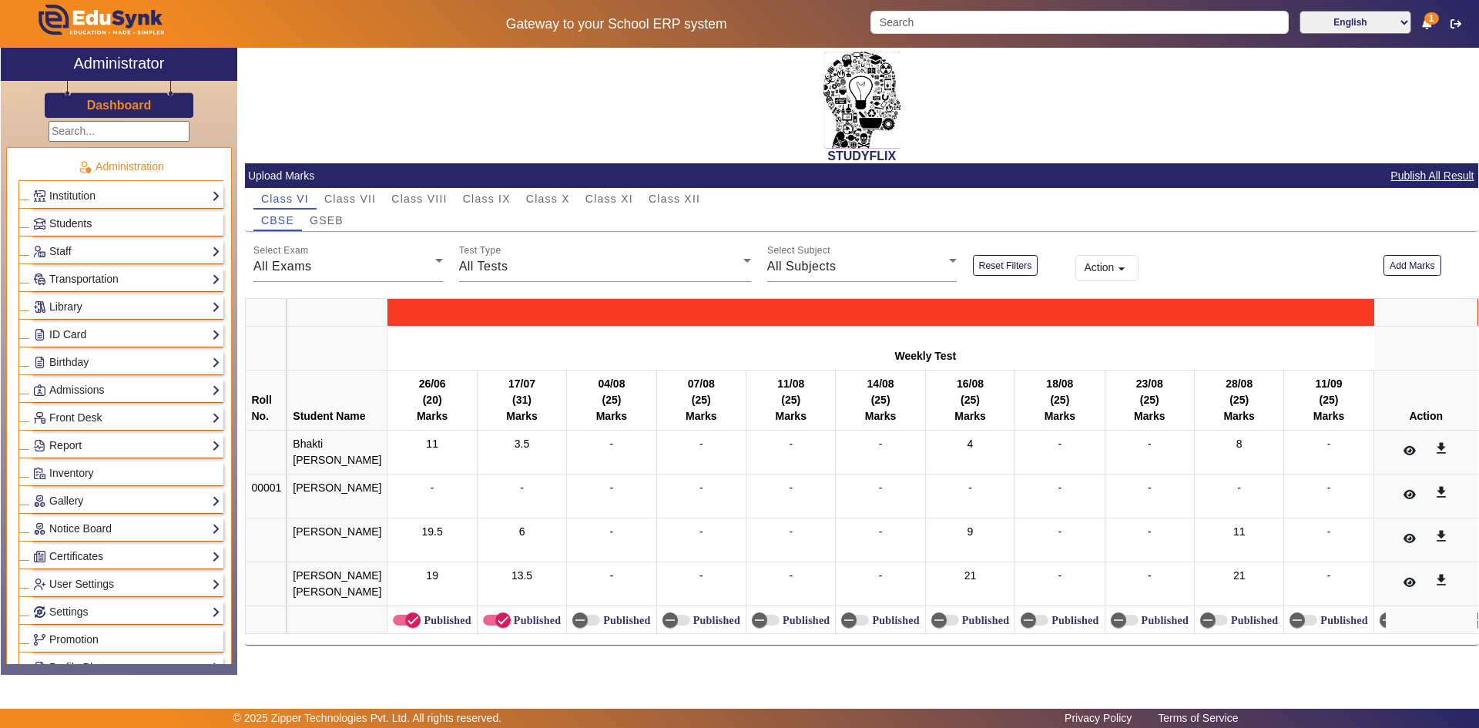
click at [86, 224] on span "Students" at bounding box center [70, 223] width 42 height 12
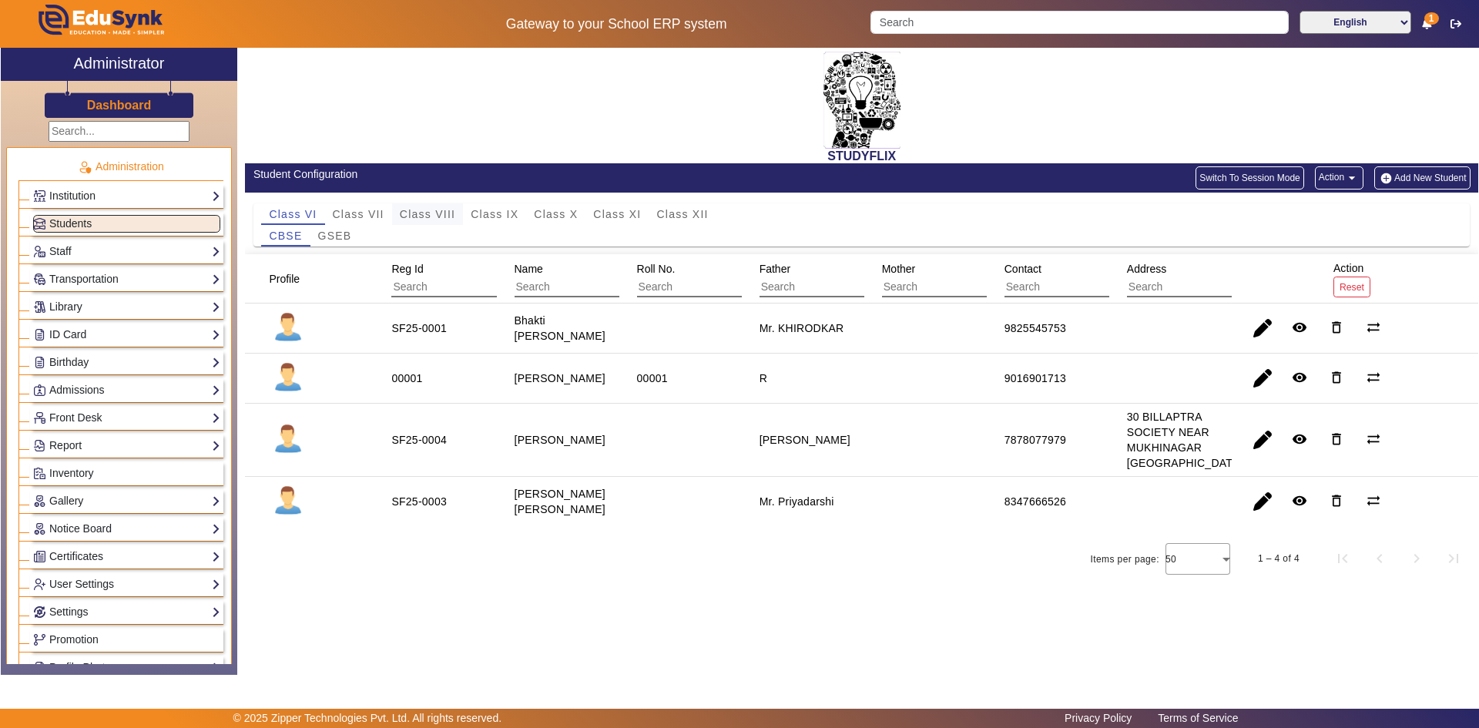
click at [425, 214] on span "Class VIII" at bounding box center [427, 214] width 55 height 11
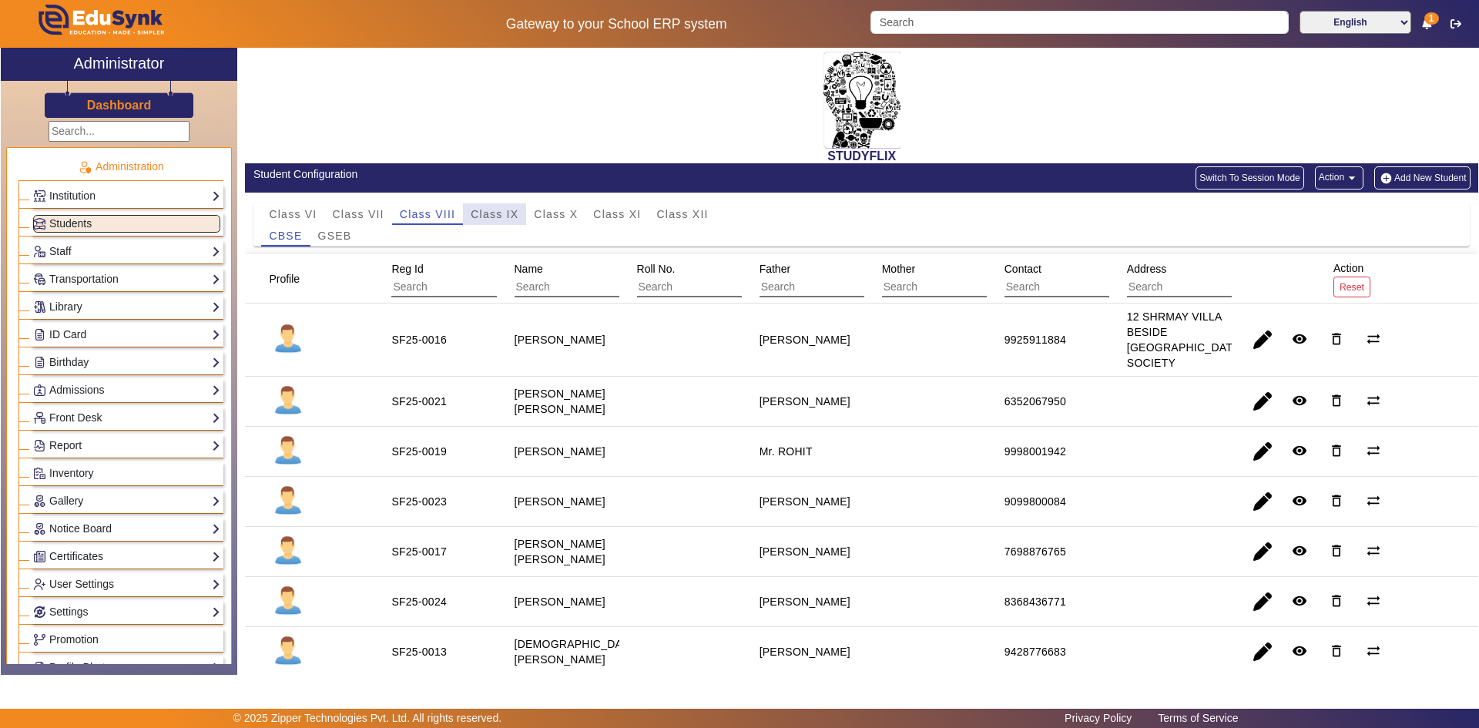
click at [497, 211] on span "Class IX" at bounding box center [495, 214] width 48 height 11
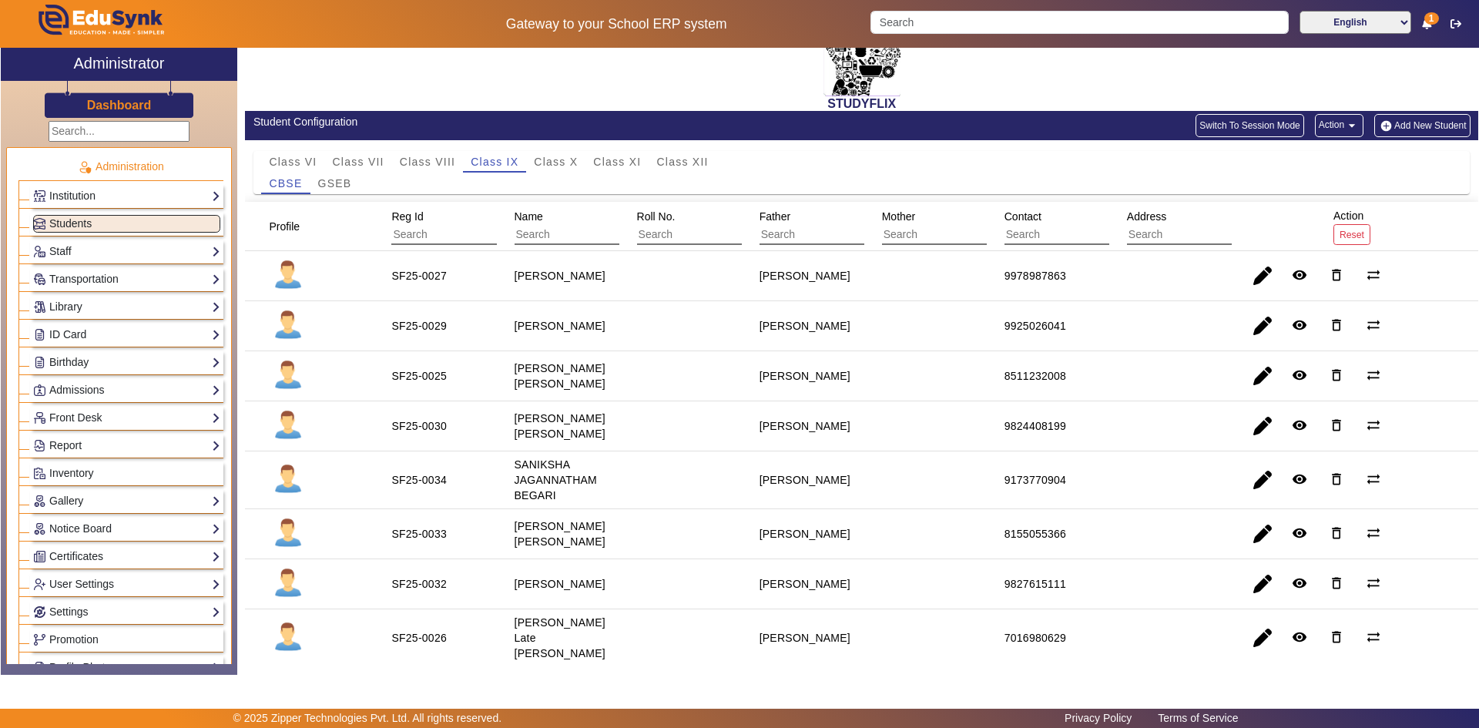
scroll to position [77, 0]
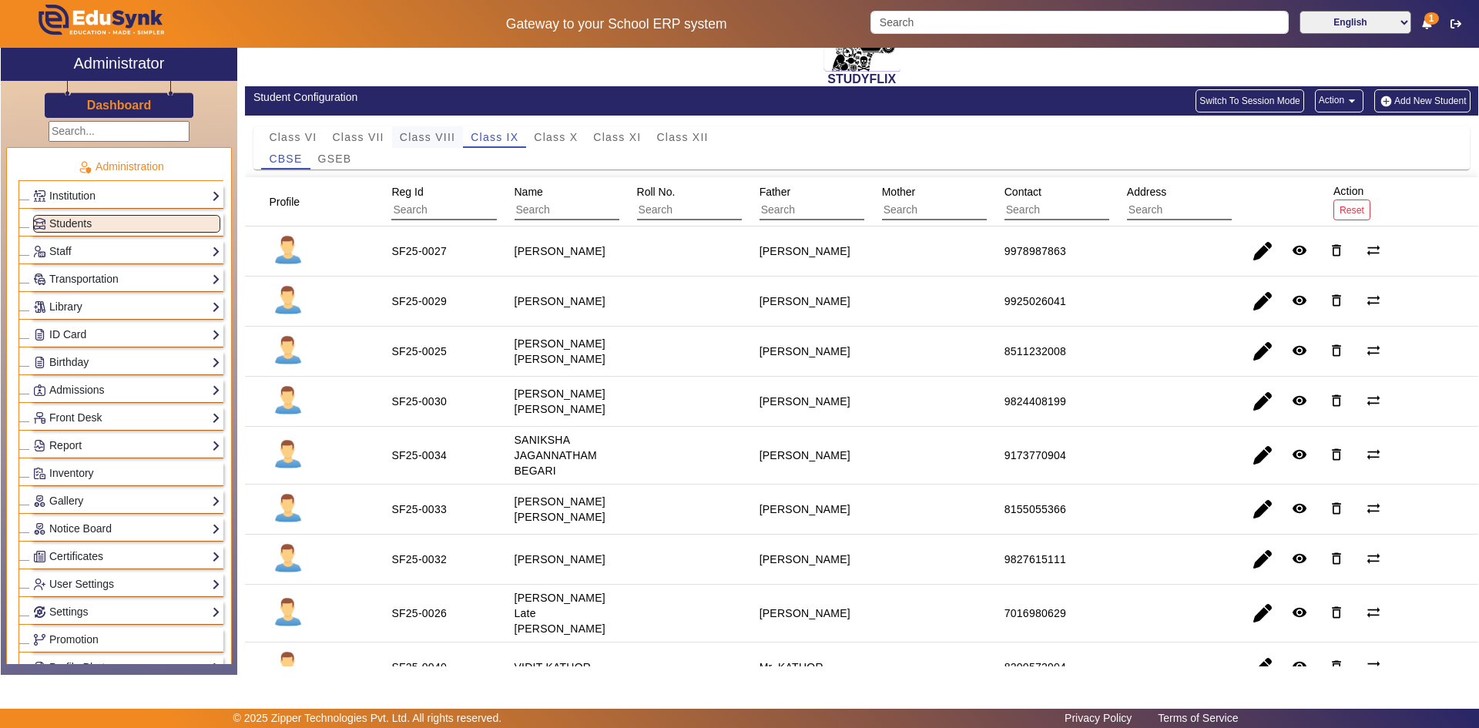
click at [403, 138] on span "Class VIII" at bounding box center [427, 137] width 55 height 11
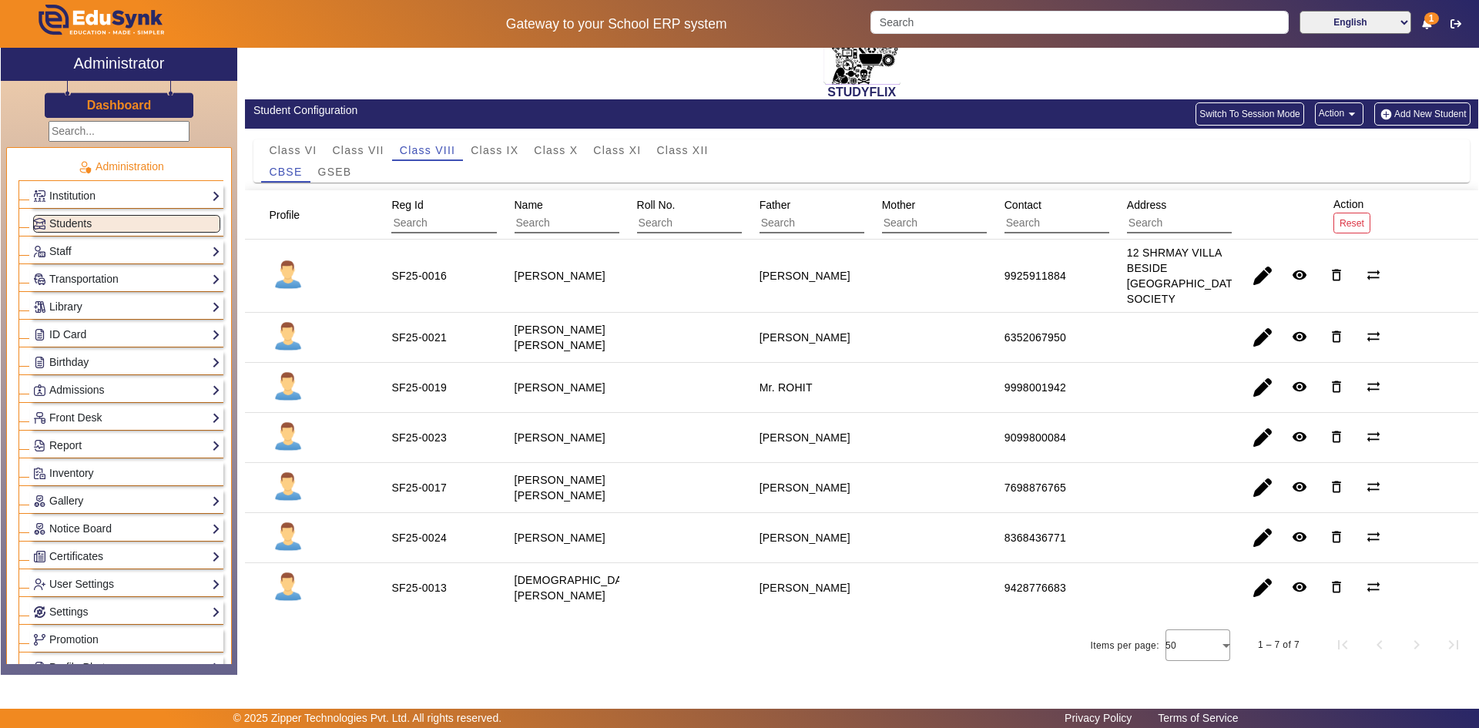
scroll to position [79, 0]
click at [348, 166] on span "GSEB" at bounding box center [335, 171] width 34 height 11
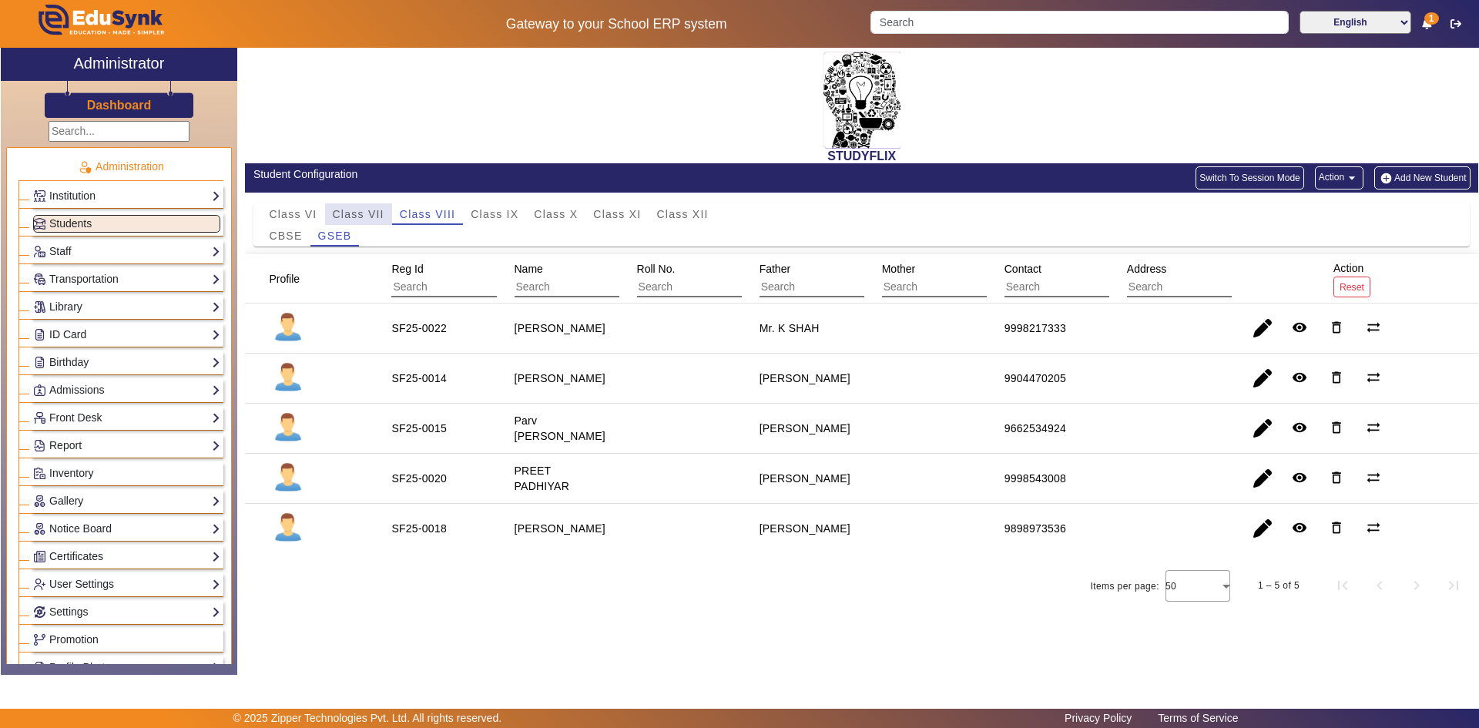
click at [367, 218] on span "Class VII" at bounding box center [359, 214] width 52 height 11
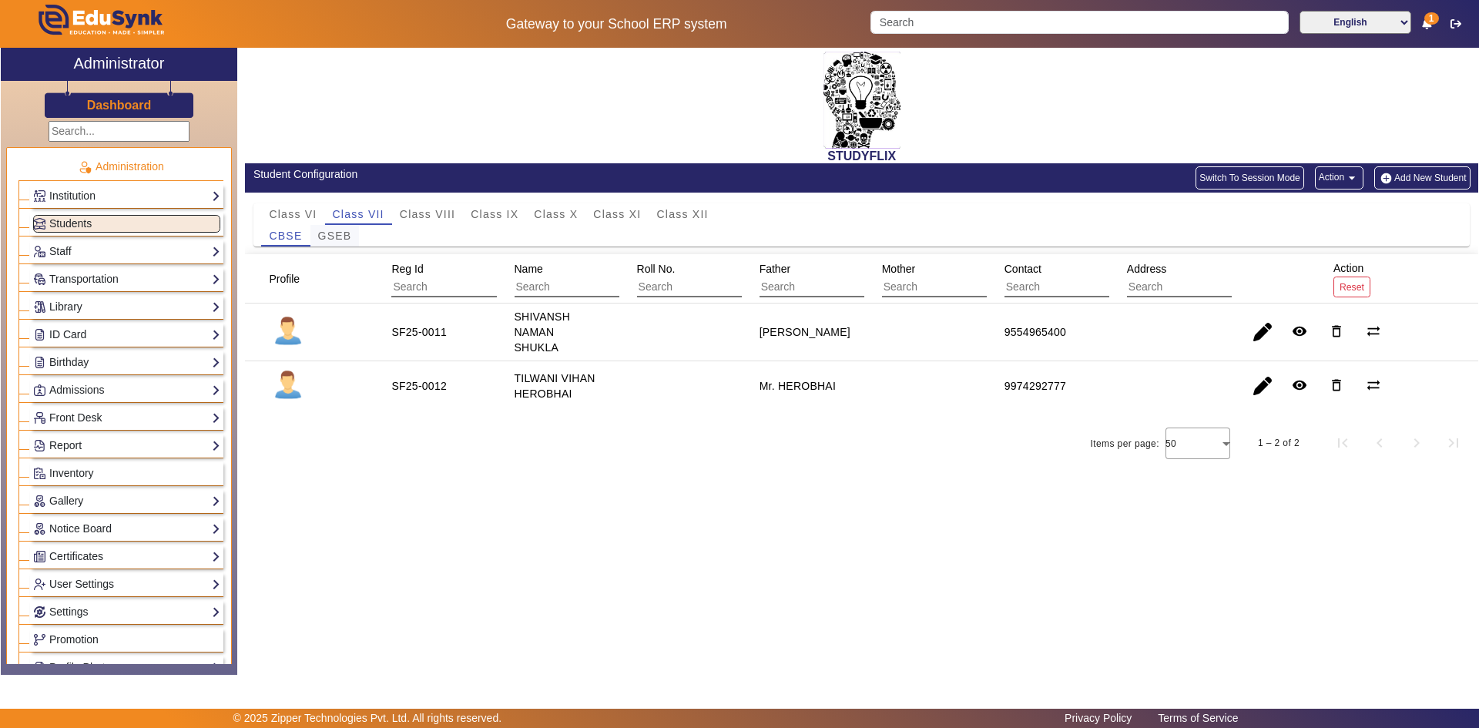
click at [330, 233] on span "GSEB" at bounding box center [335, 235] width 34 height 11
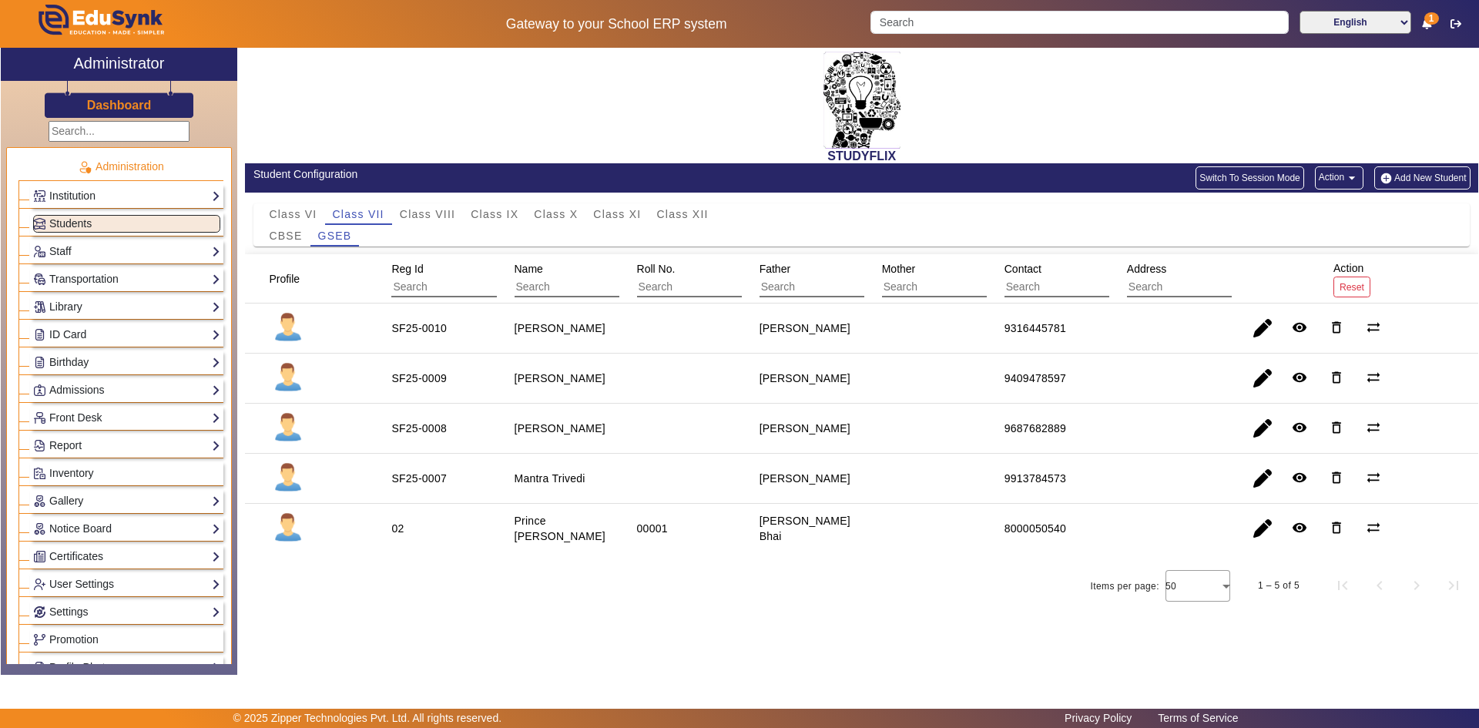
drag, startPoint x: 1020, startPoint y: 483, endPoint x: 1119, endPoint y: 492, distance: 99.8
click at [1119, 492] on mat-row "SF25-0007 Mantra Trivedi [PERSON_NAME] 9913784573 remove_red_eye delete_outline…" at bounding box center [861, 479] width 1233 height 50
click at [1081, 508] on mat-cell "8000050540" at bounding box center [1048, 528] width 122 height 49
drag, startPoint x: 1080, startPoint y: 508, endPoint x: 910, endPoint y: 715, distance: 268.2
click at [1071, 512] on mat-cell "8000050540" at bounding box center [1048, 528] width 122 height 49
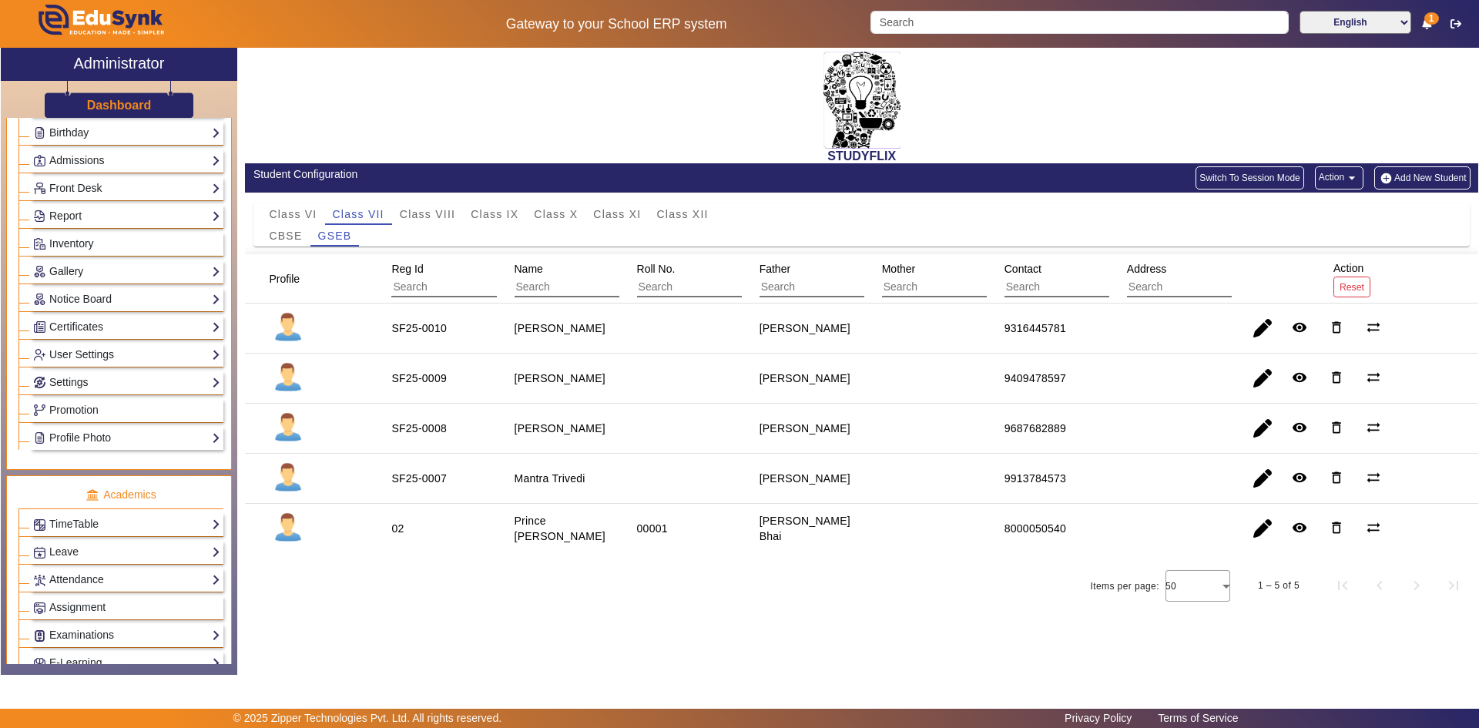
scroll to position [231, 0]
click at [72, 350] on link "User Settings" at bounding box center [126, 353] width 187 height 18
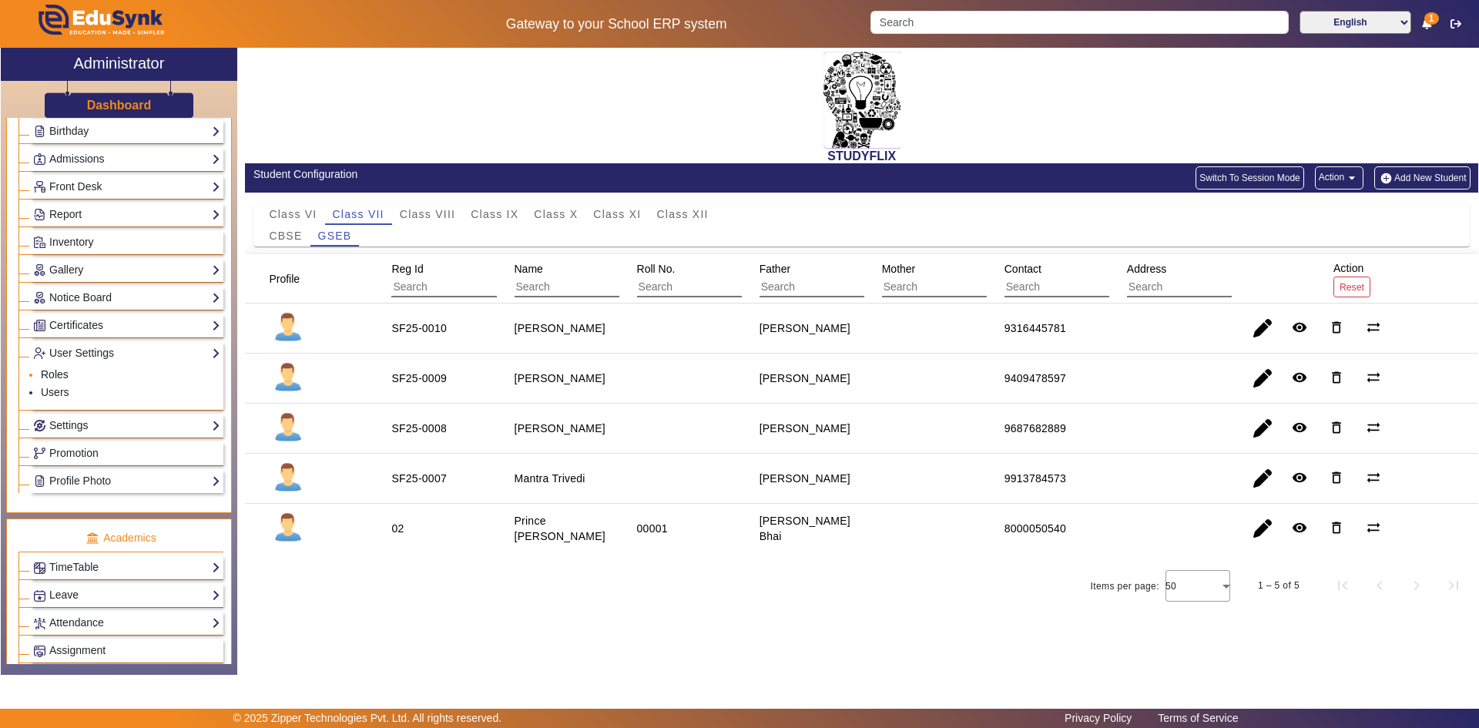
click at [61, 377] on link "Roles" at bounding box center [55, 374] width 28 height 12
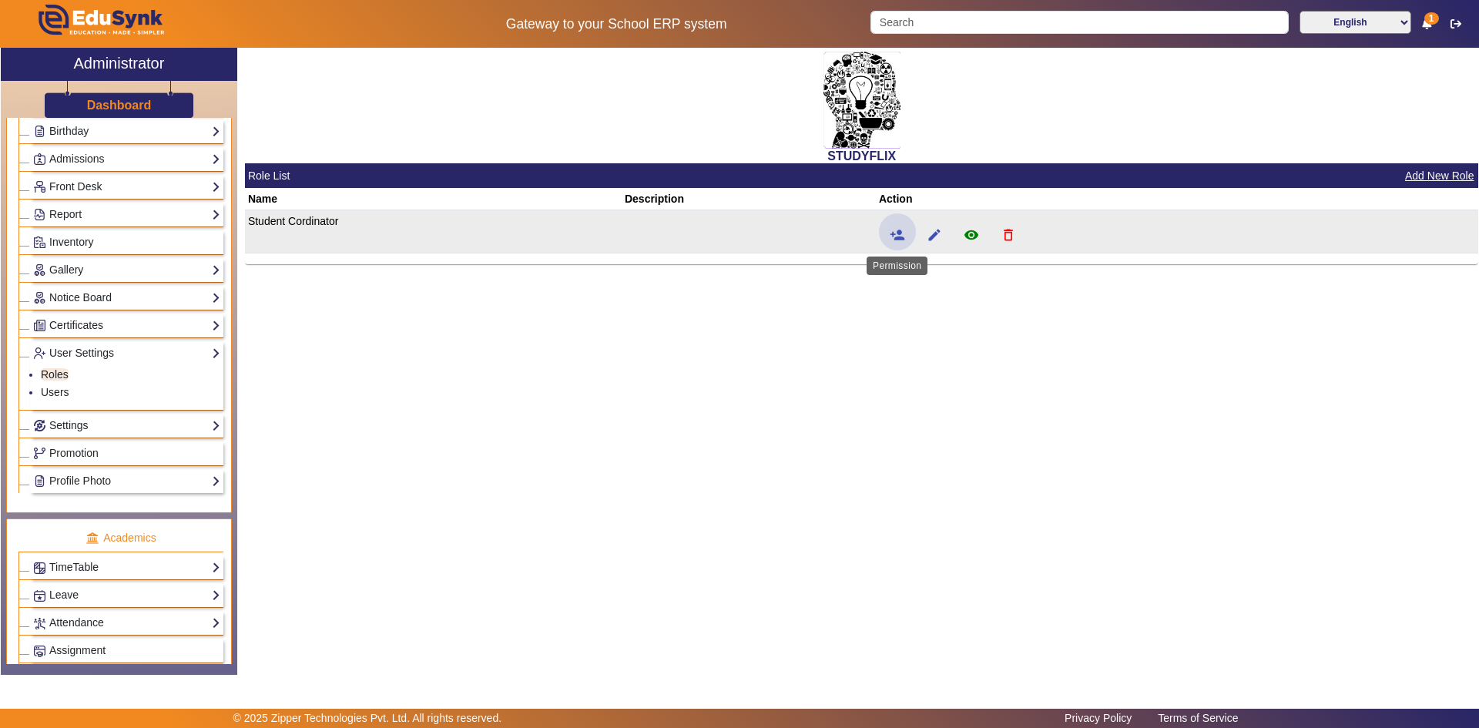
click at [897, 240] on mat-icon "person_add" at bounding box center [897, 234] width 15 height 15
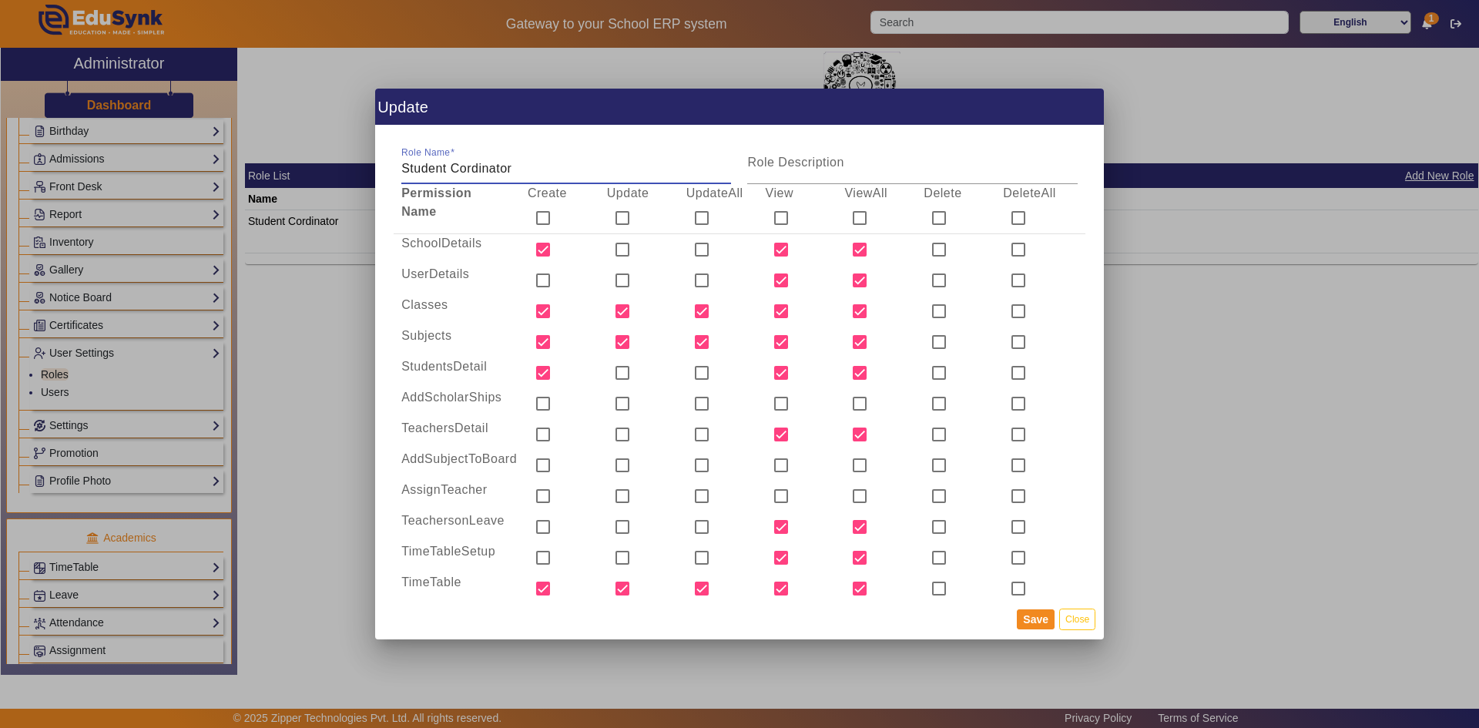
click at [1187, 348] on div at bounding box center [739, 364] width 1479 height 728
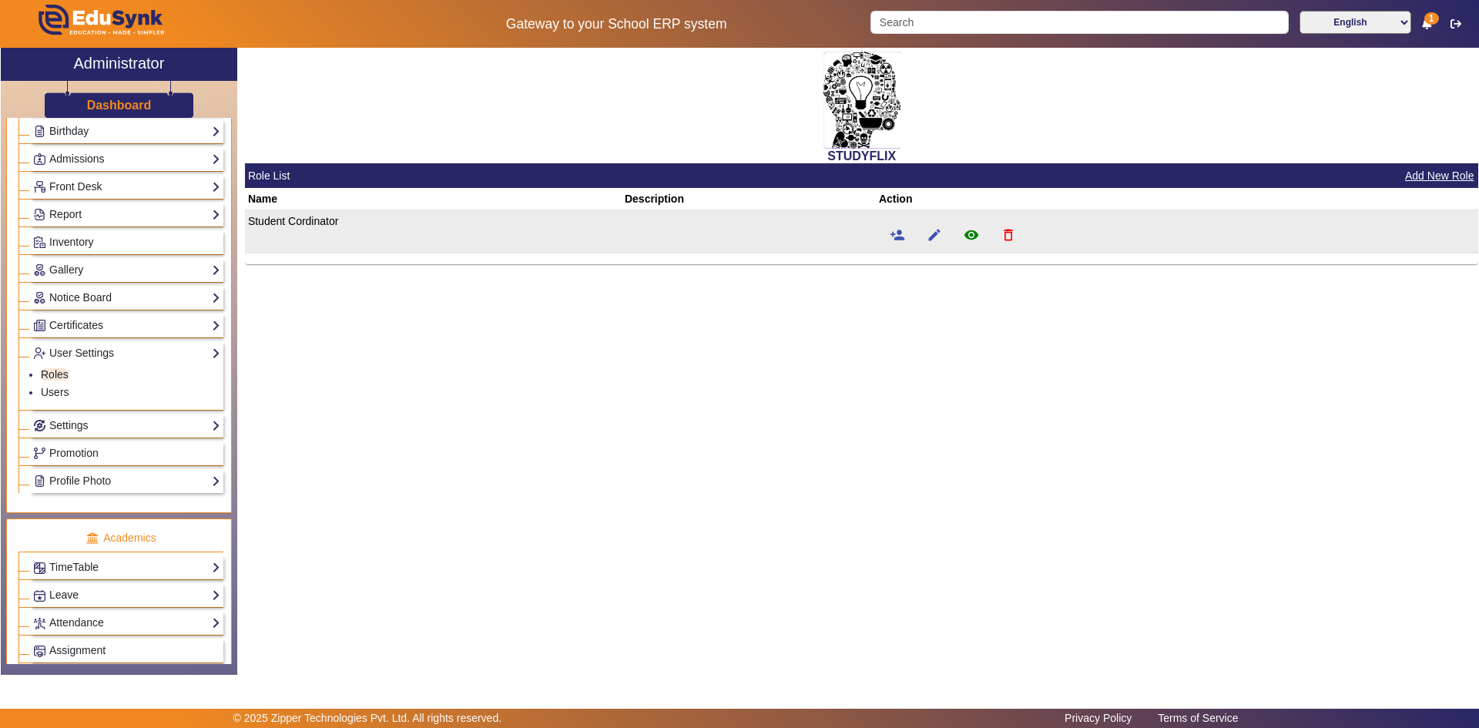
click at [1296, 248] on td "person_add edit remove_red_eye delete_outline" at bounding box center [1177, 231] width 602 height 43
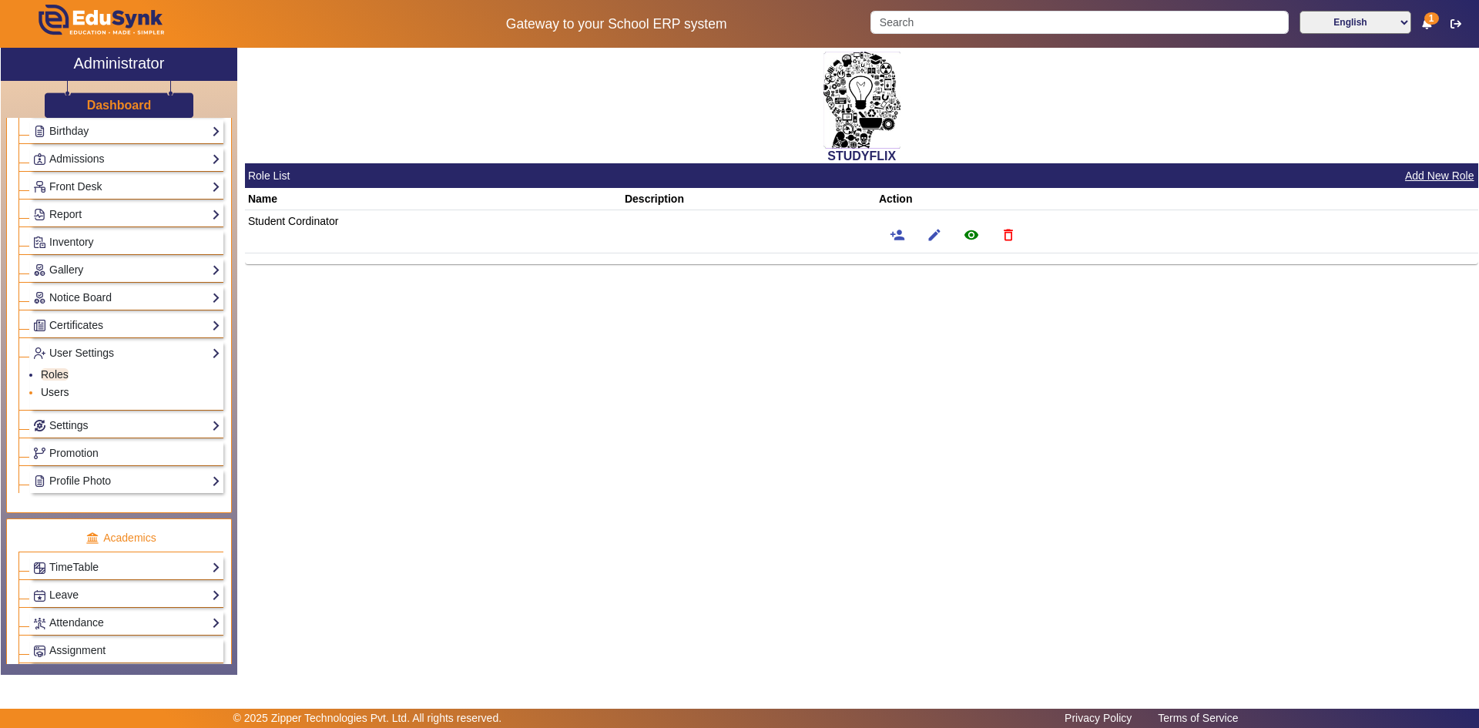
click at [62, 393] on link "Users" at bounding box center [55, 392] width 28 height 12
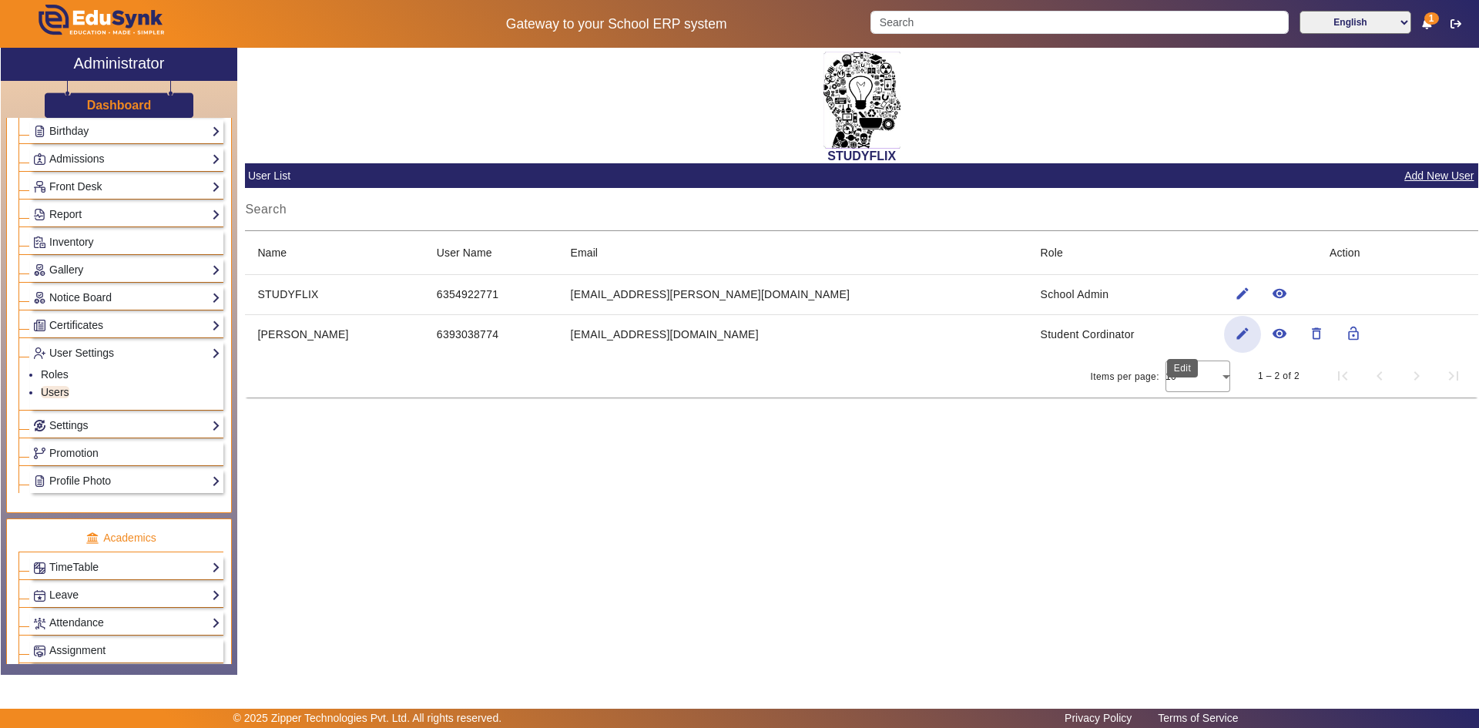
click at [1235, 334] on mat-icon "edit" at bounding box center [1242, 333] width 15 height 15
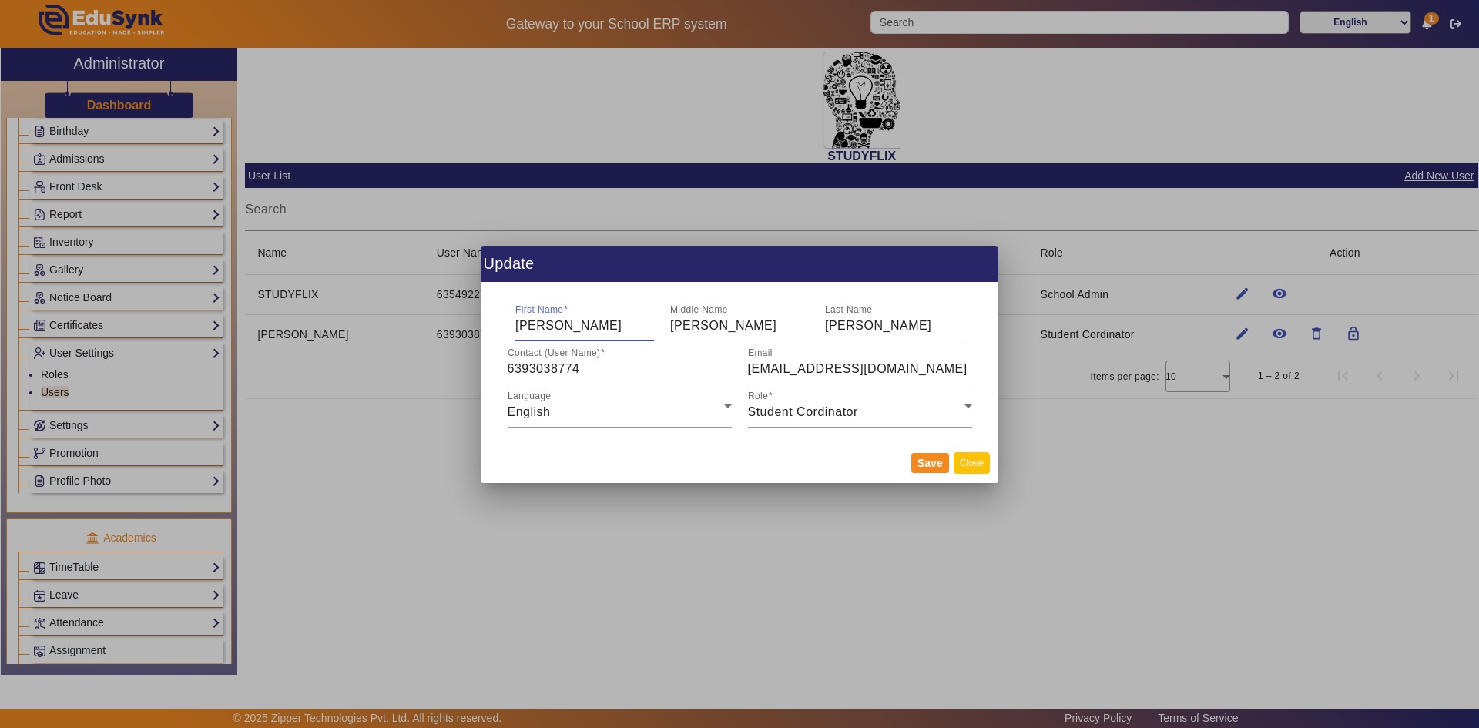
click at [972, 462] on button "Close" at bounding box center [972, 462] width 36 height 21
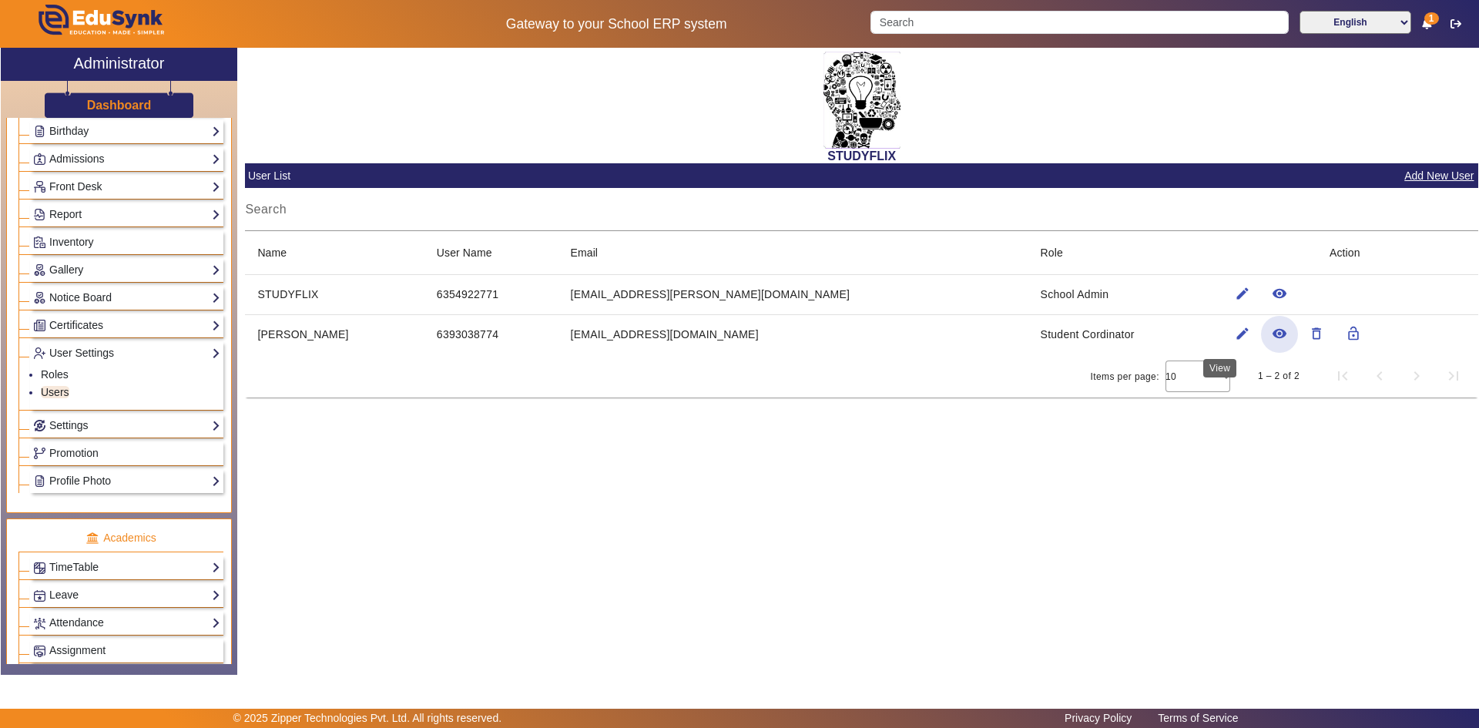
click at [1272, 335] on mat-icon "remove_red_eye" at bounding box center [1279, 333] width 15 height 15
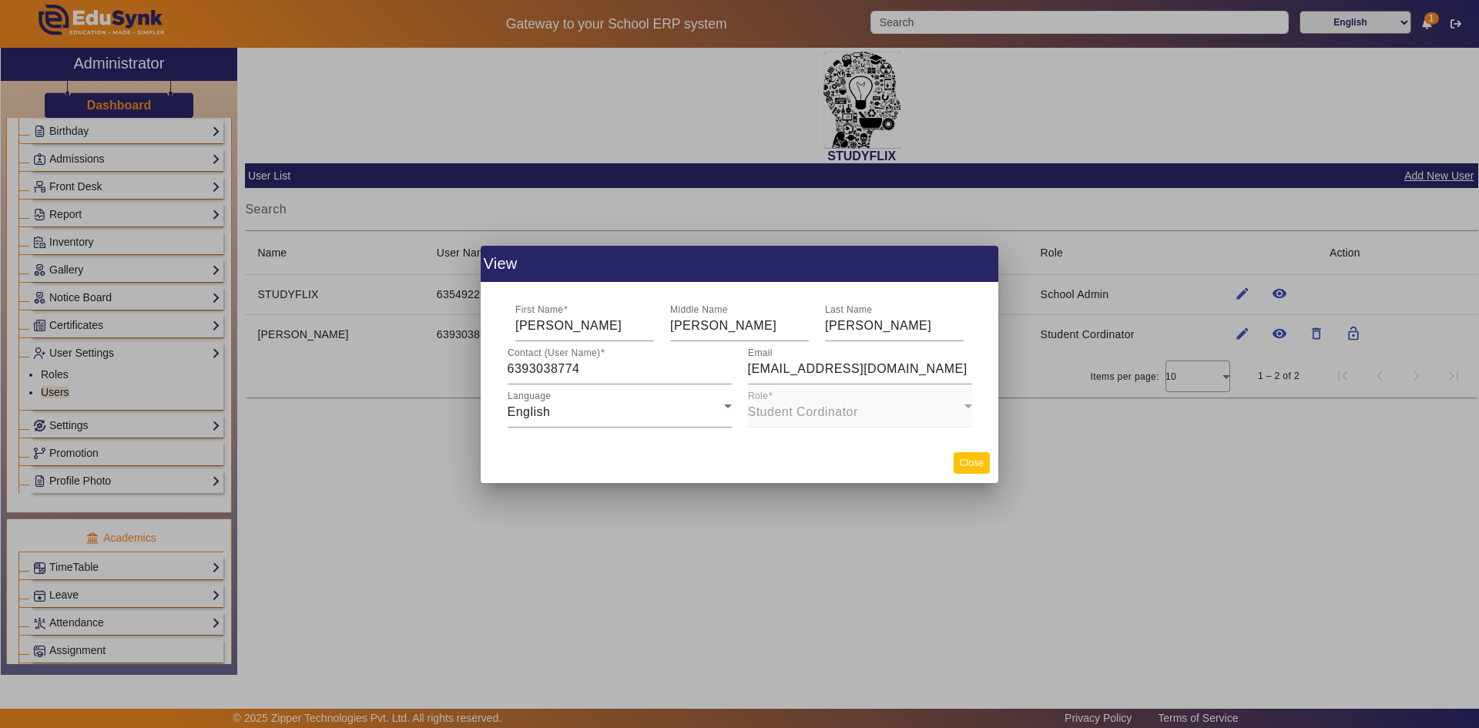
click at [964, 467] on button "Close" at bounding box center [972, 462] width 36 height 21
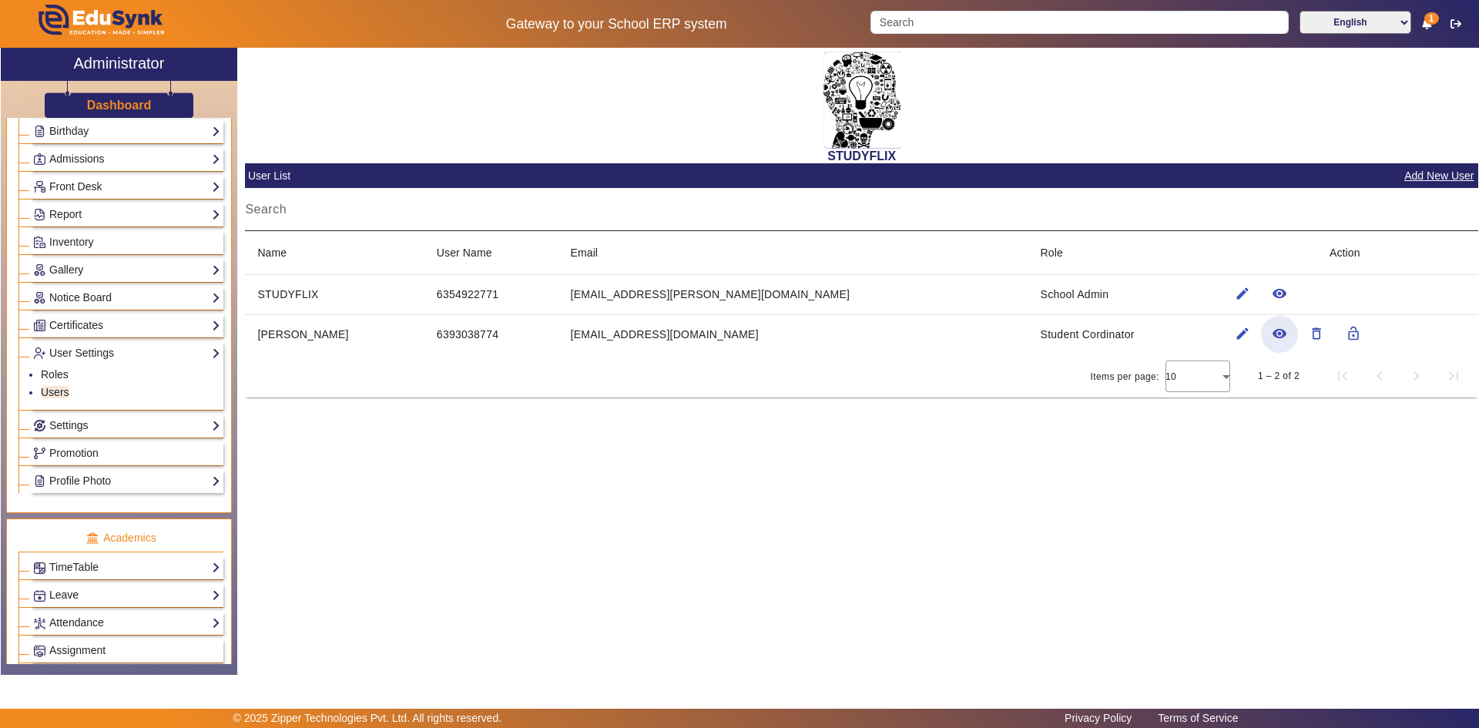
click at [345, 217] on input "Search" at bounding box center [861, 215] width 1233 height 18
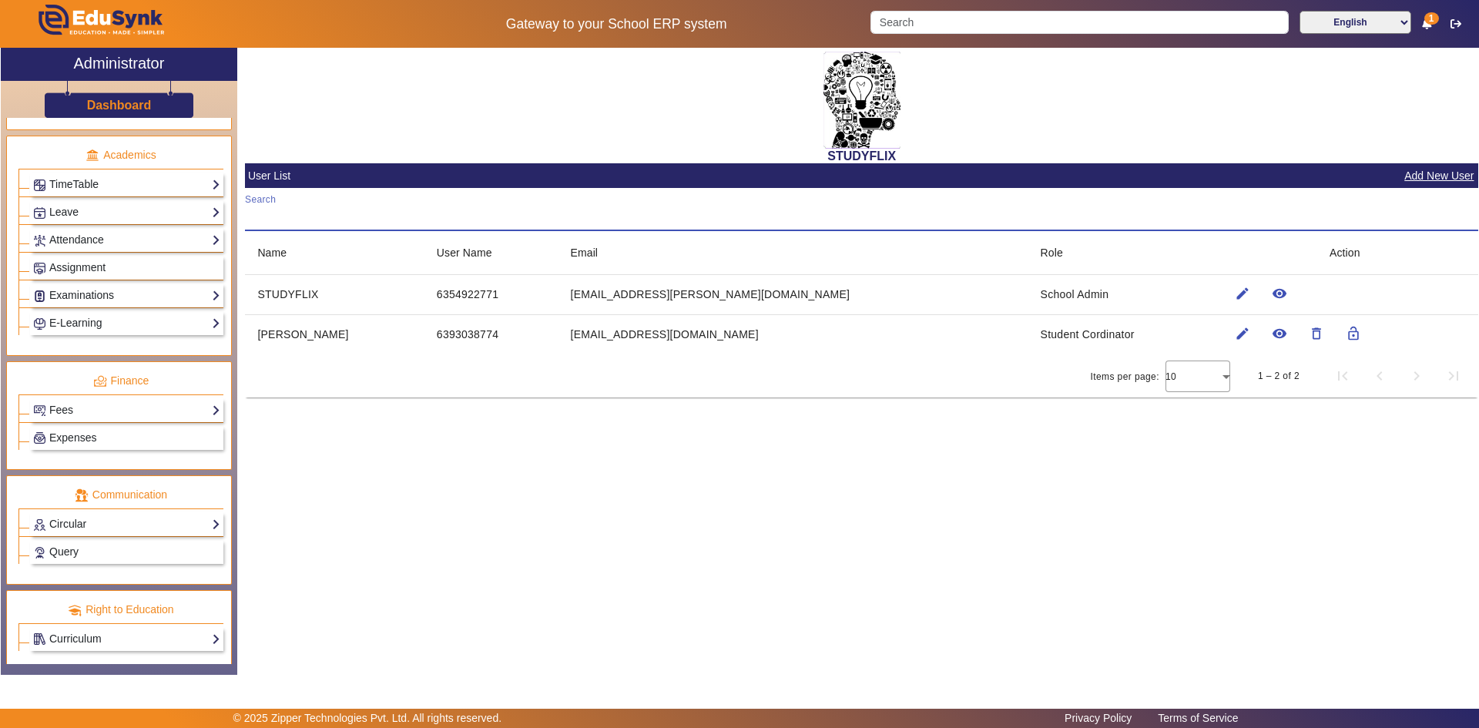
scroll to position [616, 0]
click at [91, 267] on span "Assignment" at bounding box center [77, 265] width 56 height 12
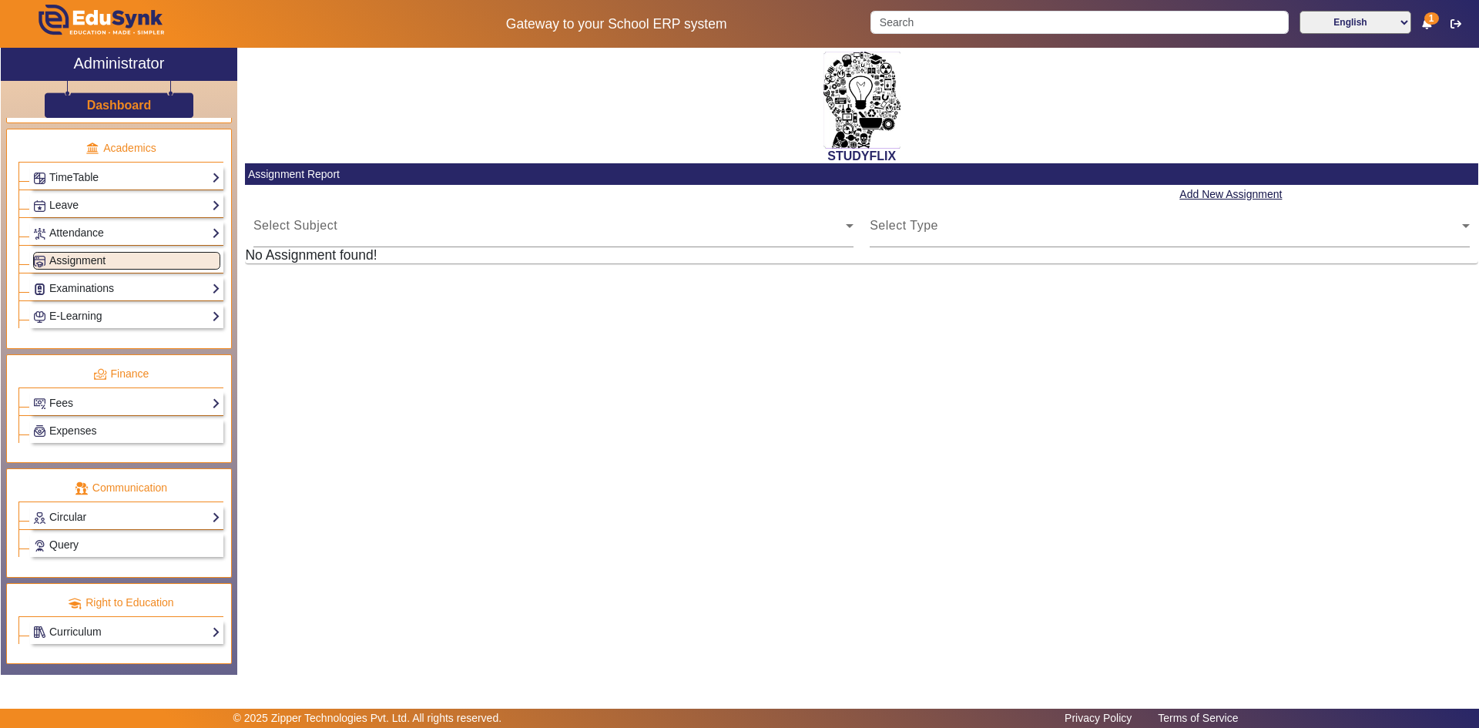
scroll to position [576, 0]
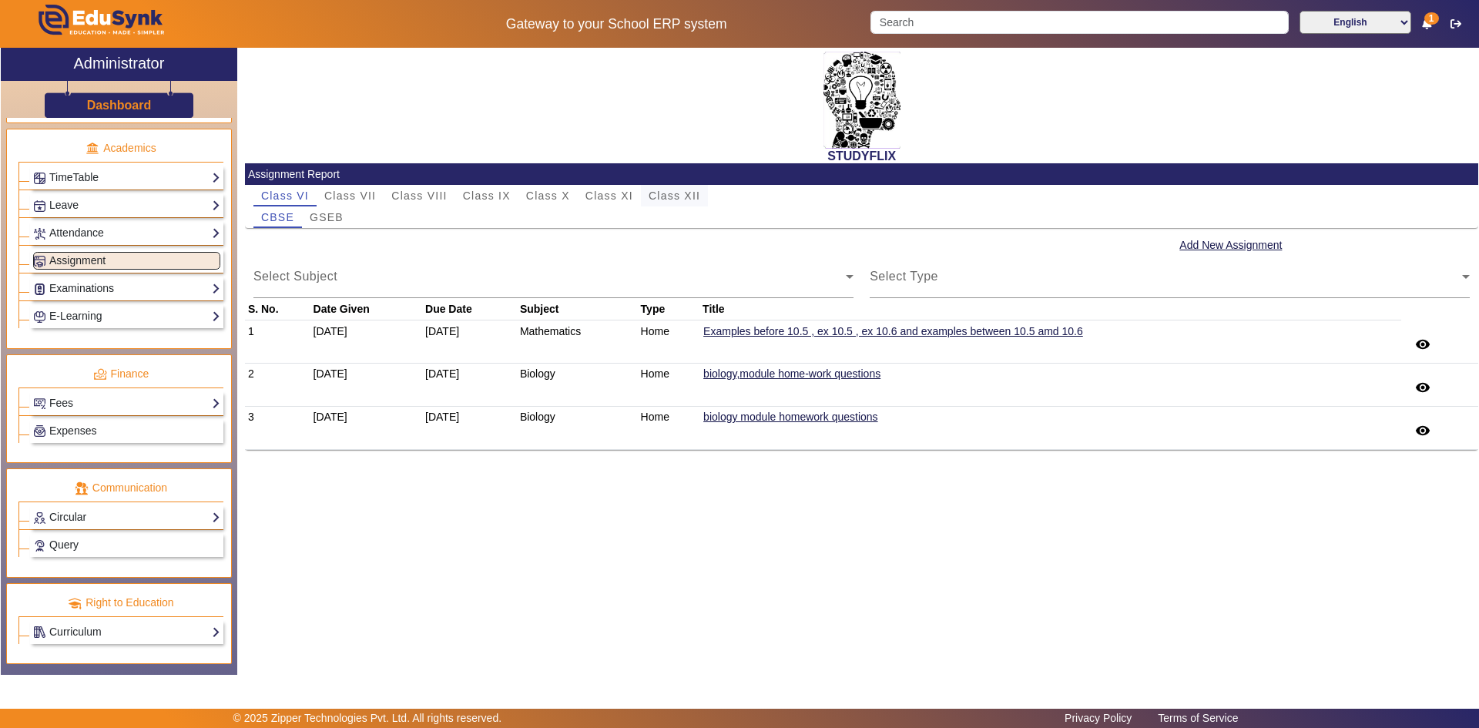
click at [676, 190] on span "Class XII" at bounding box center [675, 195] width 52 height 11
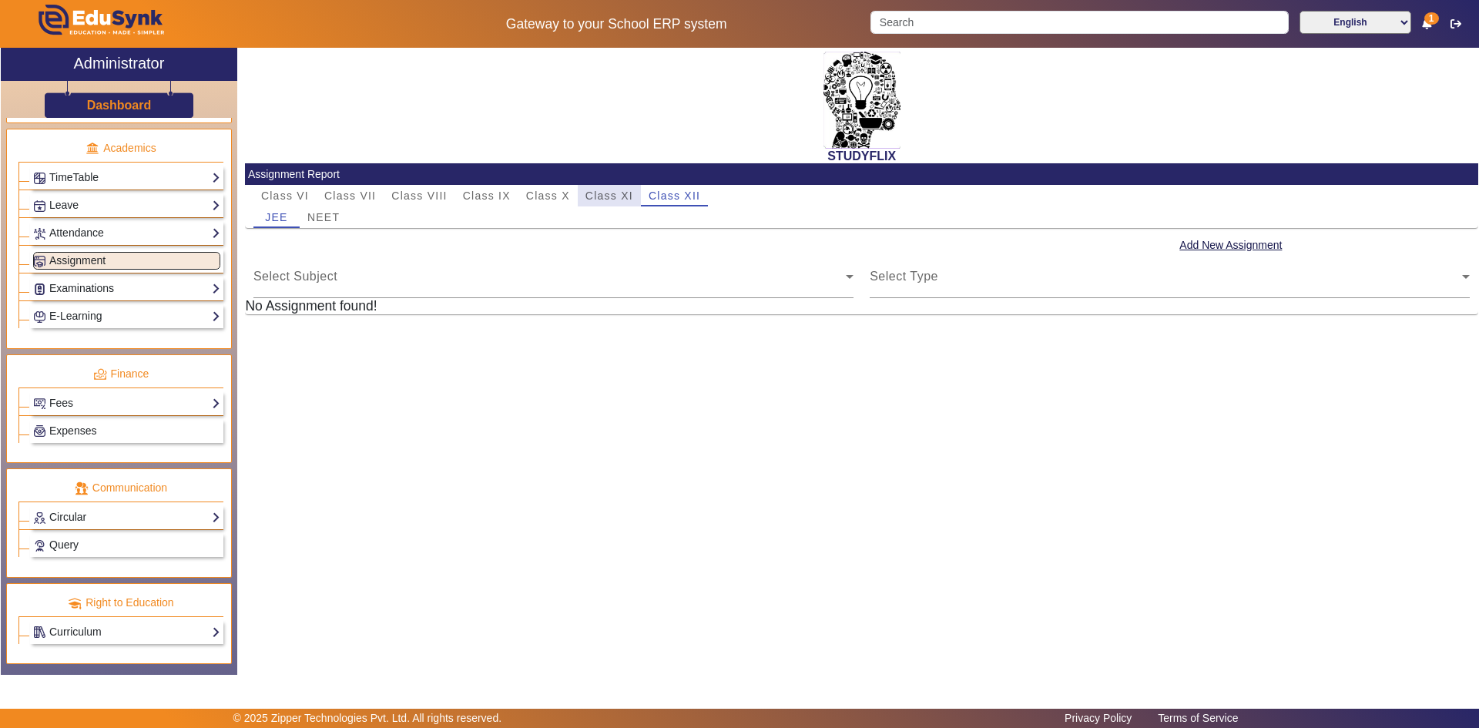
click at [617, 194] on span "Class XI" at bounding box center [609, 195] width 48 height 11
click at [363, 189] on span "Class VII" at bounding box center [350, 196] width 52 height 22
click at [277, 194] on span "Class VI" at bounding box center [285, 195] width 48 height 11
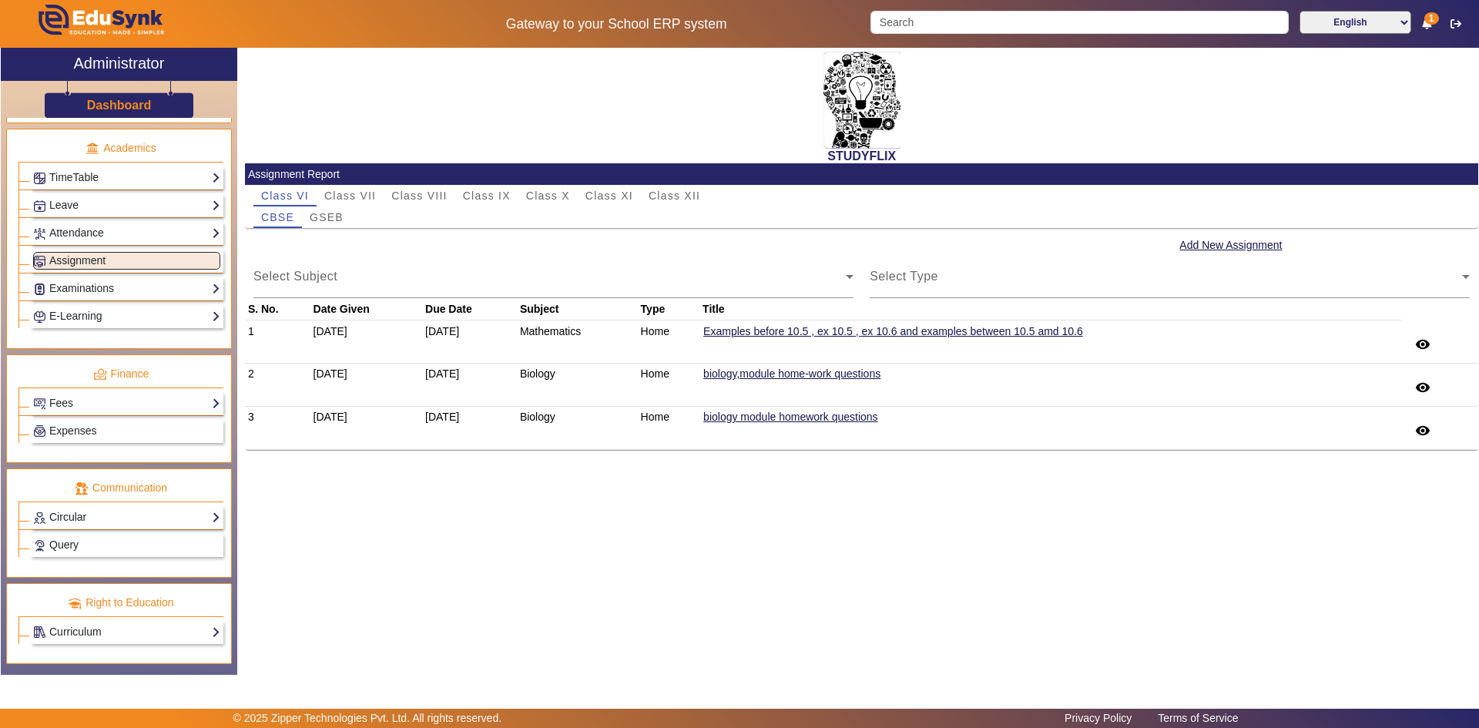
click at [261, 23] on div at bounding box center [186, 24] width 370 height 48
